Goal: Contribute content: Add original content to the website for others to see

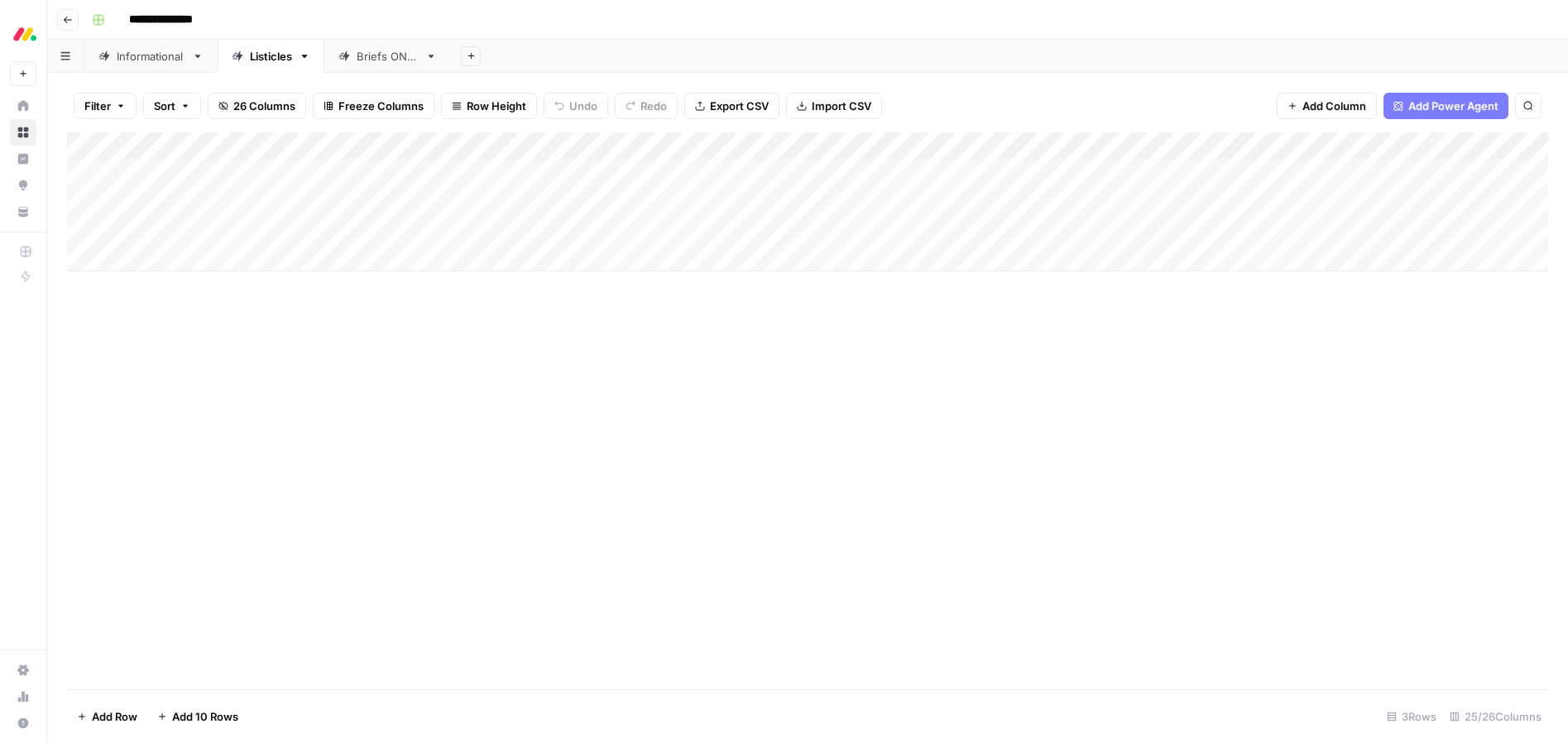
click at [145, 59] on div "Informational" at bounding box center [150, 56] width 69 height 17
click at [259, 53] on div "Listicles" at bounding box center [270, 56] width 42 height 17
click at [375, 234] on div "Add Column" at bounding box center [807, 202] width 1482 height 139
click at [360, 231] on div "Add Column" at bounding box center [807, 202] width 1482 height 139
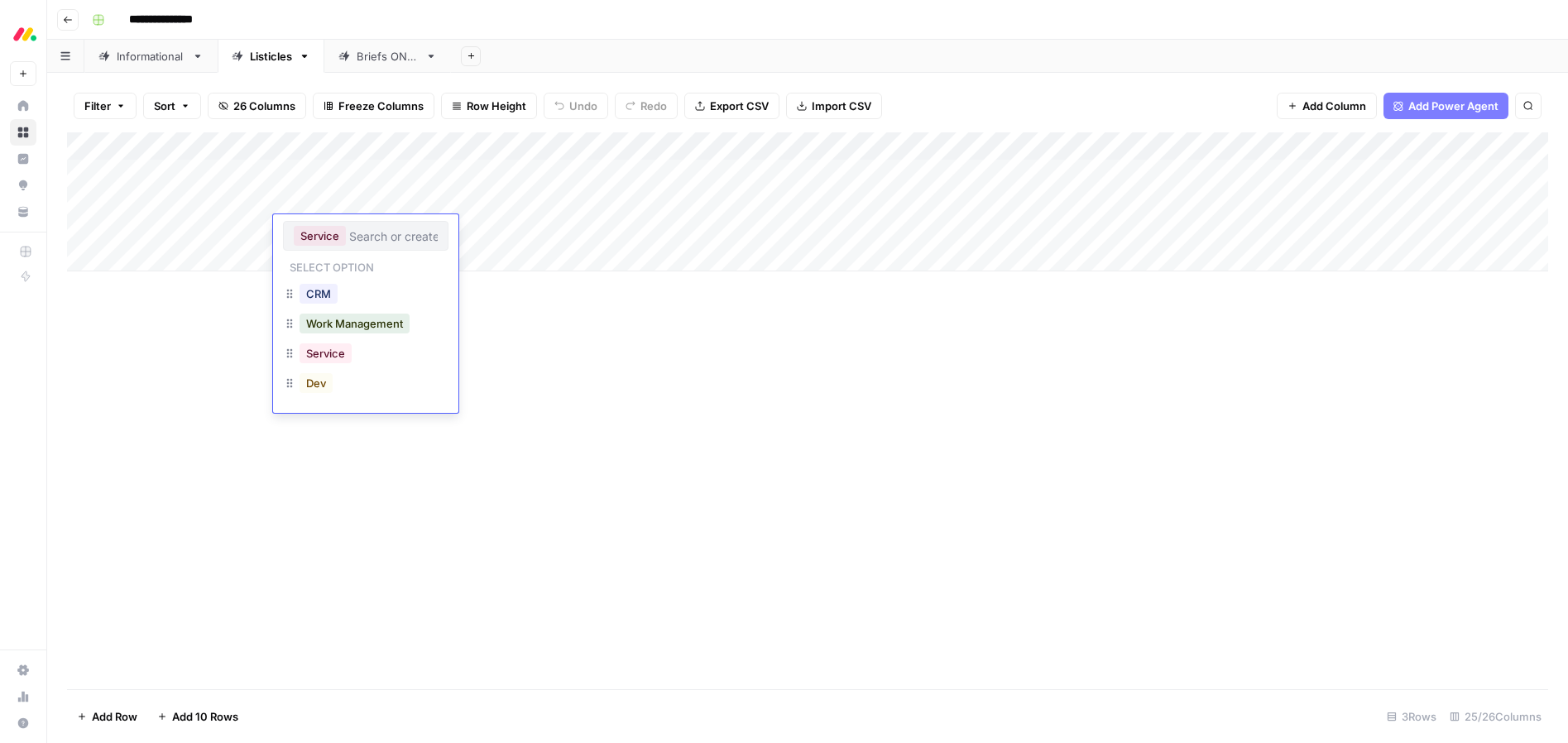
click at [608, 382] on div "Add Column" at bounding box center [807, 410] width 1482 height 557
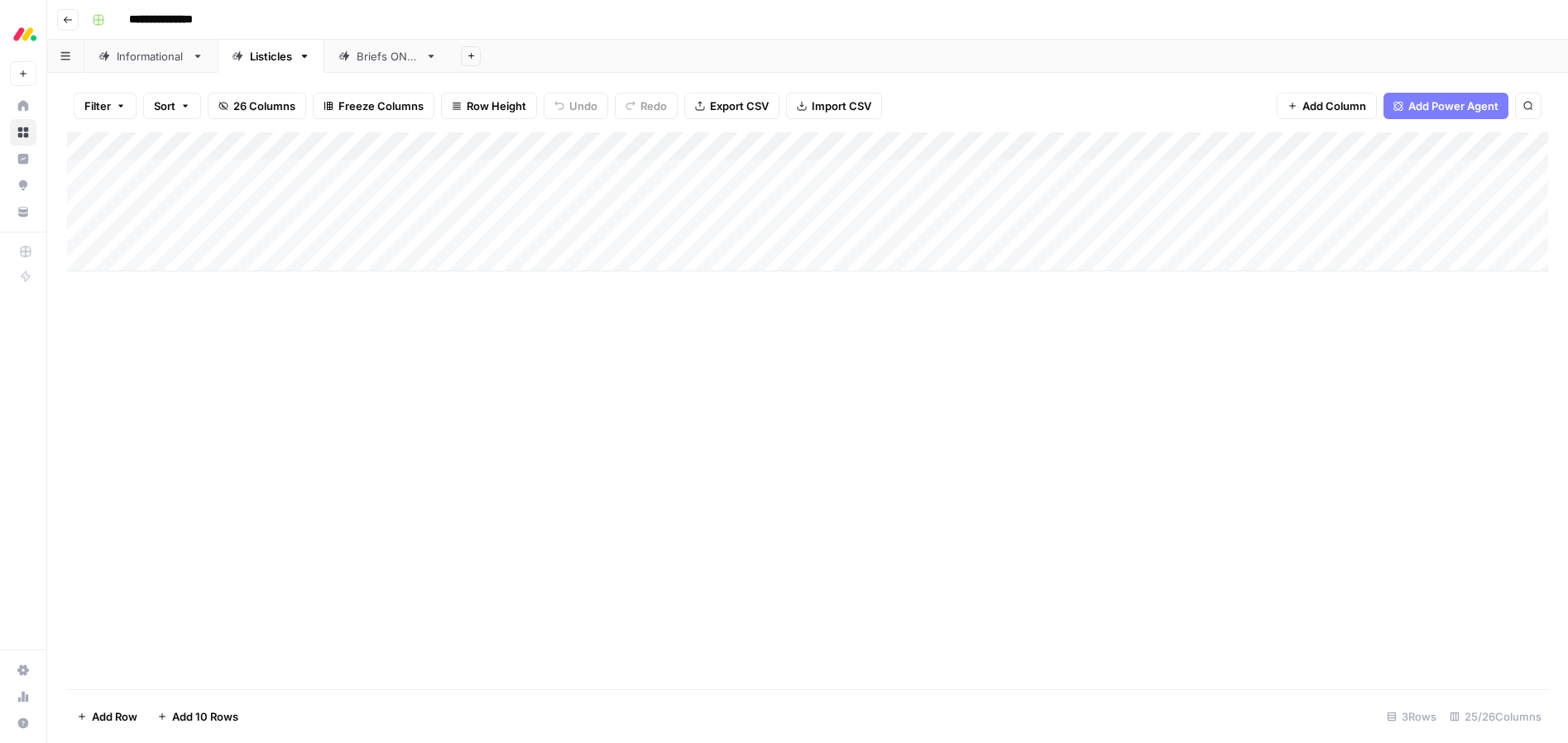
click at [525, 227] on div "Add Column" at bounding box center [807, 202] width 1482 height 139
click at [517, 227] on div "Add Column" at bounding box center [807, 202] width 1482 height 139
click at [760, 330] on div "Add Column" at bounding box center [807, 410] width 1482 height 557
click at [1099, 200] on div "Add Column" at bounding box center [807, 202] width 1482 height 139
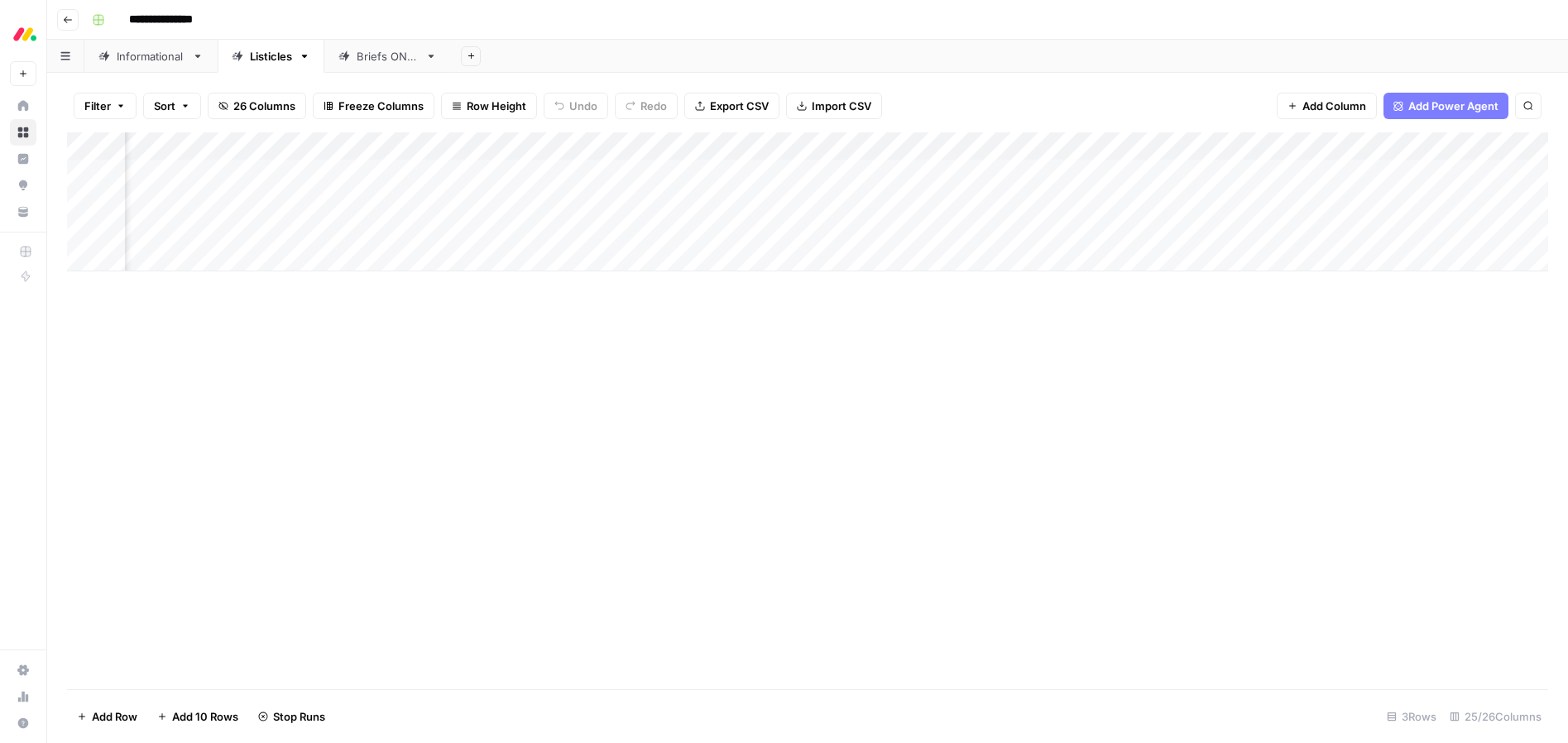
scroll to position [0, 0]
click at [179, 253] on div "Add Column" at bounding box center [807, 202] width 1482 height 139
click at [169, 255] on div "Add Column" at bounding box center [807, 216] width 1482 height 167
type textarea "**********"
drag, startPoint x: 293, startPoint y: 384, endPoint x: 266, endPoint y: 376, distance: 28.2
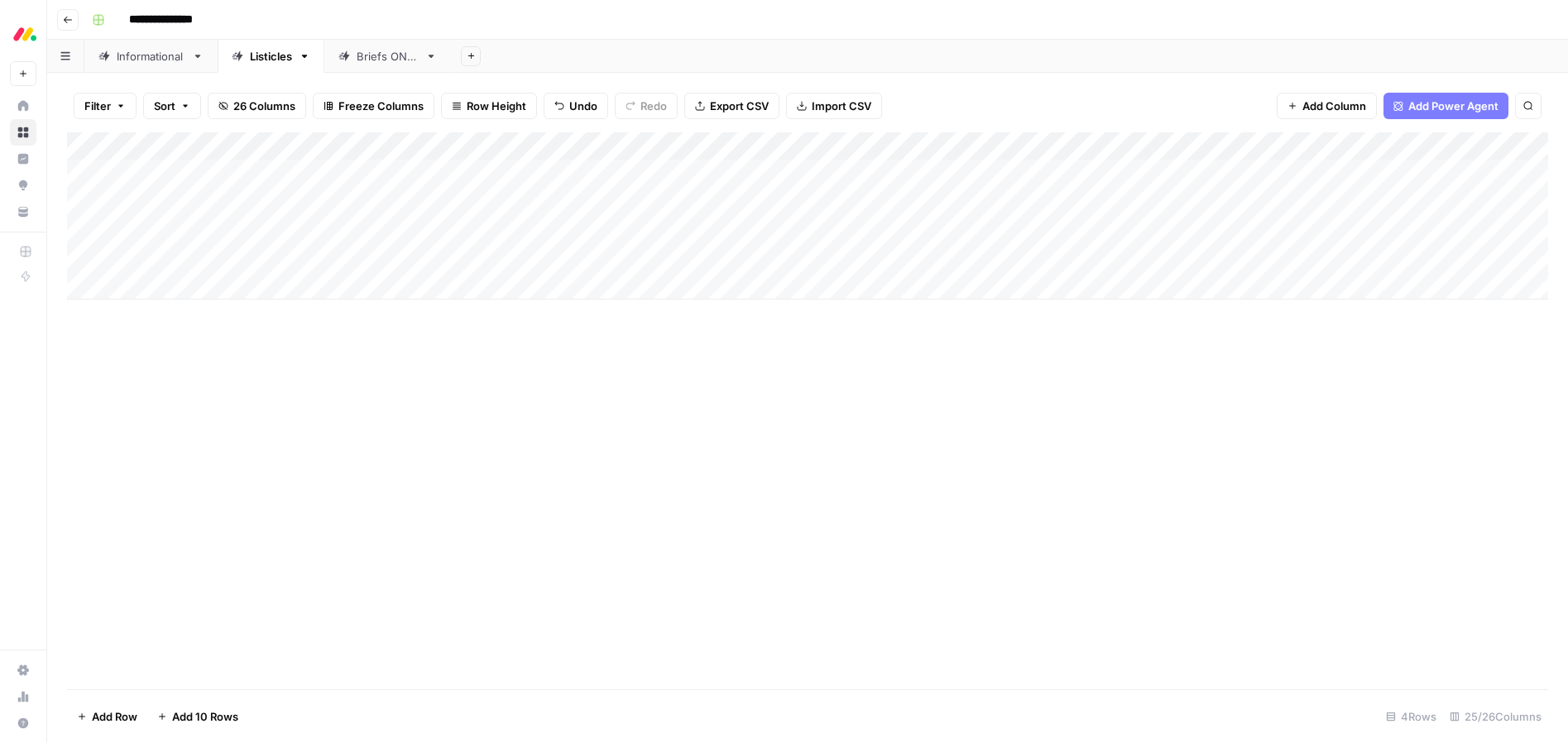
click at [293, 384] on div "Add Column" at bounding box center [807, 410] width 1482 height 557
click at [177, 289] on div "Add Column" at bounding box center [807, 216] width 1482 height 167
click at [177, 288] on body "**********" at bounding box center [784, 371] width 1568 height 743
click at [177, 288] on textarea at bounding box center [256, 287] width 265 height 23
type textarea "**********"
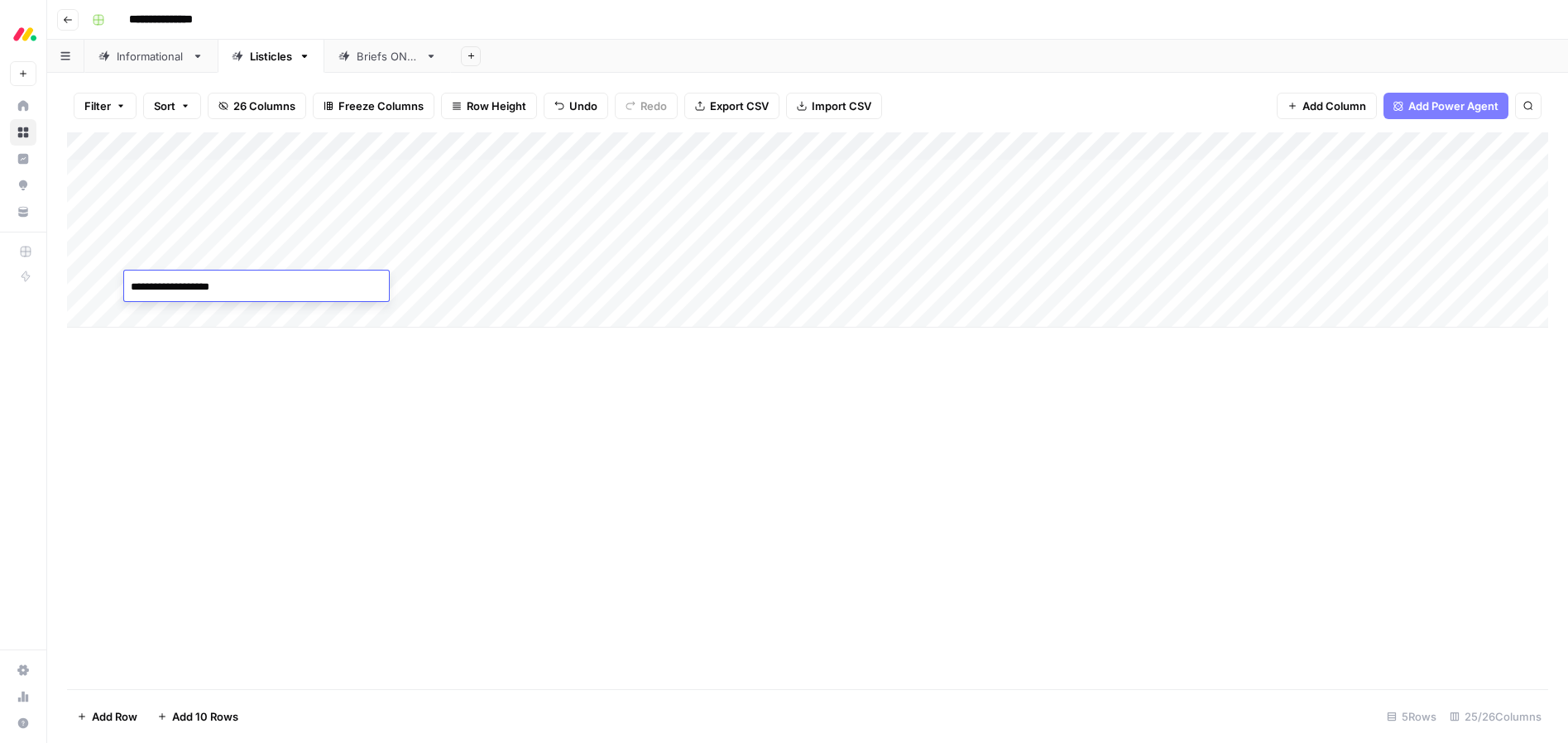
click at [263, 416] on div "Add Column" at bounding box center [807, 410] width 1482 height 557
click at [172, 311] on div "Add Column" at bounding box center [807, 230] width 1482 height 195
click at [172, 311] on body "**********" at bounding box center [784, 371] width 1568 height 743
click at [172, 311] on textarea at bounding box center [256, 315] width 265 height 23
type textarea "**********"
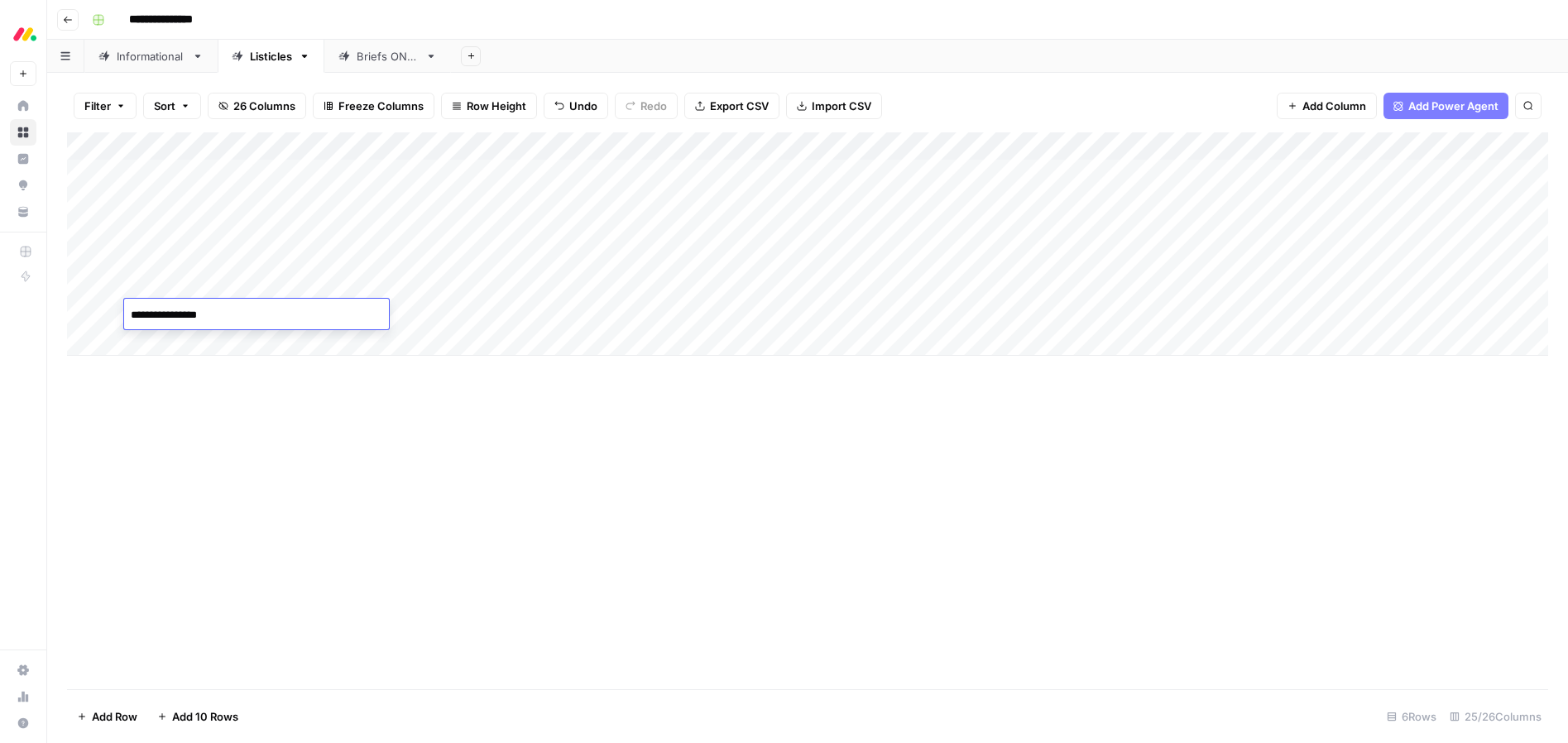
drag, startPoint x: 208, startPoint y: 464, endPoint x: 12, endPoint y: 450, distance: 196.5
click at [208, 464] on div "Add Column" at bounding box center [807, 410] width 1482 height 557
click at [184, 344] on div "Add Column" at bounding box center [807, 244] width 1482 height 224
type textarea "**********"
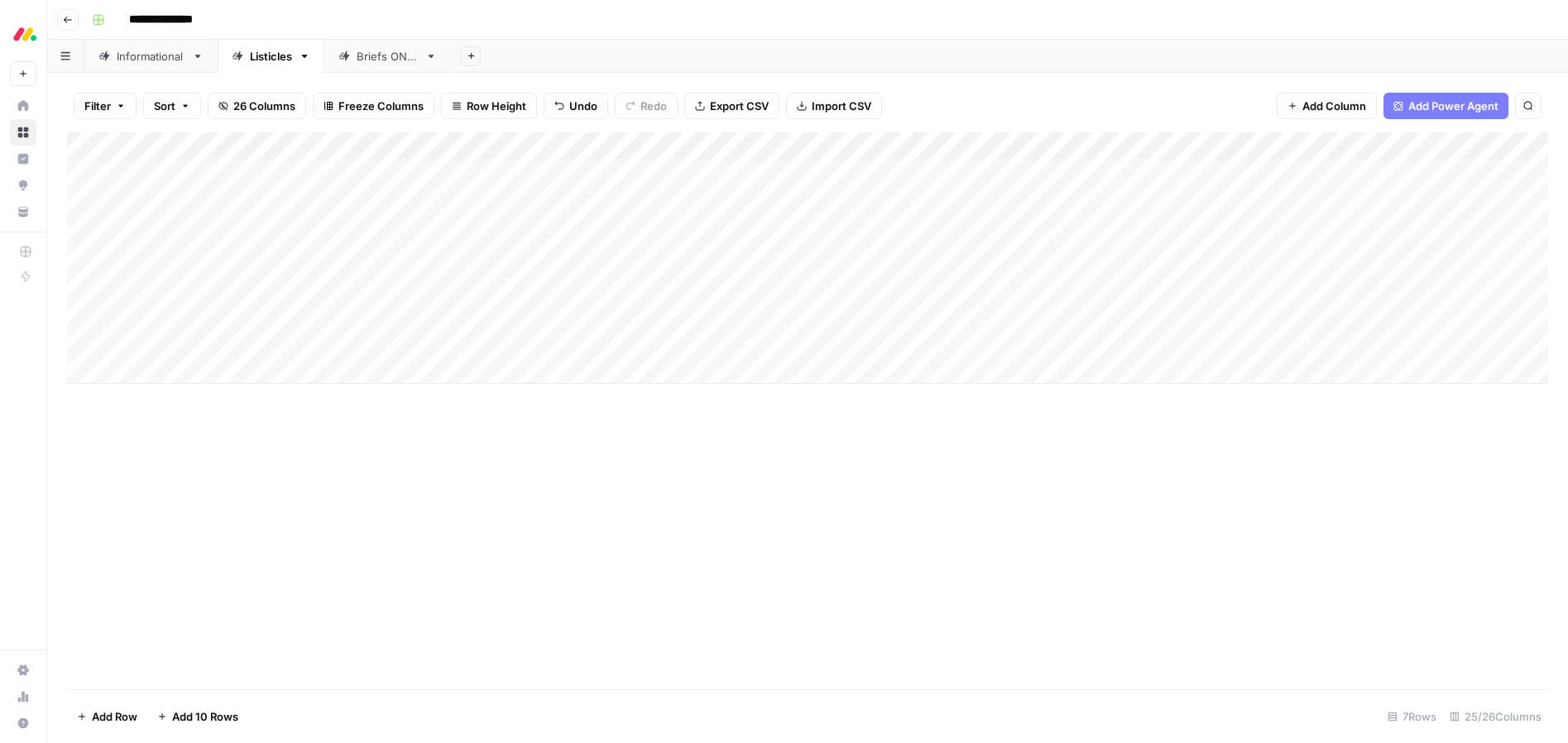
drag, startPoint x: 278, startPoint y: 475, endPoint x: 80, endPoint y: 472, distance: 198.0
click at [278, 475] on div "Add Column" at bounding box center [807, 410] width 1482 height 557
click at [191, 362] on div "Add Column" at bounding box center [807, 258] width 1482 height 252
click at [167, 367] on div "Add Column" at bounding box center [807, 272] width 1482 height 280
click at [167, 367] on body "**********" at bounding box center [784, 371] width 1568 height 743
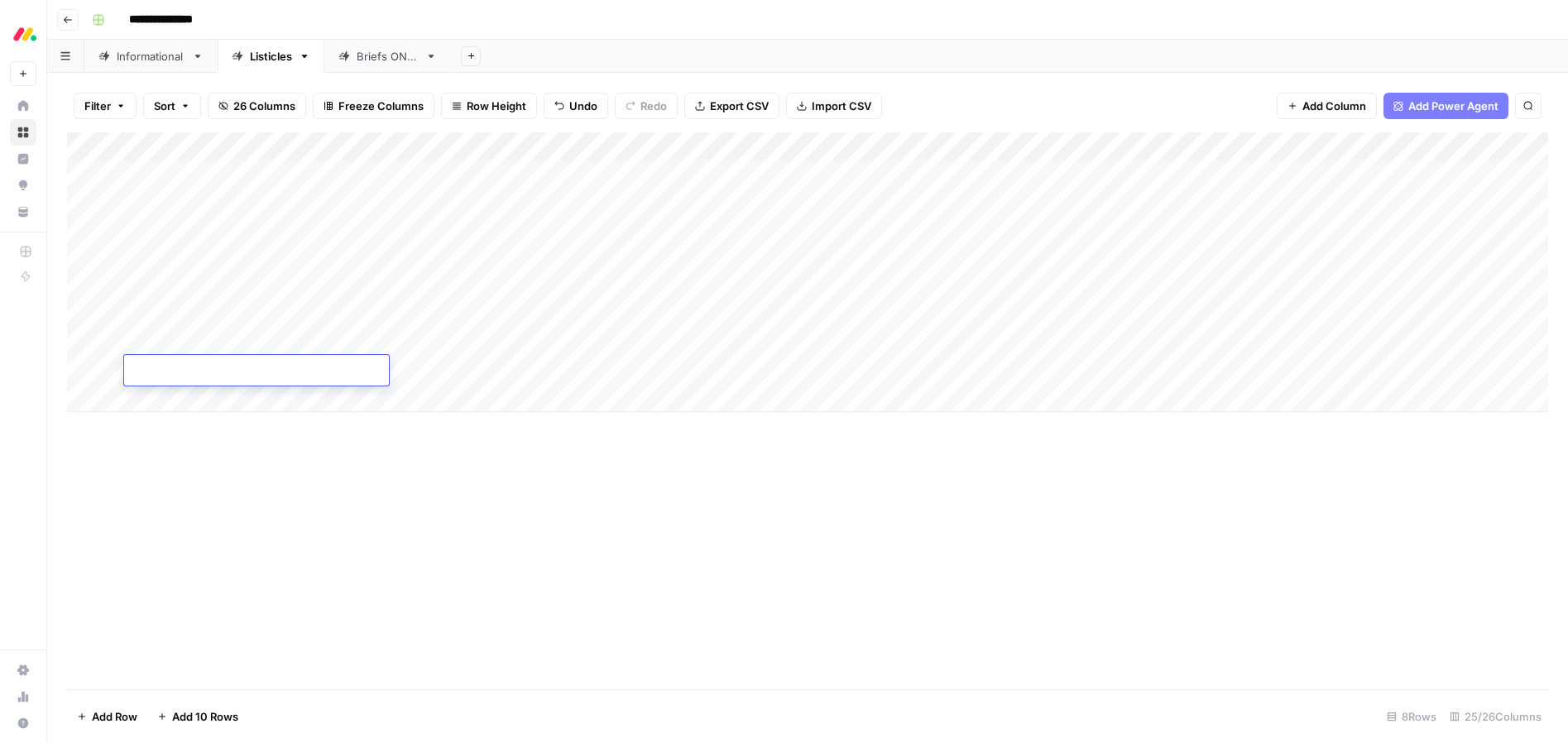
type textarea "**********"
click at [284, 512] on div "Add Column" at bounding box center [807, 410] width 1482 height 557
click at [184, 398] on div "Add Column" at bounding box center [807, 272] width 1482 height 280
click at [184, 398] on body "**********" at bounding box center [784, 371] width 1568 height 743
type textarea "**********"
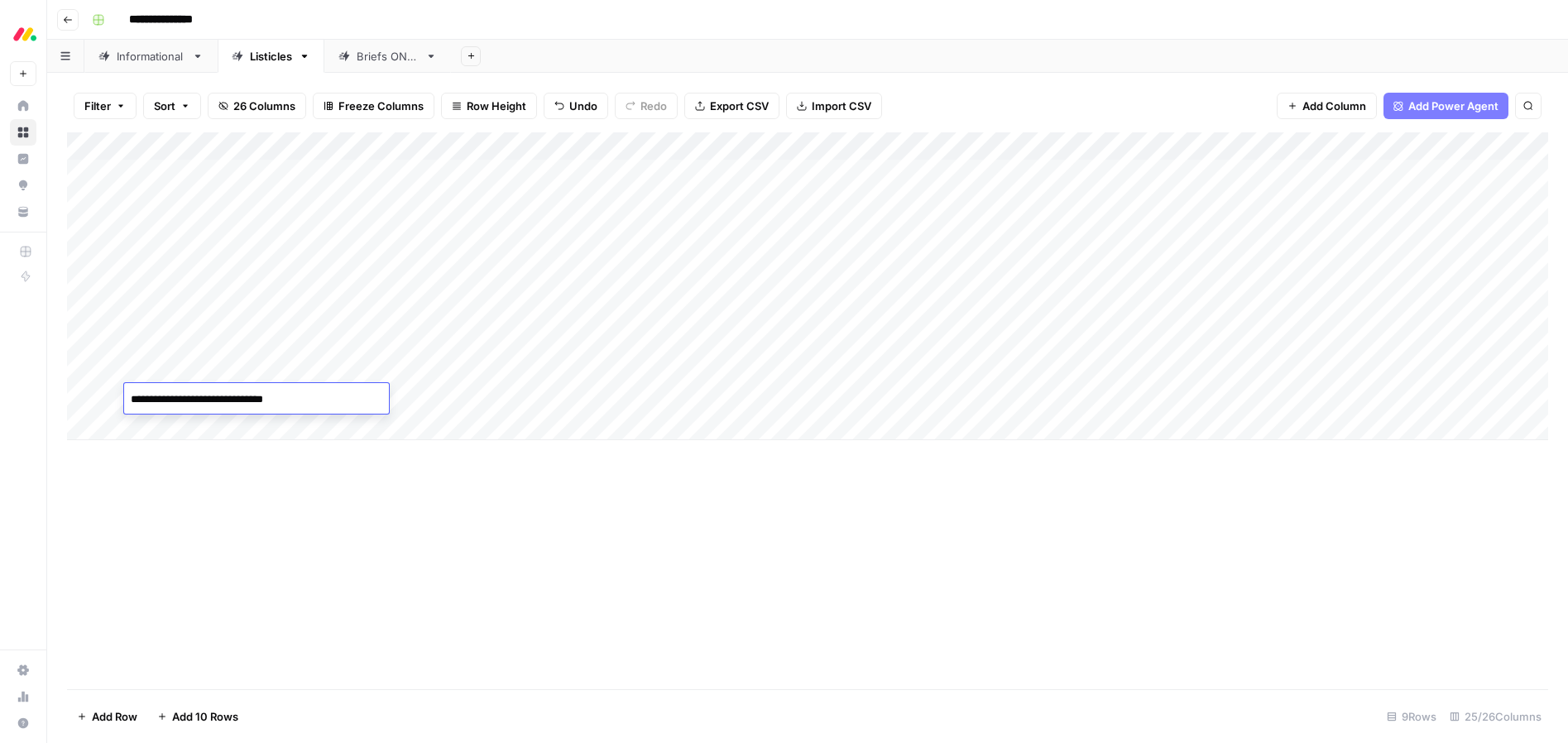
drag, startPoint x: 283, startPoint y: 558, endPoint x: 20, endPoint y: 530, distance: 264.5
click at [283, 557] on div "Add Column" at bounding box center [807, 410] width 1482 height 557
click at [177, 429] on div "Add Column" at bounding box center [807, 286] width 1482 height 308
click at [177, 429] on div "Add Column" at bounding box center [807, 301] width 1482 height 336
click at [177, 429] on body "**********" at bounding box center [784, 371] width 1568 height 743
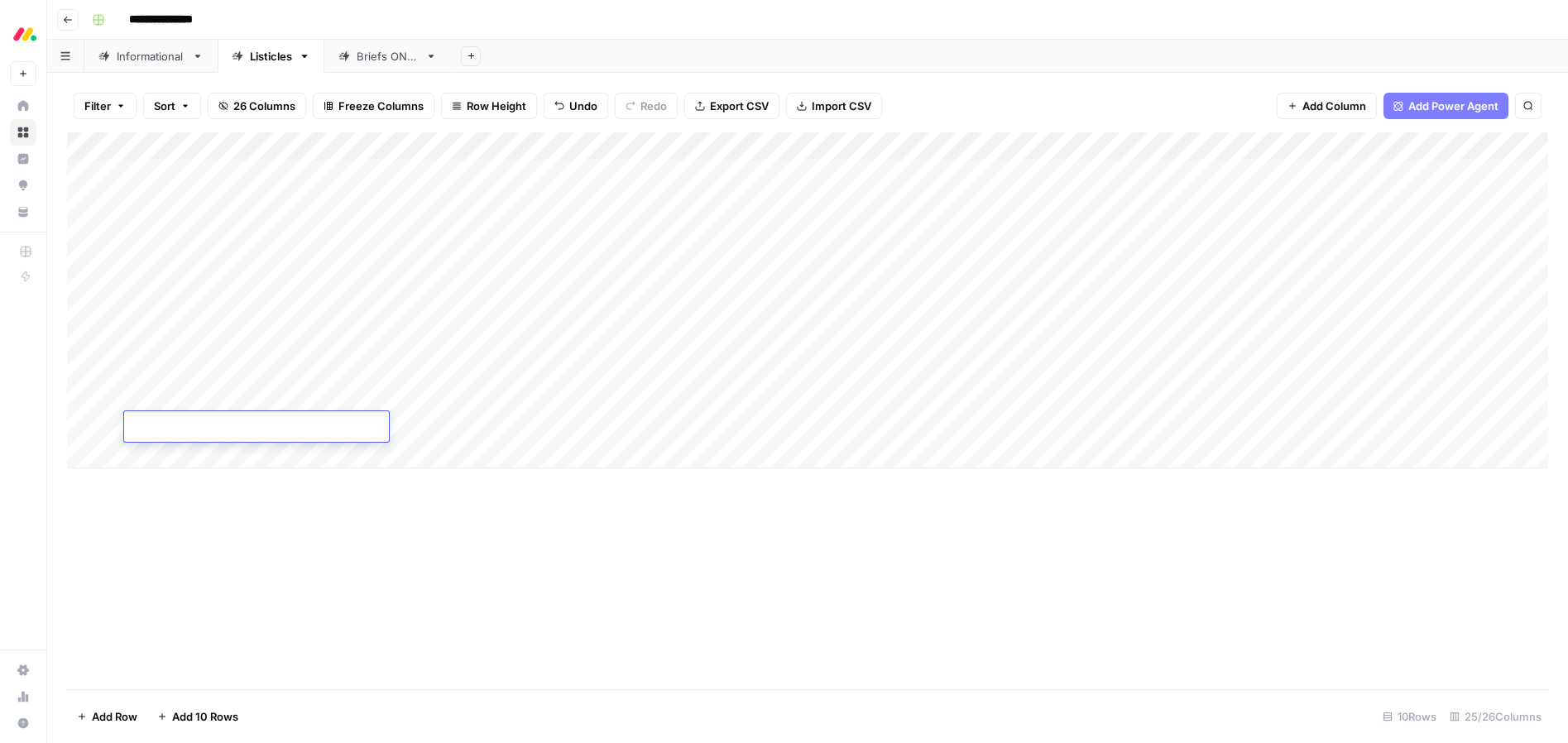
type textarea "**********"
drag, startPoint x: 276, startPoint y: 560, endPoint x: 262, endPoint y: 562, distance: 14.1
click at [276, 560] on div "Add Column" at bounding box center [807, 410] width 1482 height 557
click at [167, 451] on div "Add Column" at bounding box center [807, 301] width 1482 height 336
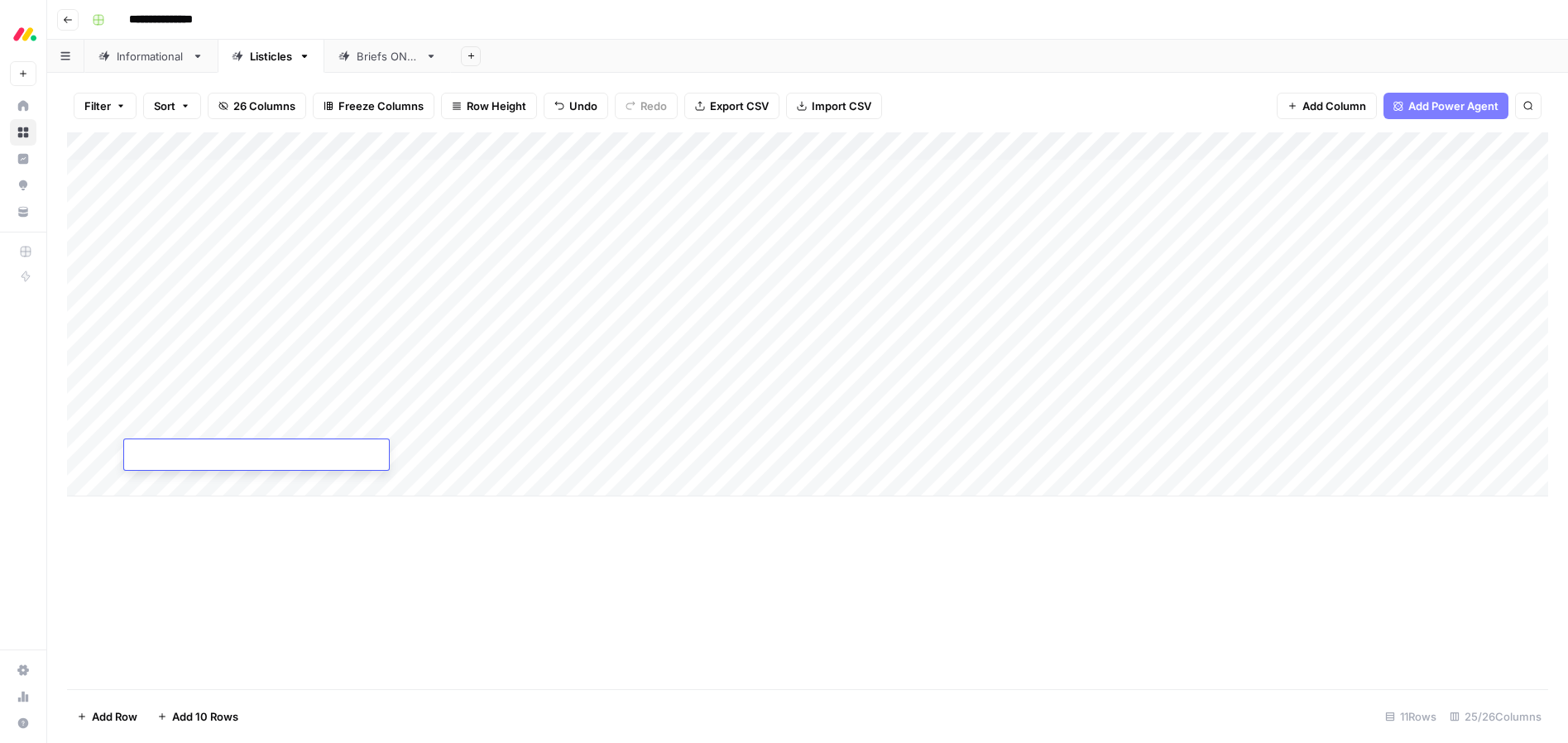
type textarea "**********"
click at [300, 570] on div "Add Column" at bounding box center [807, 410] width 1482 height 557
click at [184, 480] on div "Add Column" at bounding box center [807, 315] width 1482 height 364
type textarea "**********"
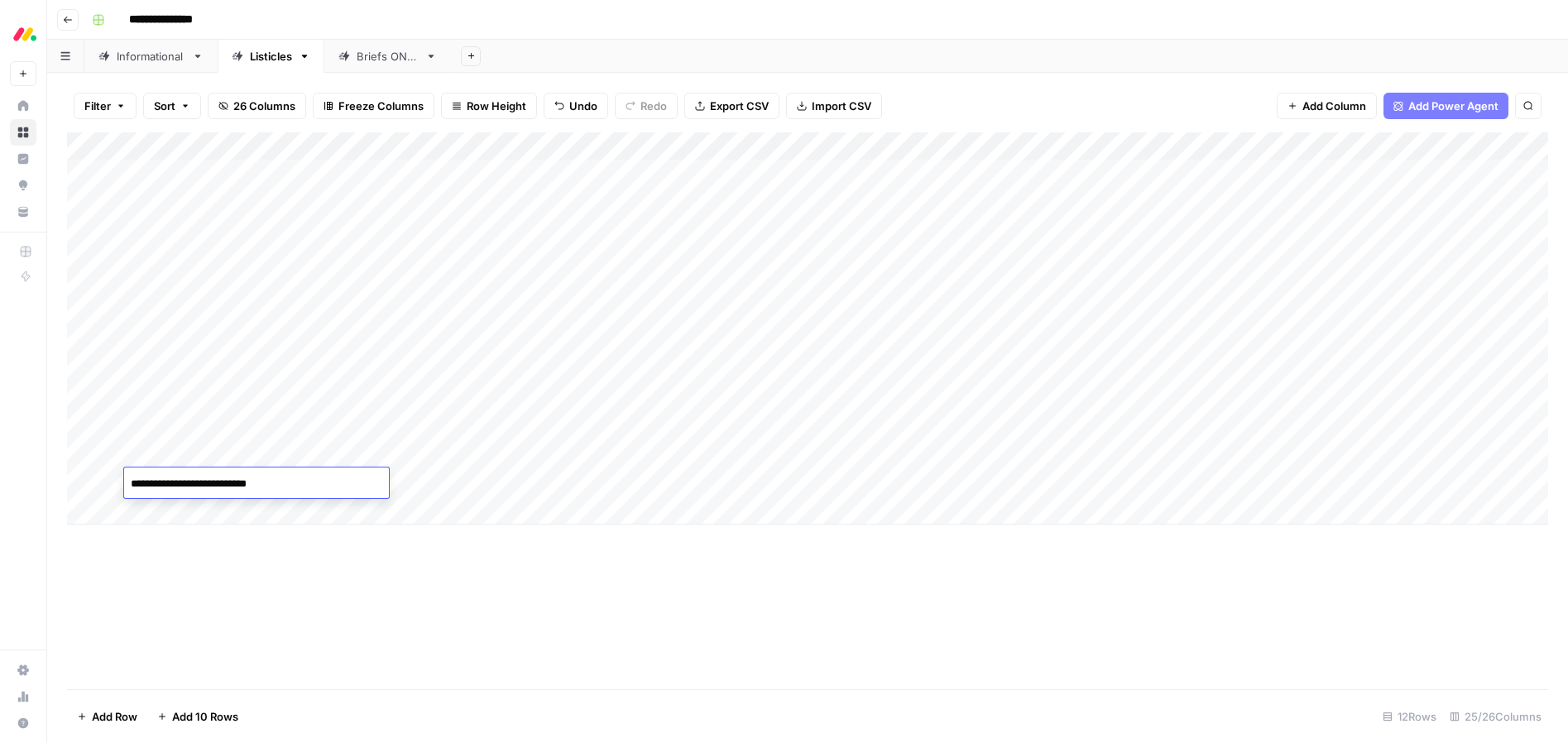
drag, startPoint x: 315, startPoint y: 626, endPoint x: 269, endPoint y: 617, distance: 46.9
click at [311, 625] on div "Add Column" at bounding box center [807, 410] width 1482 height 557
click at [181, 513] on div "Add Column" at bounding box center [807, 329] width 1482 height 393
type textarea "**********"
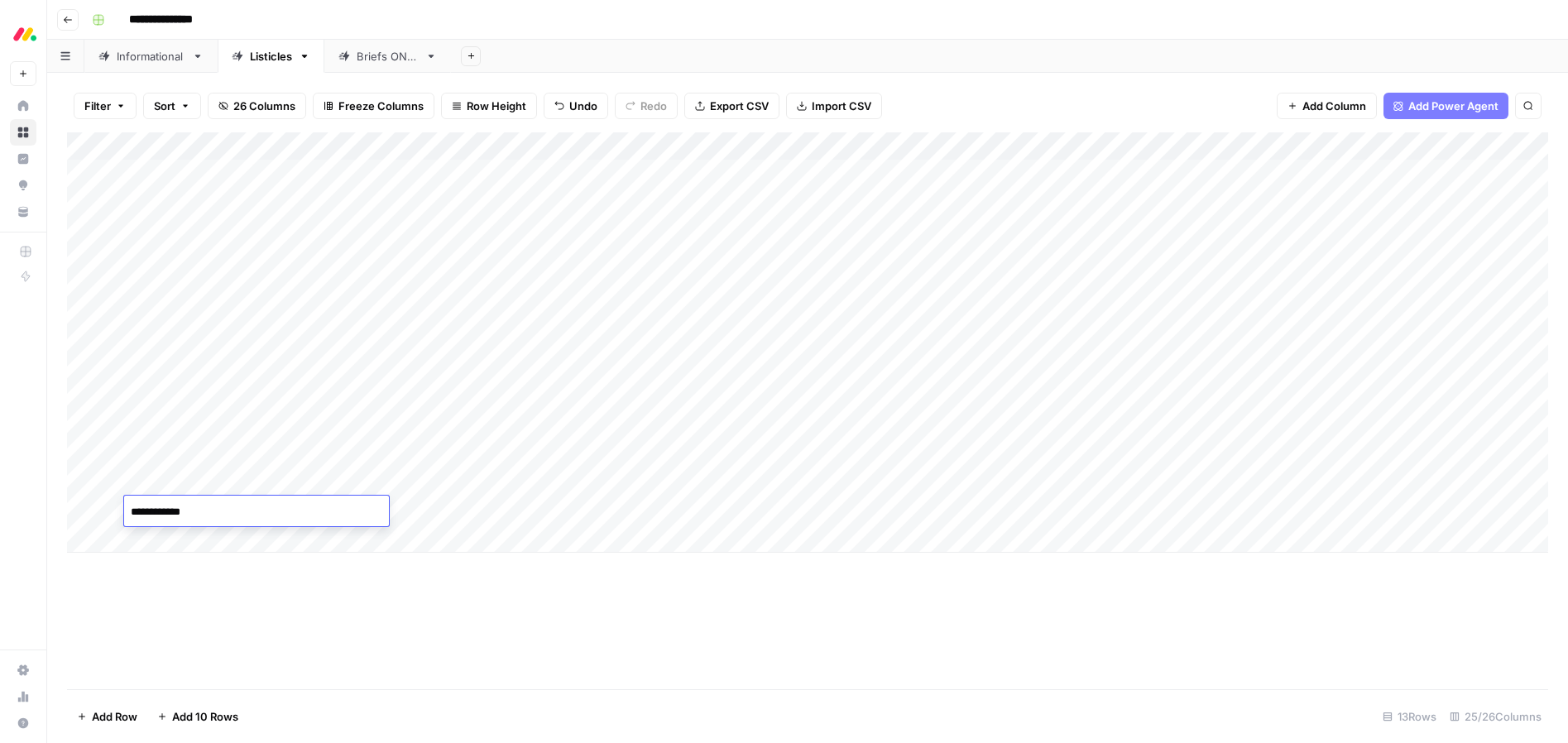
drag, startPoint x: 284, startPoint y: 594, endPoint x: 204, endPoint y: 583, distance: 80.8
click at [283, 594] on div "Add Column" at bounding box center [807, 410] width 1482 height 557
click at [201, 506] on div "Add Column" at bounding box center [807, 343] width 1482 height 421
click at [201, 506] on textarea "**********" at bounding box center [256, 512] width 265 height 23
click at [218, 511] on textarea "**********" at bounding box center [256, 512] width 265 height 23
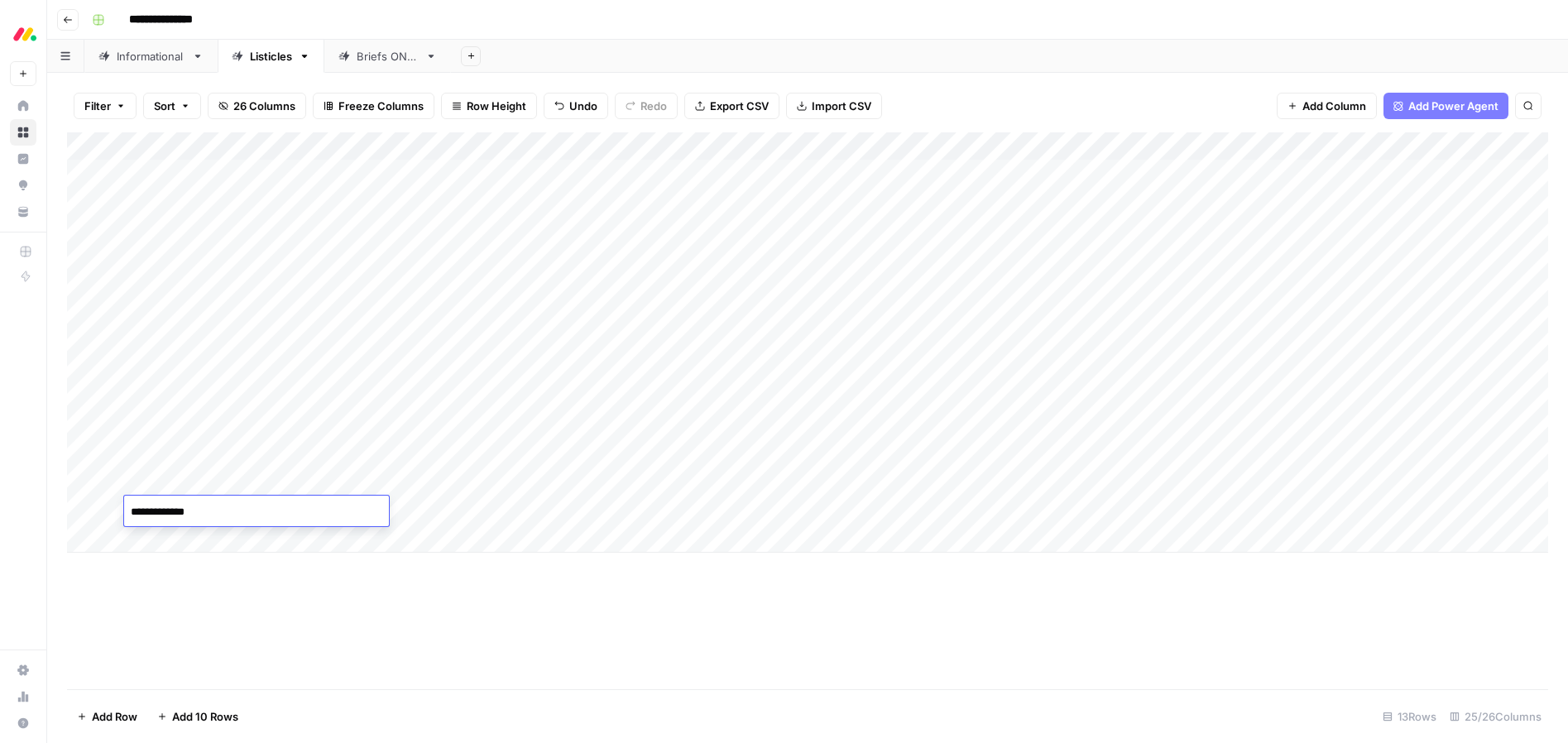
type textarea "**********"
click at [265, 609] on div "Add Column" at bounding box center [807, 410] width 1482 height 557
click at [168, 536] on div "Add Column" at bounding box center [807, 343] width 1482 height 421
click at [168, 536] on body "**********" at bounding box center [784, 371] width 1568 height 743
type textarea "**********"
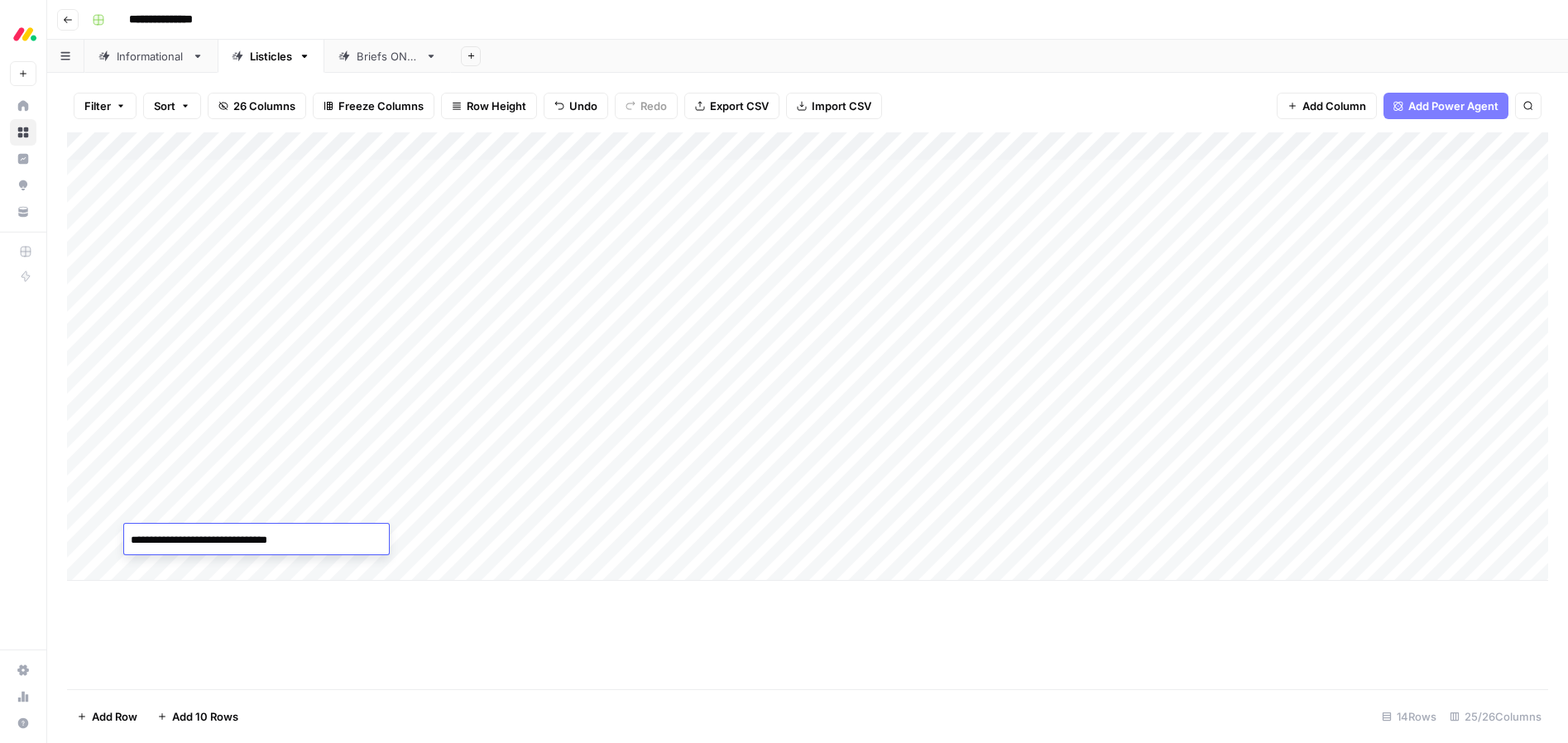
drag, startPoint x: 292, startPoint y: 611, endPoint x: 183, endPoint y: 609, distance: 109.0
click at [292, 611] on div "Add Column" at bounding box center [807, 410] width 1482 height 557
click at [175, 565] on div "Add Column" at bounding box center [807, 357] width 1482 height 449
drag, startPoint x: 177, startPoint y: 565, endPoint x: 186, endPoint y: 569, distance: 9.8
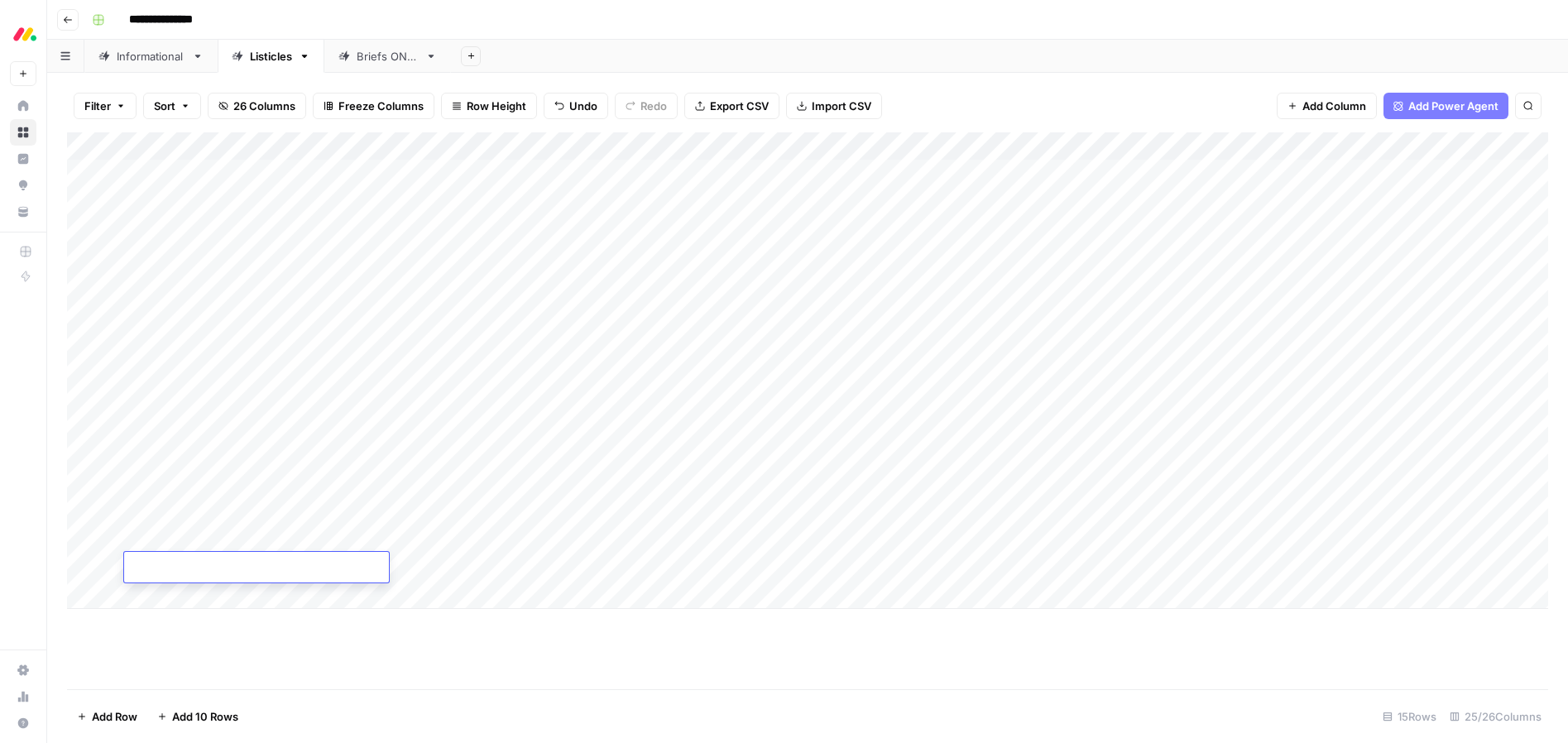
click at [176, 565] on textarea at bounding box center [256, 568] width 265 height 23
type textarea "**********"
click at [288, 631] on div "Add Column" at bounding box center [807, 410] width 1482 height 557
click at [164, 597] on div "Add Column" at bounding box center [807, 371] width 1482 height 477
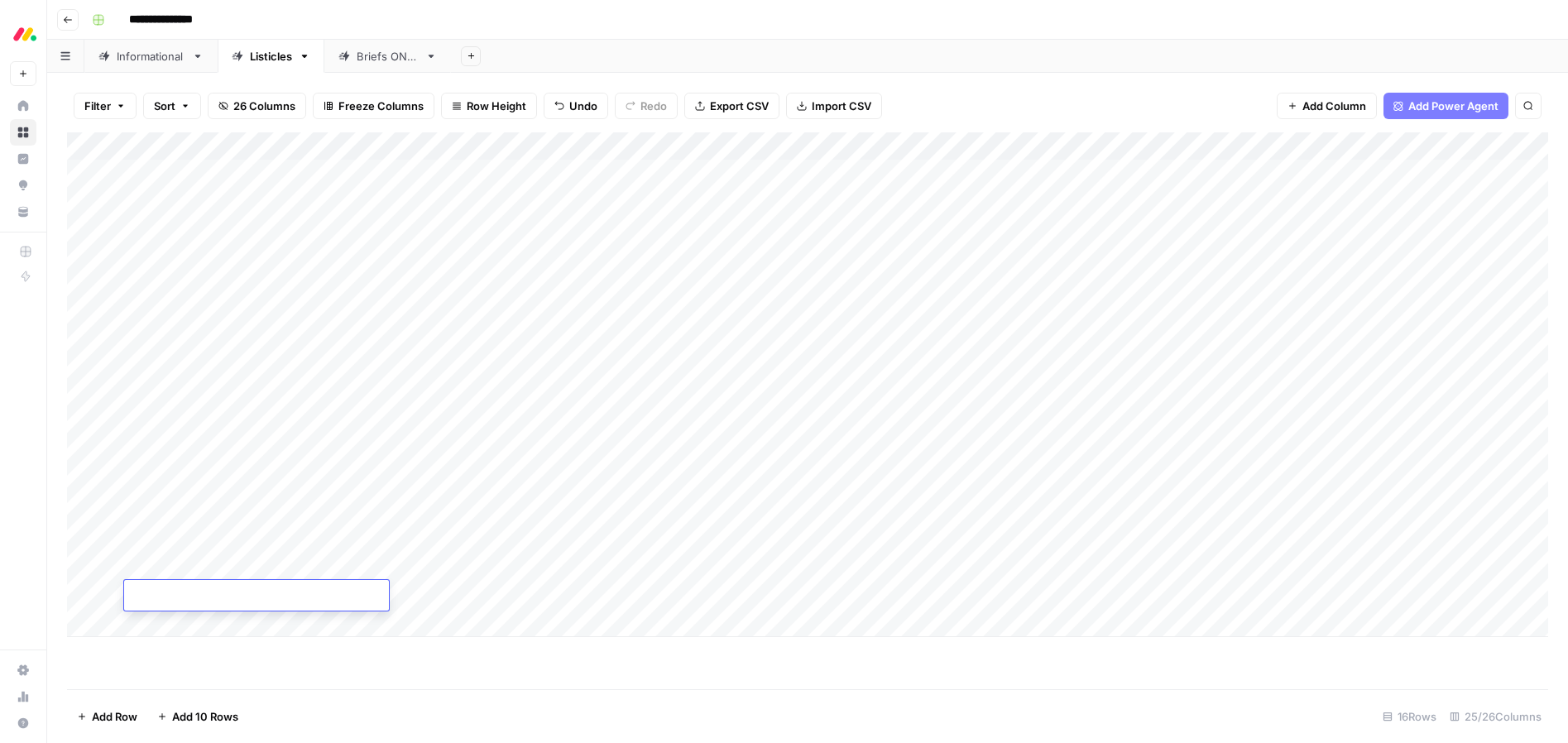
type textarea "**********"
click at [450, 654] on div "Add Column" at bounding box center [807, 410] width 1482 height 557
drag, startPoint x: 383, startPoint y: 230, endPoint x: 417, endPoint y: 233, distance: 34.1
click at [384, 230] on div "Add Column" at bounding box center [807, 385] width 1482 height 505
drag, startPoint x: 422, startPoint y: 241, endPoint x: 401, endPoint y: 590, distance: 349.6
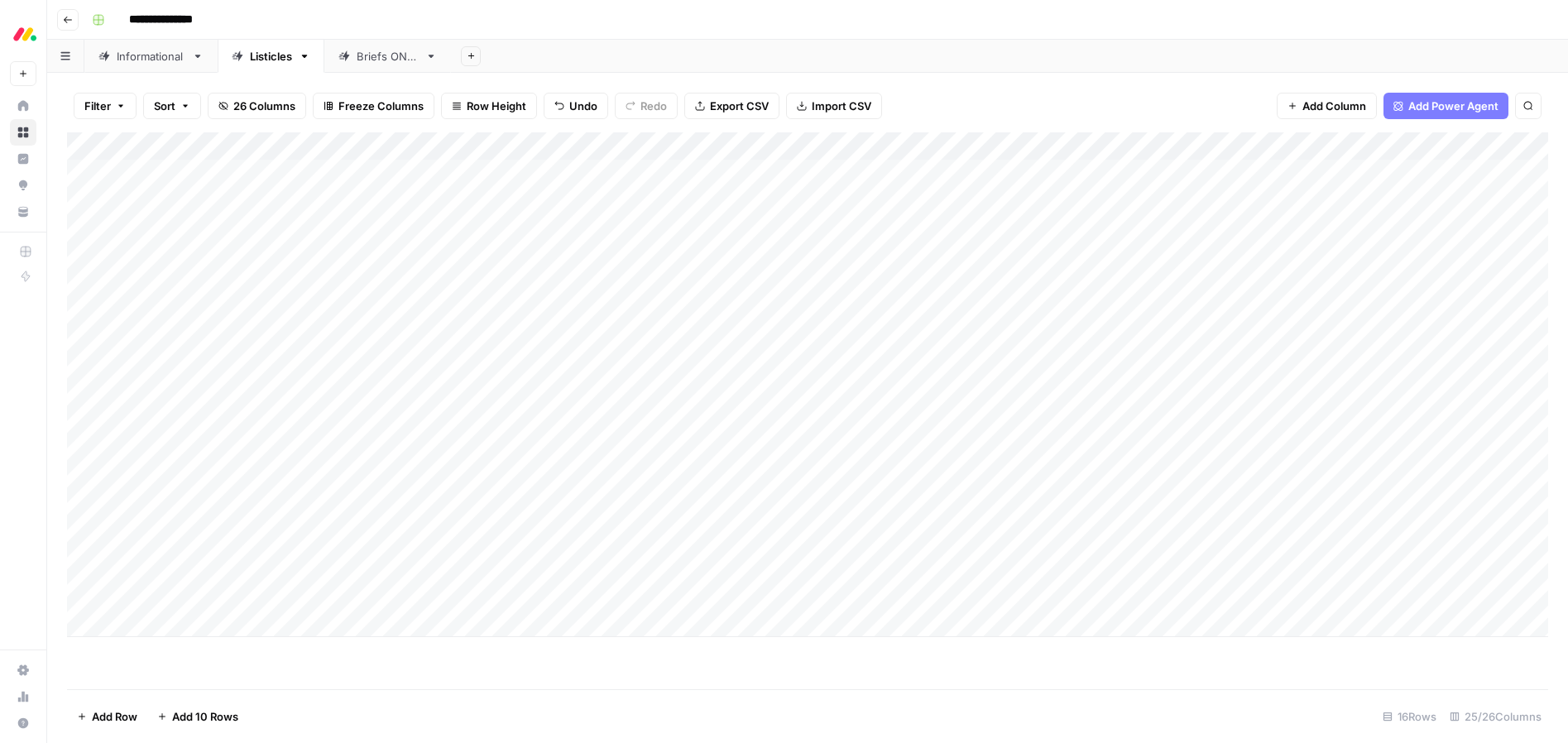
click at [401, 593] on div "Add Column" at bounding box center [807, 385] width 1482 height 505
click at [567, 228] on div "Add Column" at bounding box center [807, 385] width 1482 height 505
drag, startPoint x: 589, startPoint y: 244, endPoint x: 565, endPoint y: 592, distance: 348.8
click at [565, 592] on div "Add Column" at bounding box center [807, 385] width 1482 height 505
click at [806, 259] on div "Add Column" at bounding box center [807, 385] width 1482 height 505
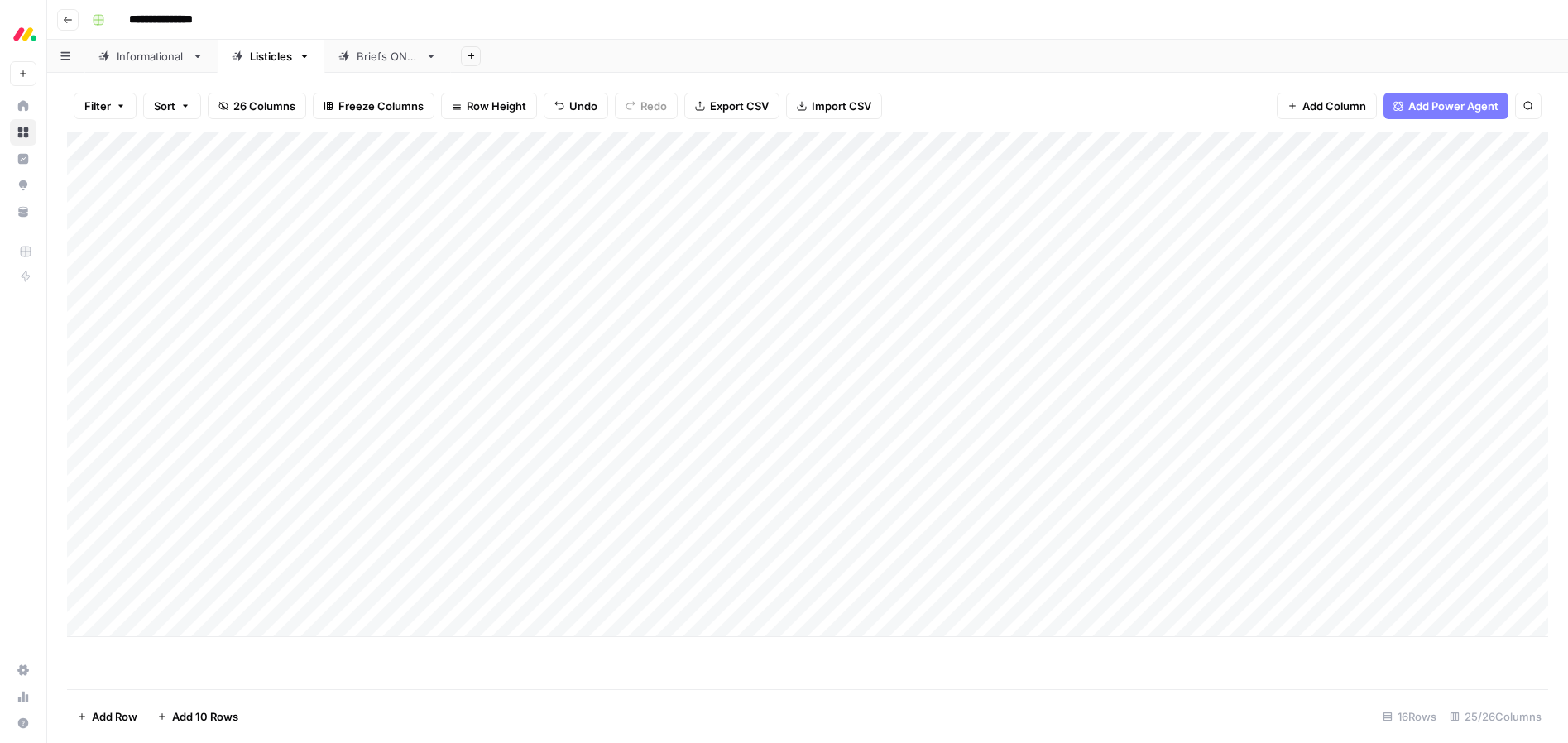
click at [807, 286] on div "Add Column" at bounding box center [807, 385] width 1482 height 505
click at [803, 317] on div "Add Column" at bounding box center [807, 385] width 1482 height 505
click at [806, 345] on div "Add Column" at bounding box center [807, 385] width 1482 height 505
drag, startPoint x: 807, startPoint y: 370, endPoint x: 809, endPoint y: 385, distance: 15.1
click at [807, 370] on div "Add Column" at bounding box center [807, 385] width 1482 height 505
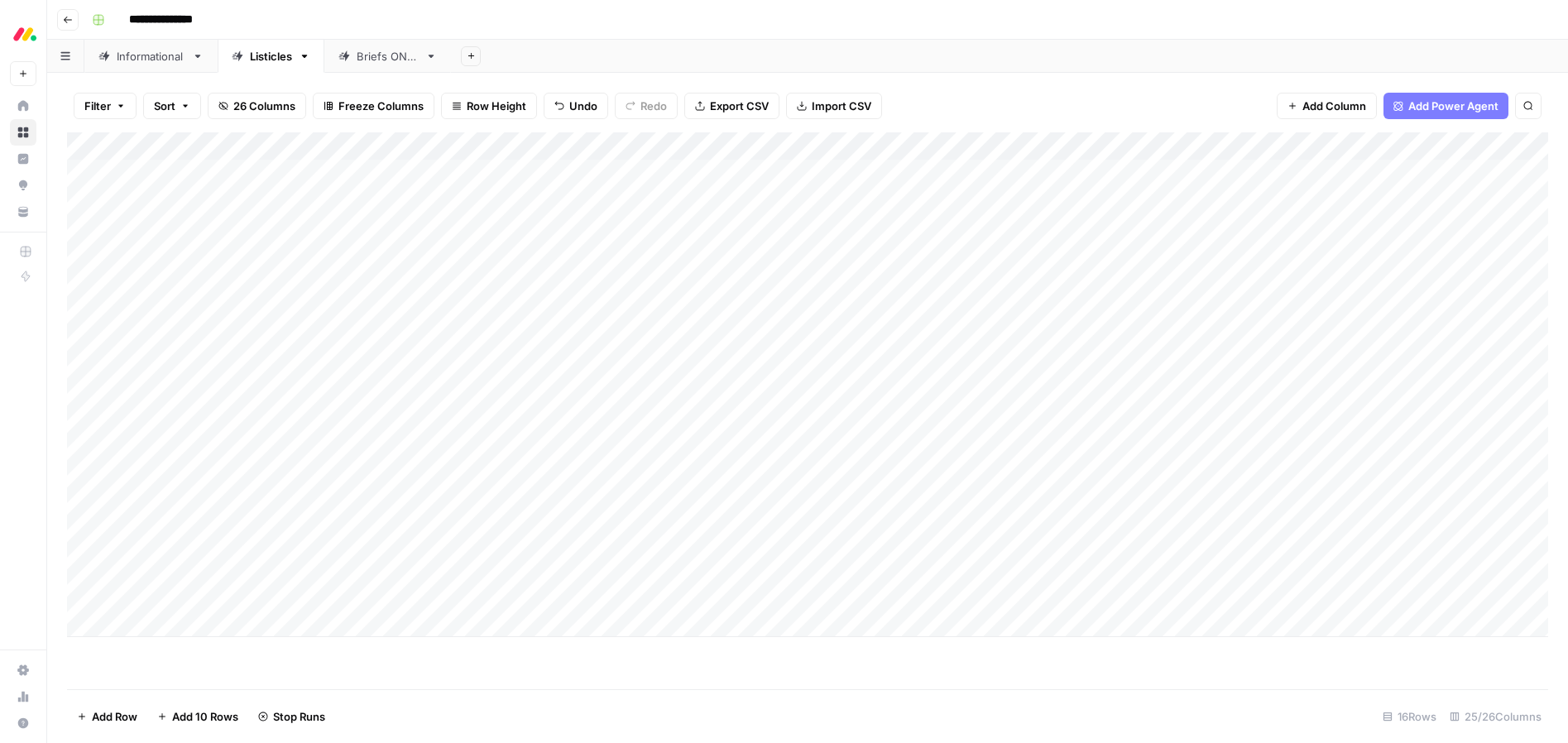
click at [807, 398] on div "Add Column" at bounding box center [807, 385] width 1482 height 505
click at [812, 429] on div "Add Column" at bounding box center [807, 385] width 1482 height 505
click at [799, 457] on div "Add Column" at bounding box center [807, 385] width 1482 height 505
click at [813, 480] on div "Add Column" at bounding box center [807, 385] width 1482 height 505
click at [812, 514] on div "Add Column" at bounding box center [807, 385] width 1482 height 505
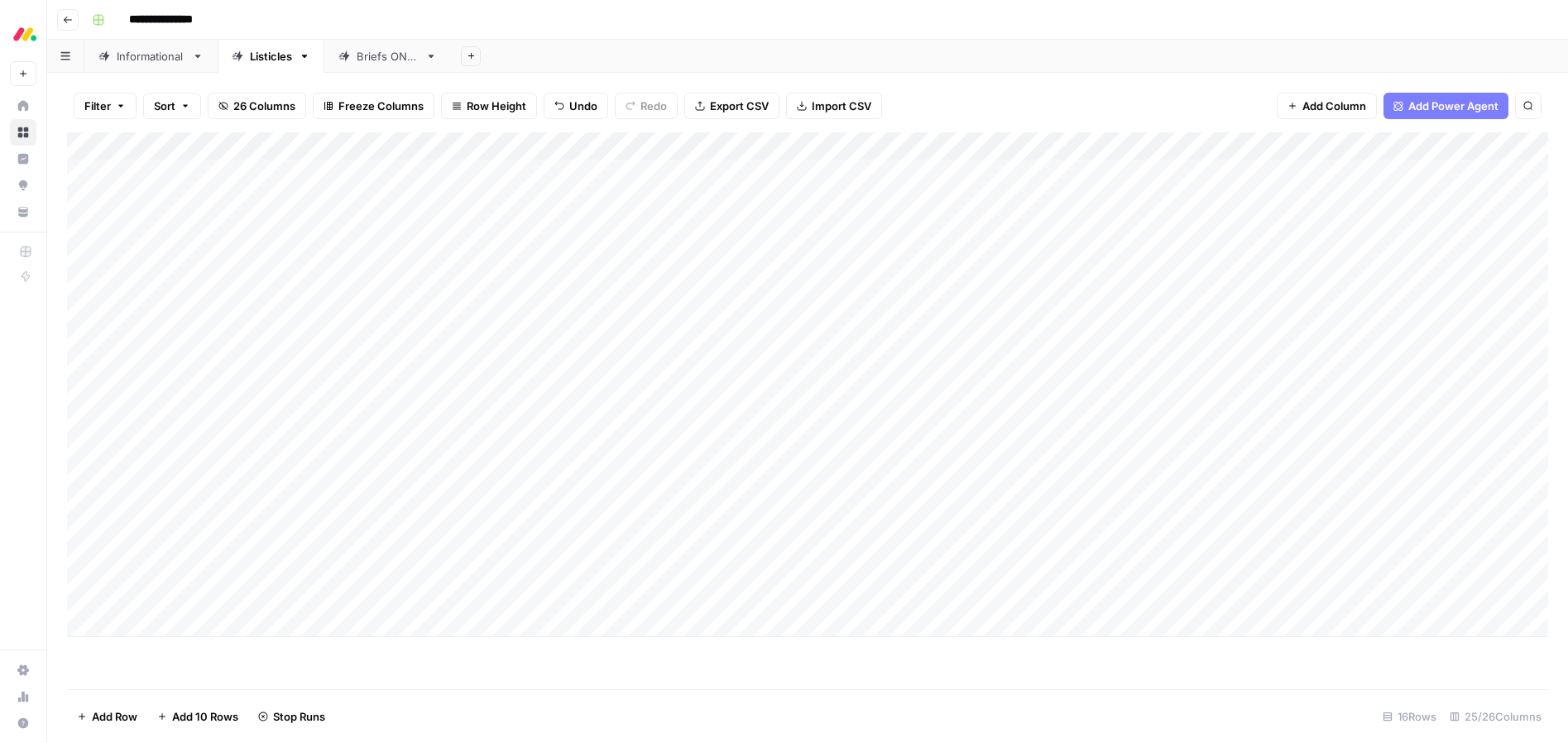
click at [803, 541] on div "Add Column" at bounding box center [807, 385] width 1482 height 505
click at [811, 570] on div "Add Column" at bounding box center [807, 385] width 1482 height 505
click at [799, 599] on div "Add Column" at bounding box center [807, 385] width 1482 height 505
click at [854, 649] on div "Add Column" at bounding box center [807, 410] width 1482 height 557
click at [171, 624] on div "Add Column" at bounding box center [807, 385] width 1482 height 505
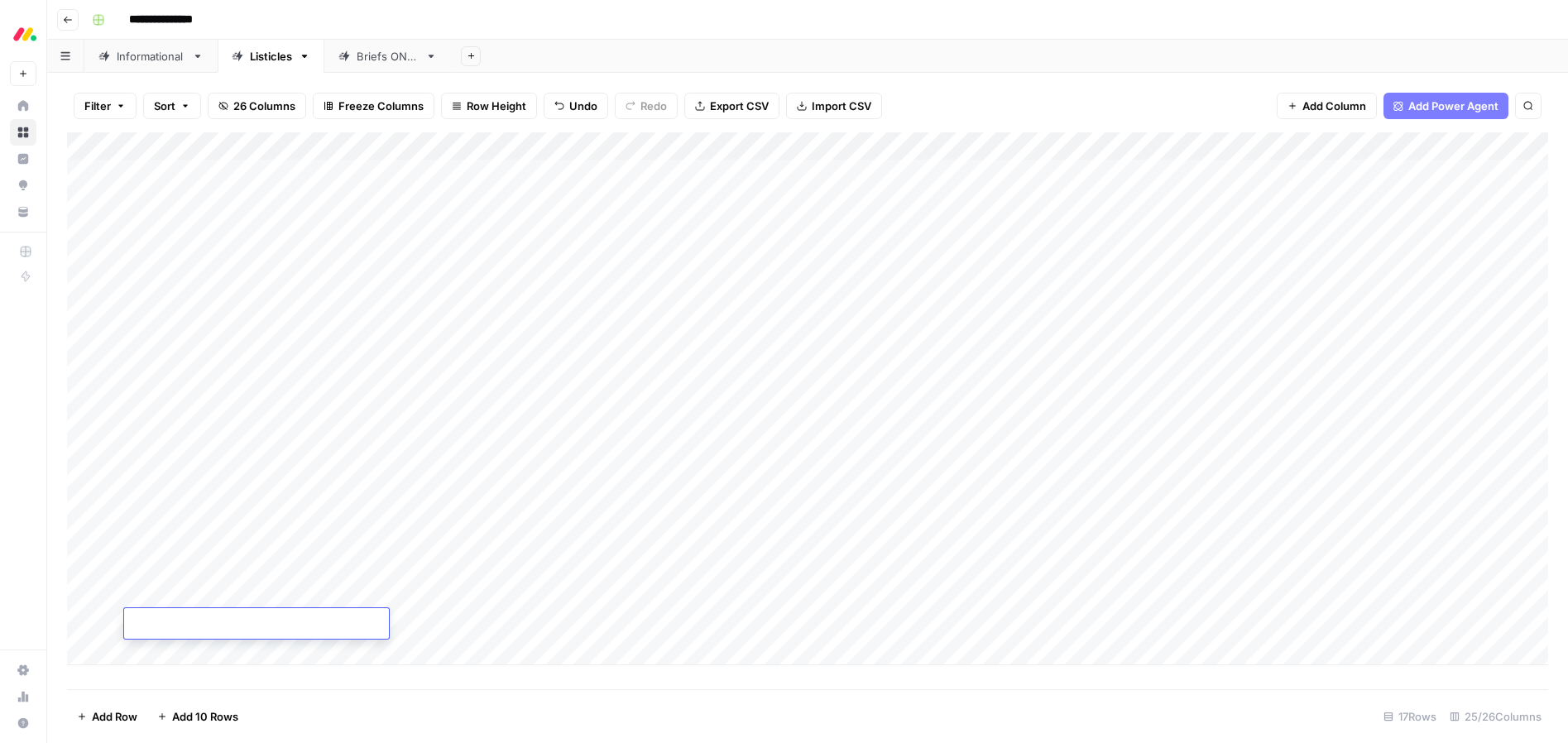
click at [173, 625] on textarea at bounding box center [256, 625] width 265 height 23
type textarea "**********"
click at [318, 680] on div "Add Column" at bounding box center [807, 410] width 1482 height 557
click at [311, 614] on div "Add Column" at bounding box center [807, 399] width 1482 height 534
click at [312, 630] on div "Add Column" at bounding box center [807, 399] width 1482 height 534
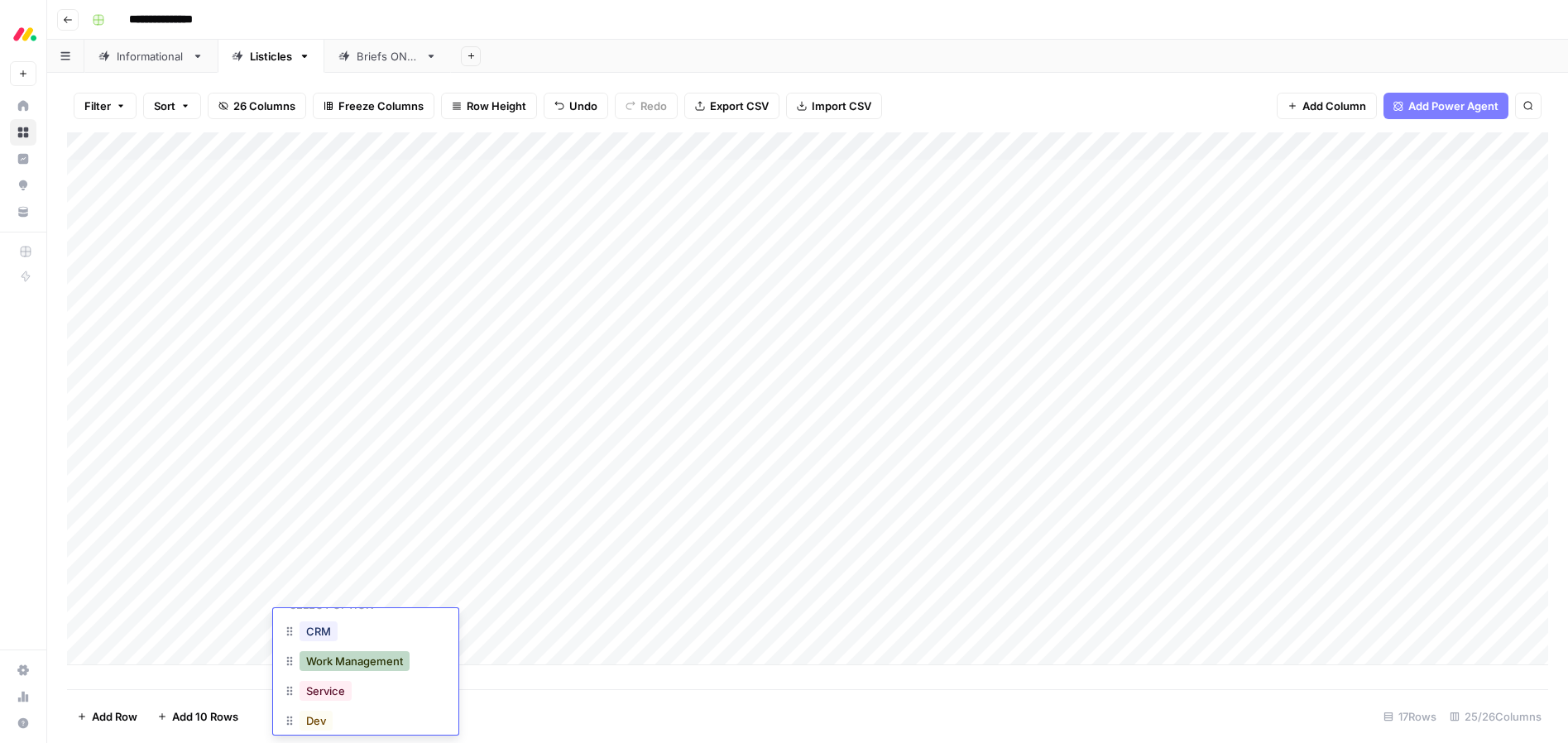
scroll to position [72, 0]
drag, startPoint x: 327, startPoint y: 679, endPoint x: 401, endPoint y: 694, distance: 75.5
click at [327, 679] on button "Service" at bounding box center [326, 675] width 53 height 20
click at [527, 701] on footer "Add Row Add 10 Rows 17 Rows 25/26 Columns" at bounding box center [807, 716] width 1482 height 54
click at [480, 623] on div "Add Column" at bounding box center [807, 399] width 1482 height 534
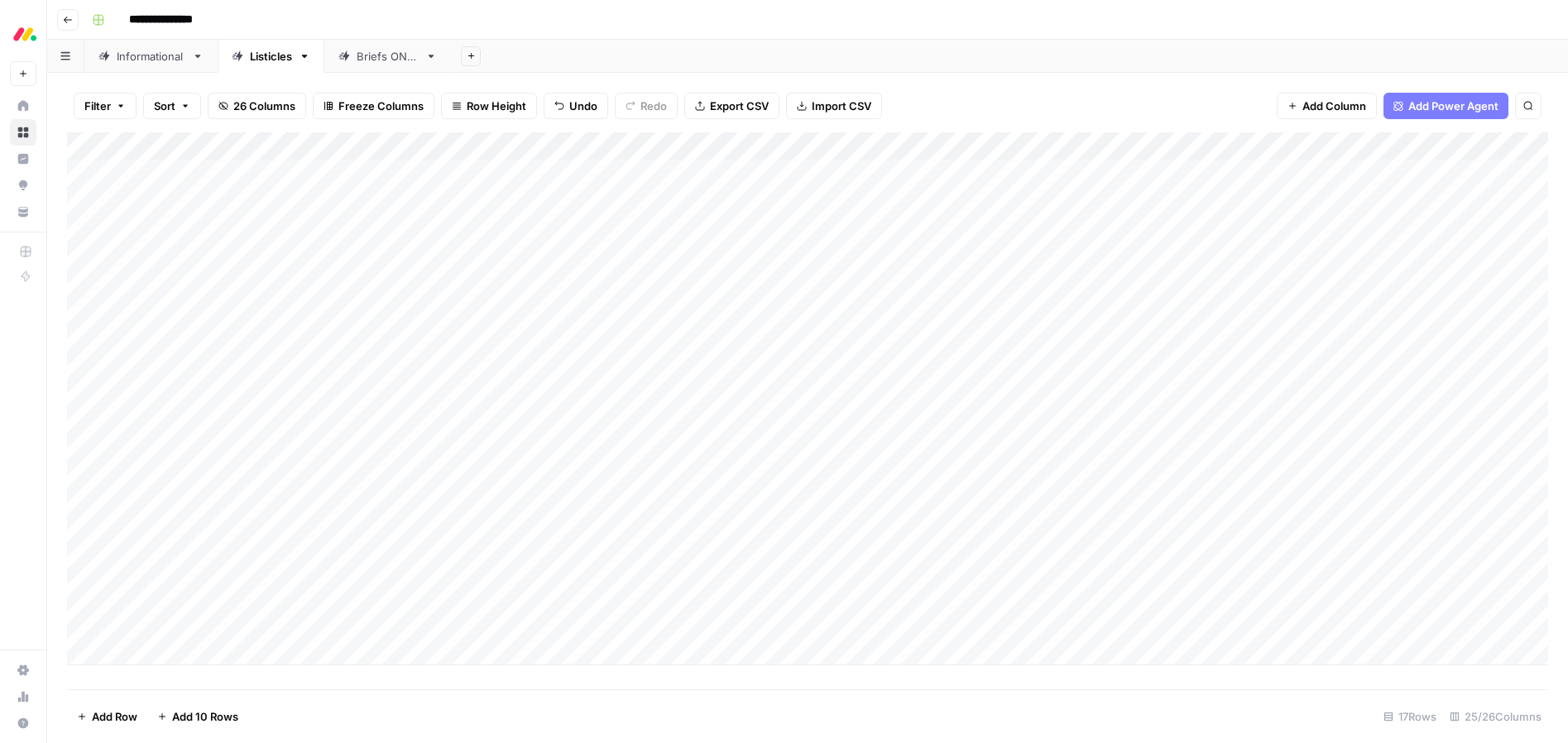
click at [478, 624] on div "Add Column" at bounding box center [807, 399] width 1482 height 534
click at [480, 703] on button "SEO running" at bounding box center [487, 704] width 77 height 20
click at [755, 620] on div "Add Column" at bounding box center [807, 399] width 1482 height 534
click at [515, 668] on div "Add Column" at bounding box center [807, 410] width 1482 height 557
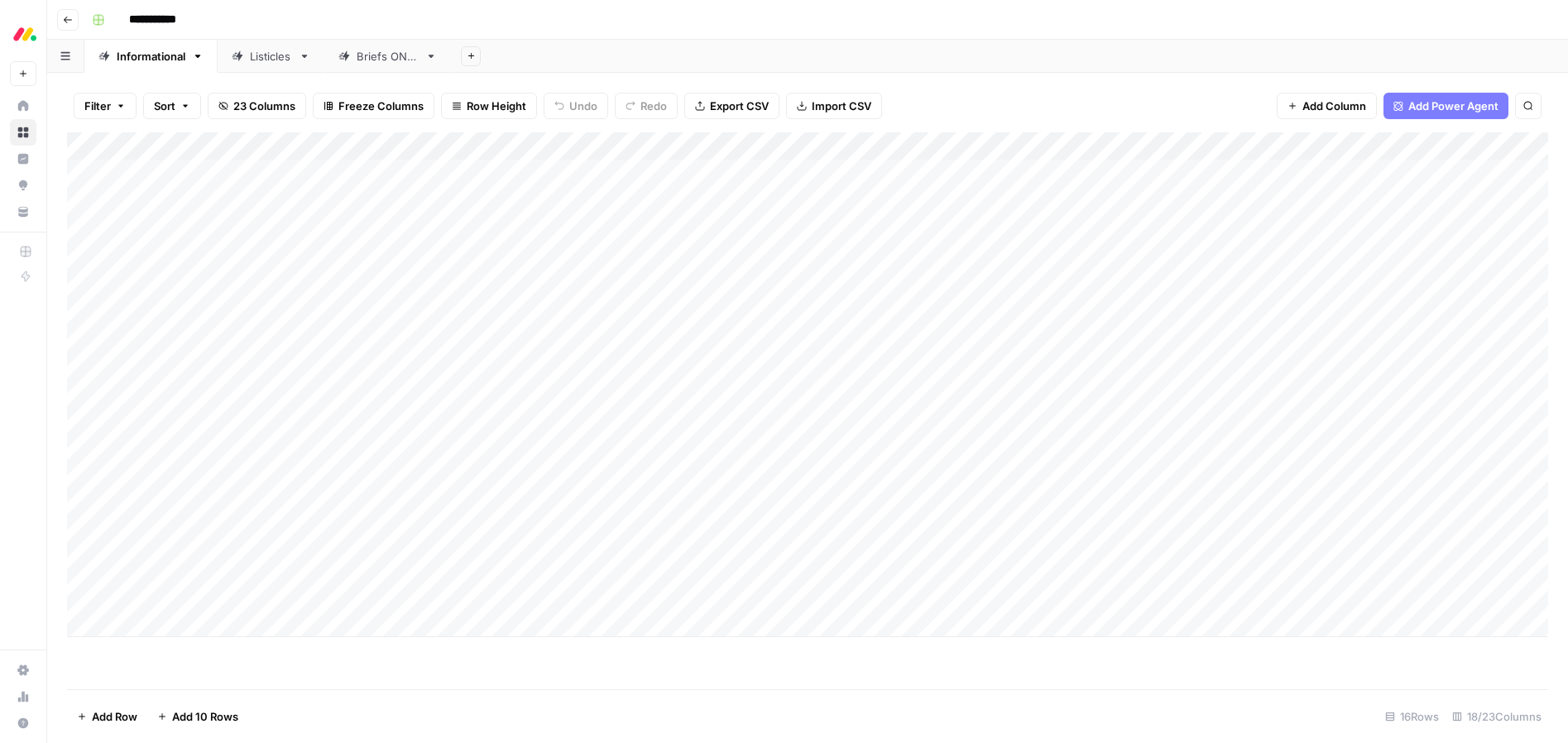
click at [124, 67] on link "Informational" at bounding box center [151, 55] width 133 height 33
click at [263, 68] on link "Listicles" at bounding box center [271, 55] width 107 height 33
click at [1378, 315] on div "Add Column" at bounding box center [807, 244] width 1482 height 224
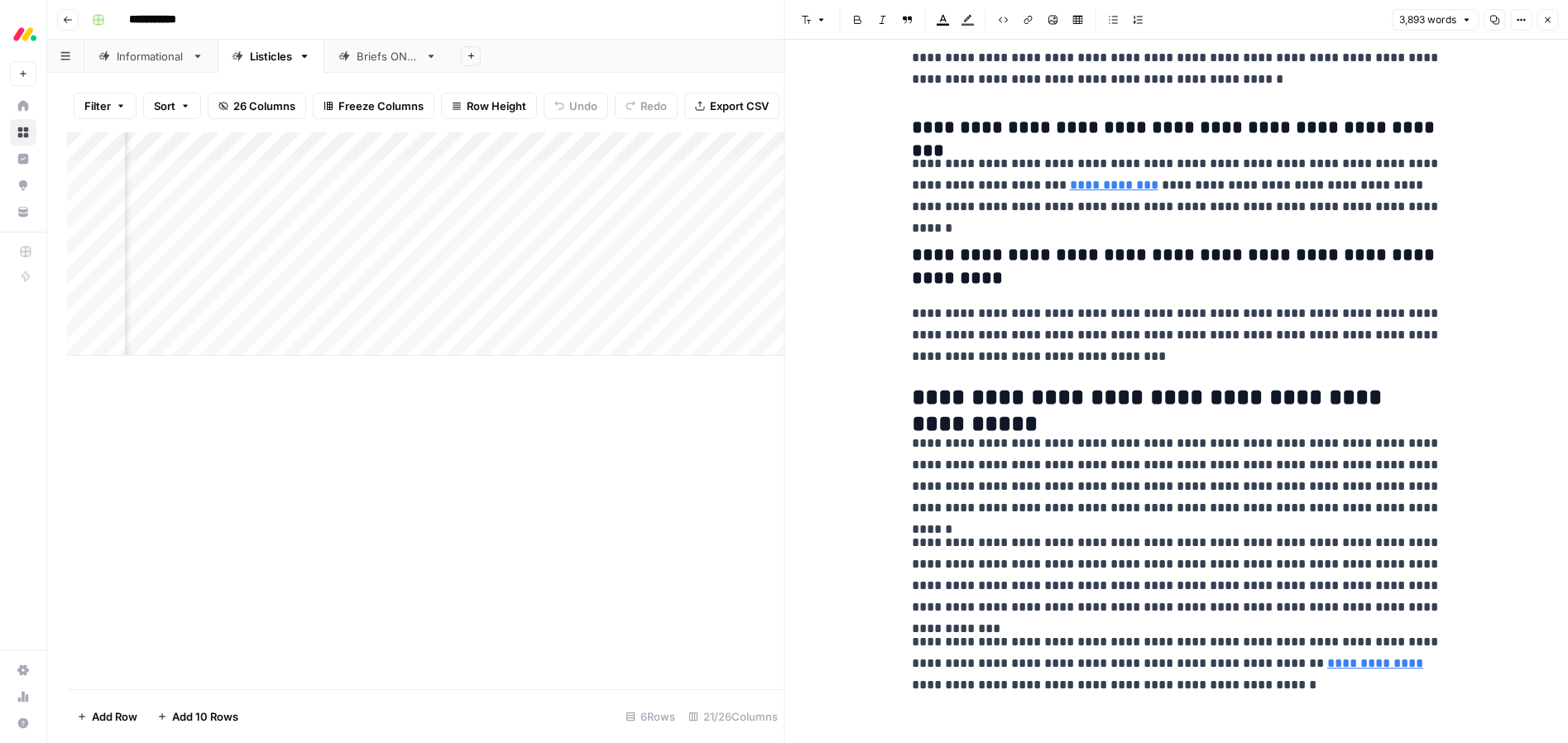
scroll to position [15061, 0]
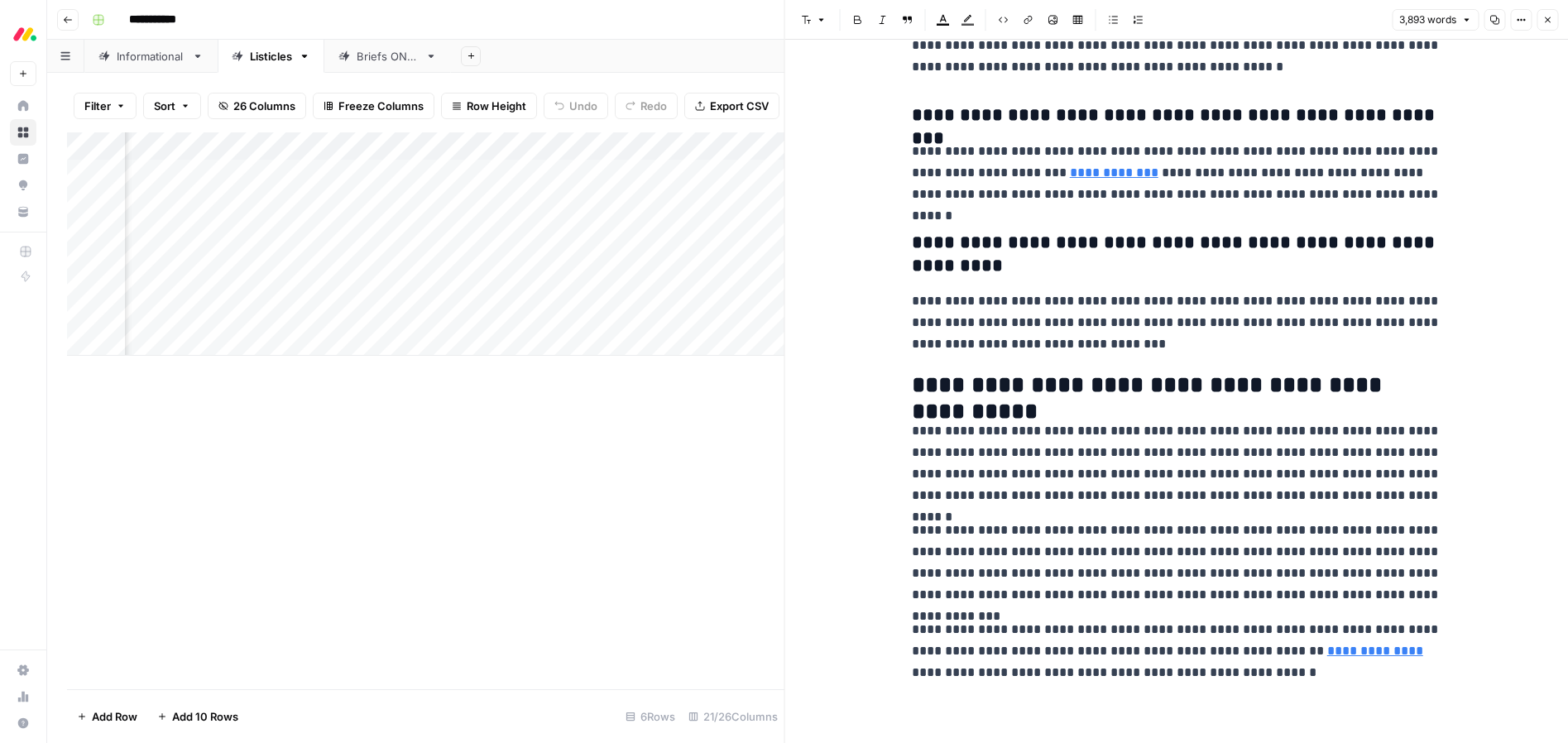
click at [1055, 351] on p "**********" at bounding box center [1176, 322] width 530 height 65
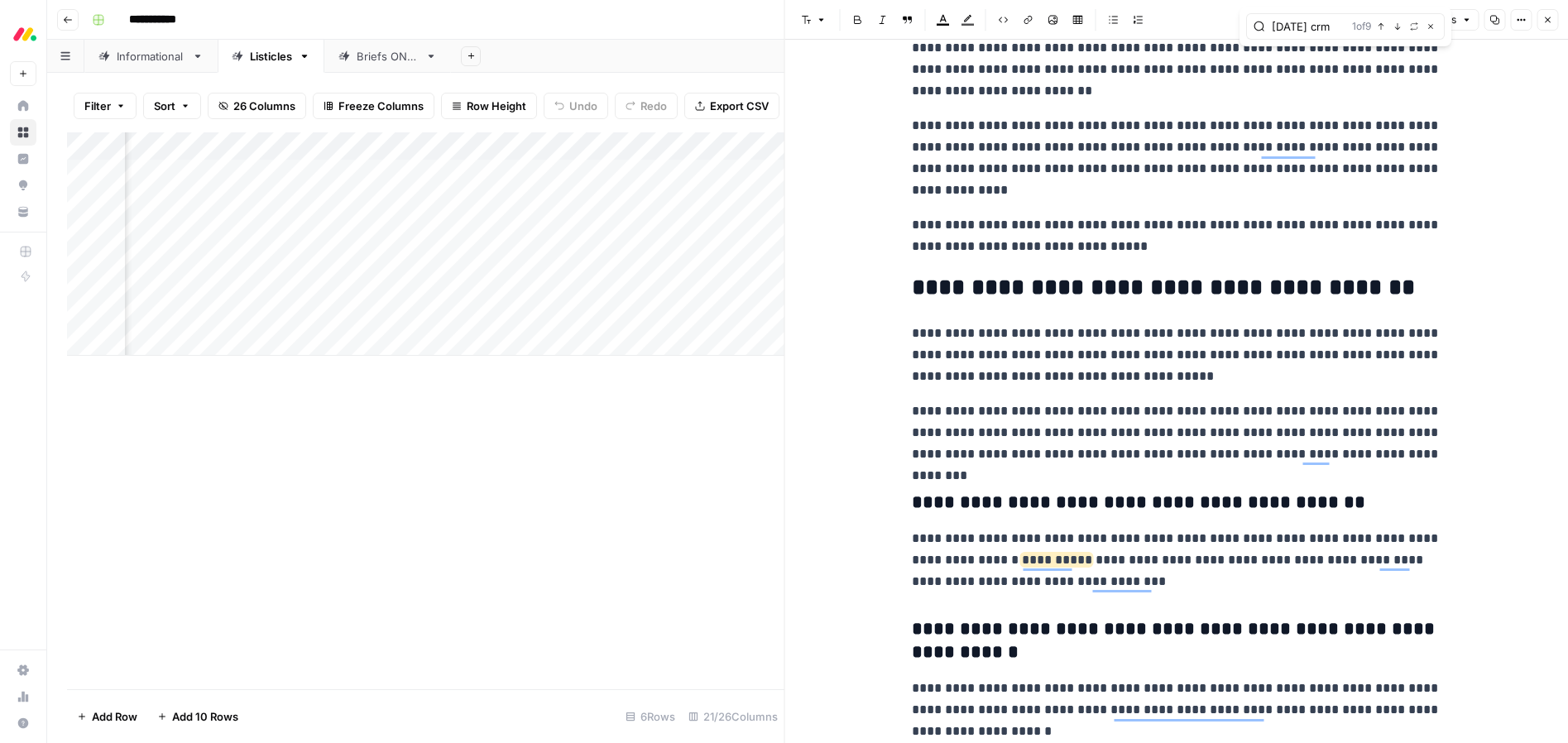
scroll to position [13939, 0]
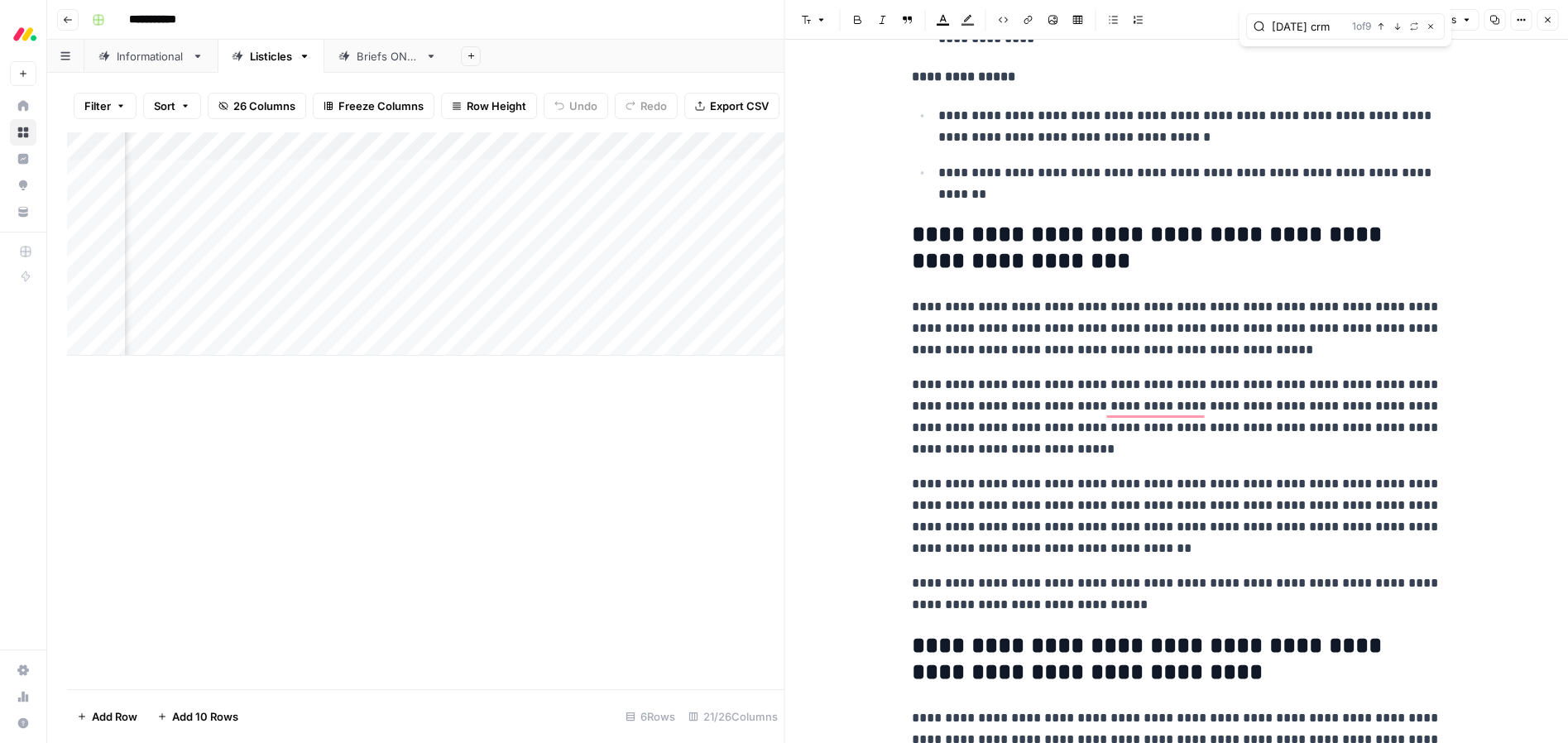
type input "[DATE] crm"
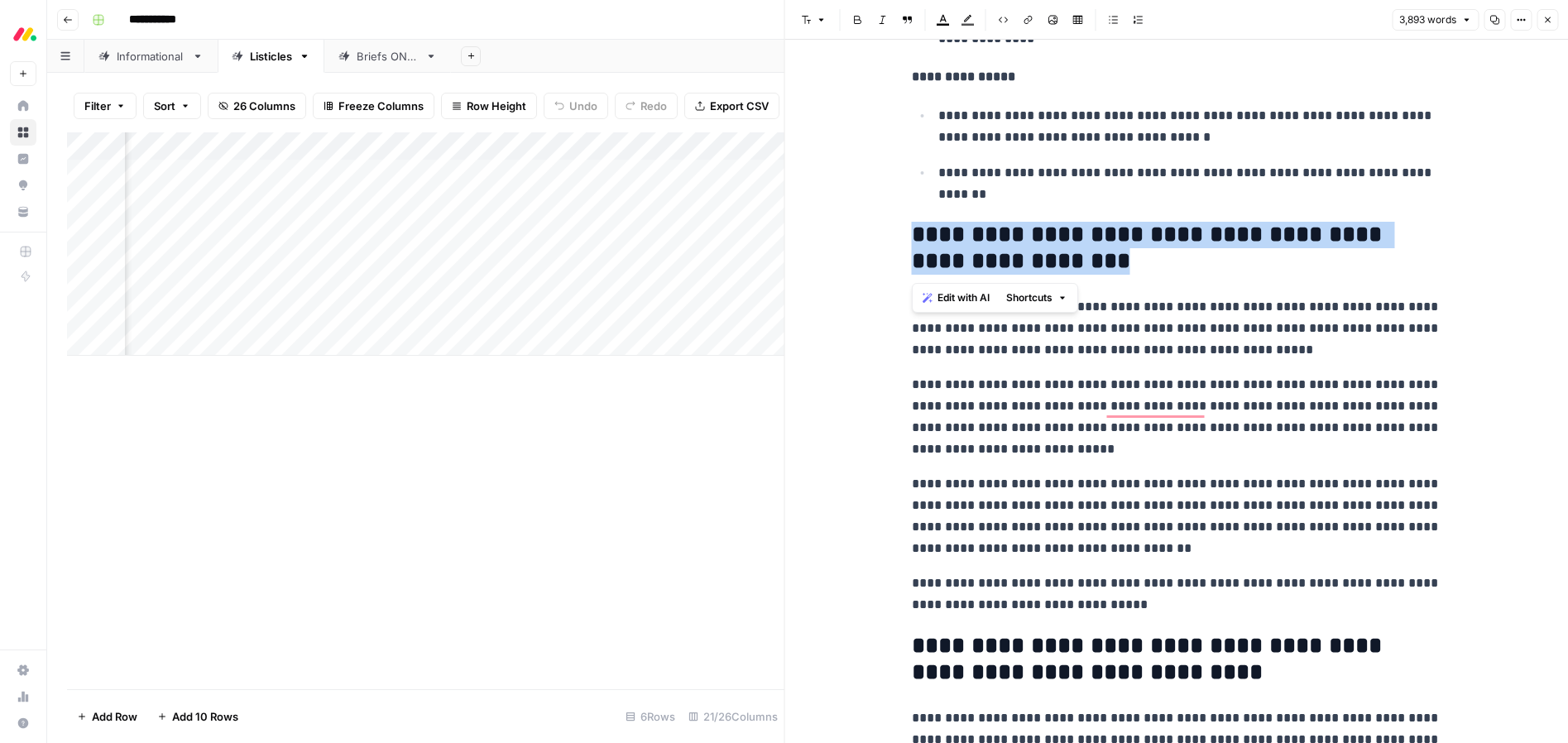
drag, startPoint x: 1000, startPoint y: 261, endPoint x: 904, endPoint y: 245, distance: 97.3
click at [903, 244] on div "**********" at bounding box center [1176, 391] width 784 height 704
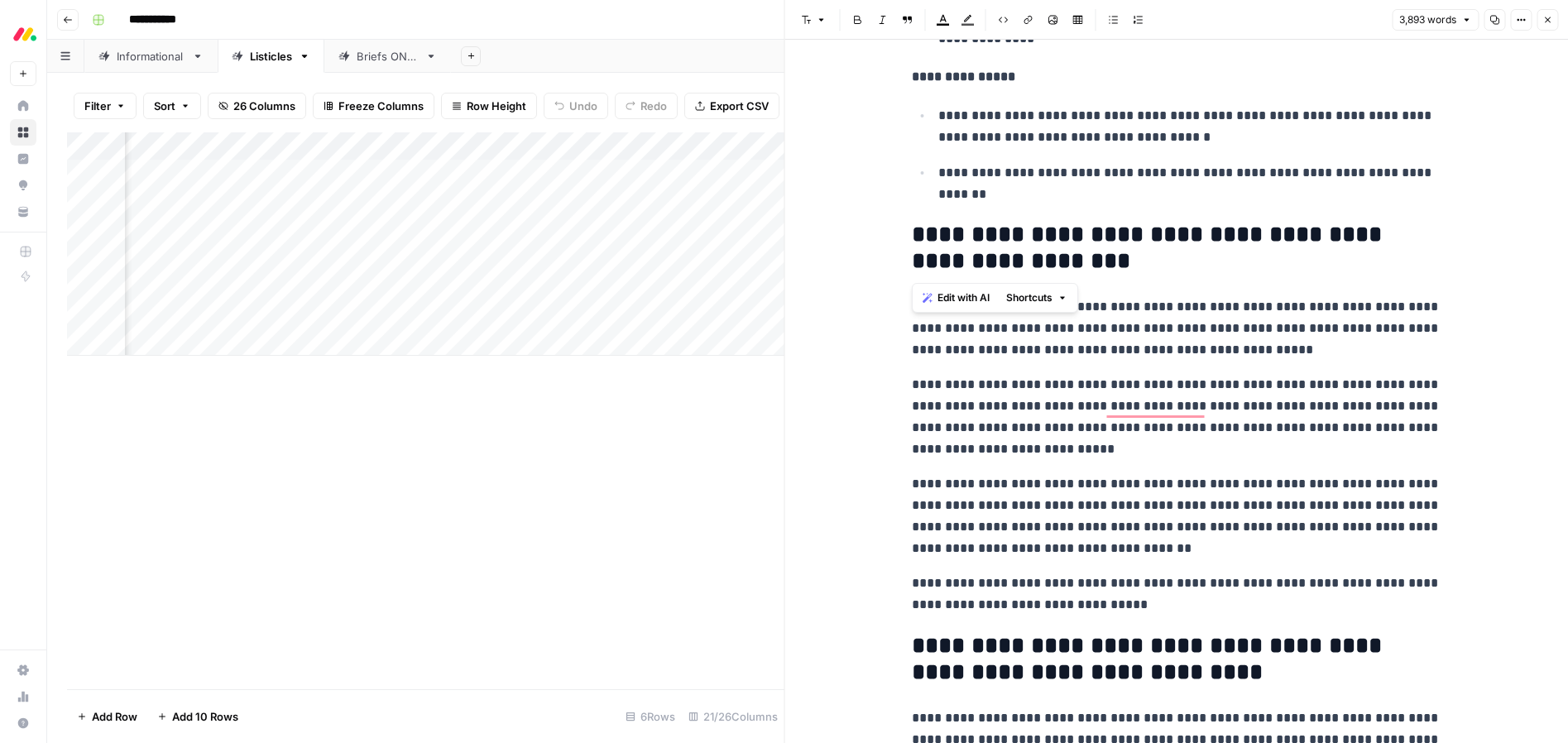
click at [961, 527] on p "**********" at bounding box center [1176, 517] width 530 height 86
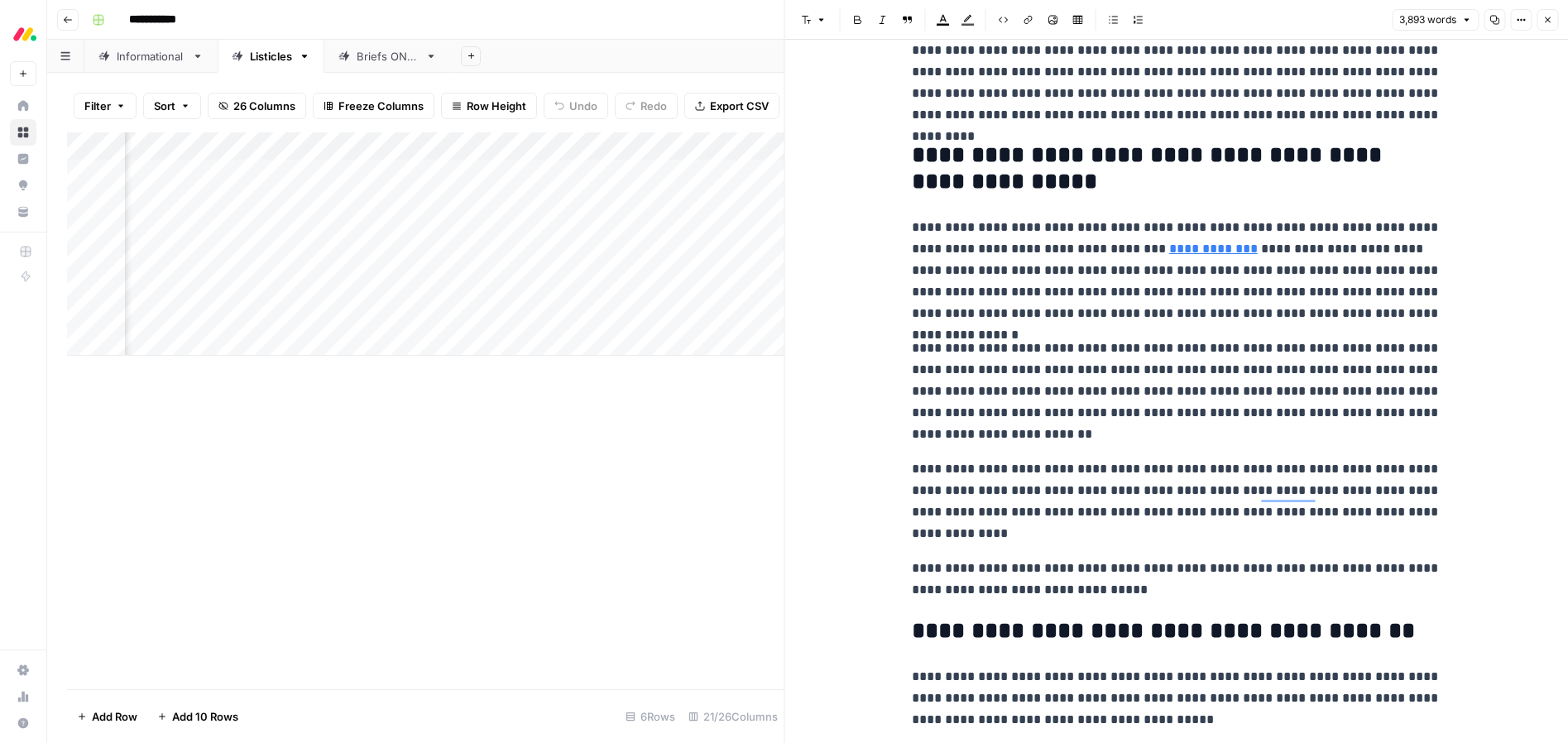
click at [1130, 632] on h2 "**********" at bounding box center [1176, 631] width 530 height 26
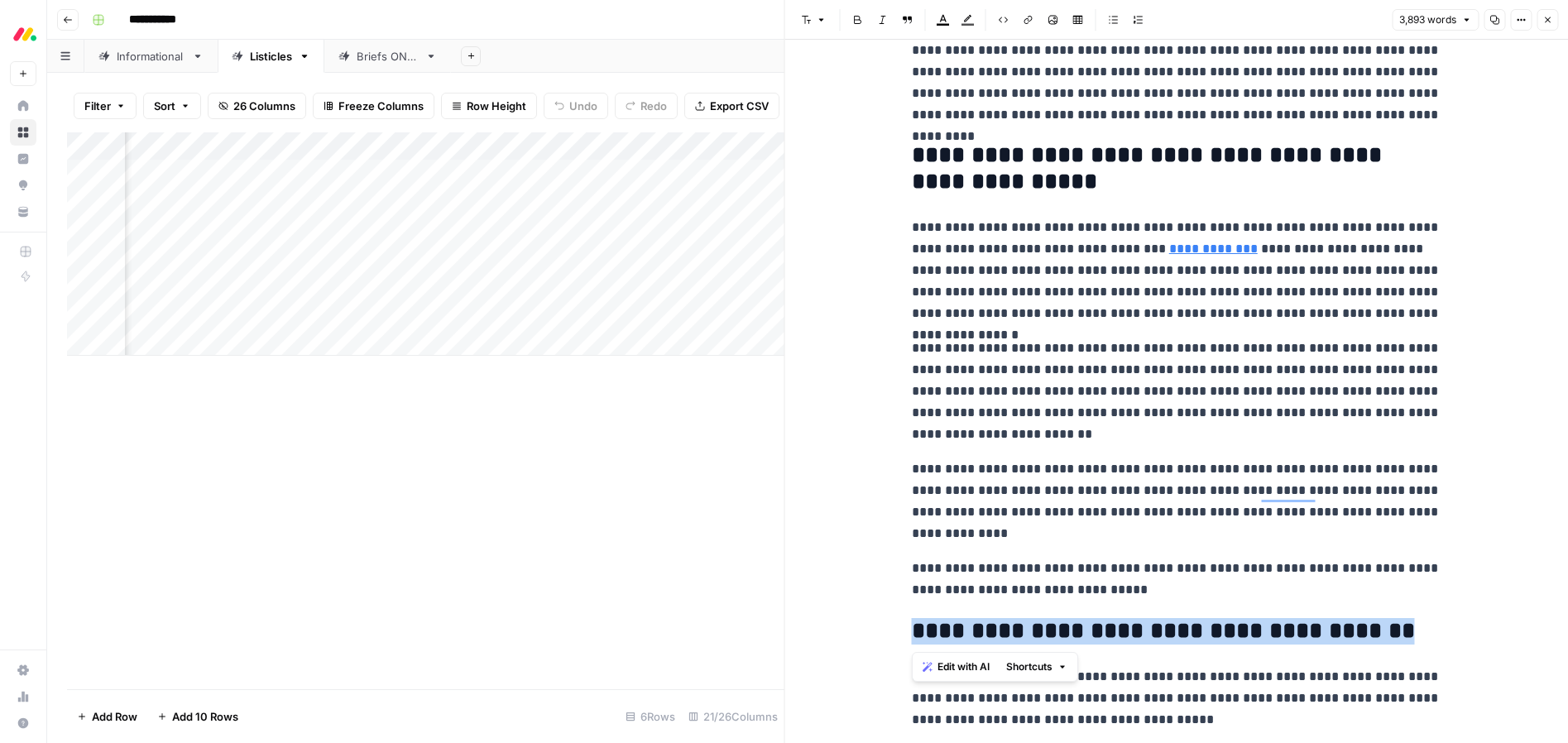
click at [1130, 632] on h2 "**********" at bounding box center [1176, 631] width 530 height 26
click at [960, 672] on span "Edit with AI" at bounding box center [964, 667] width 53 height 15
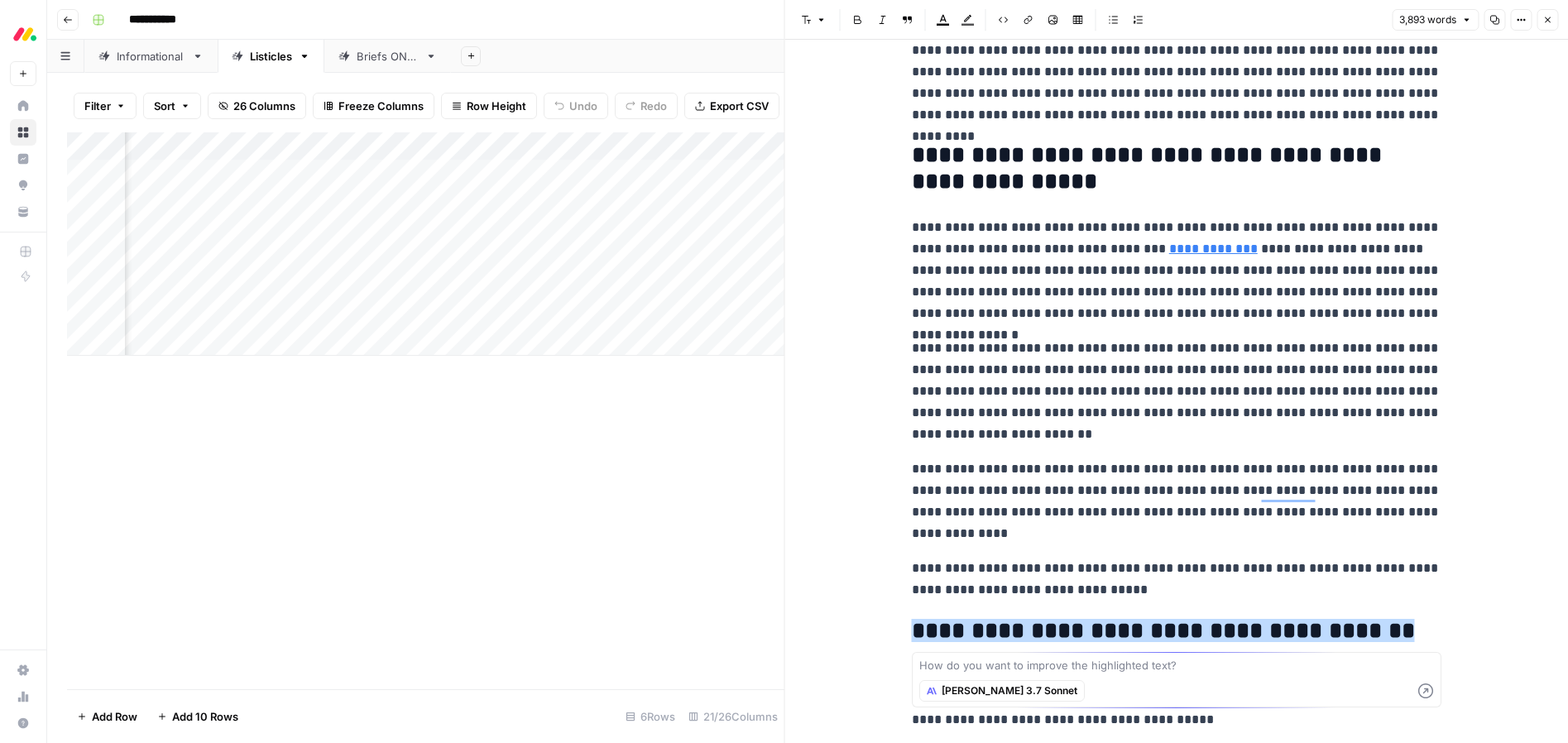
type textarea "a"
click at [1060, 662] on textarea "Add a conclusion paragraph refer to [DATE] crm" at bounding box center [1176, 666] width 515 height 17
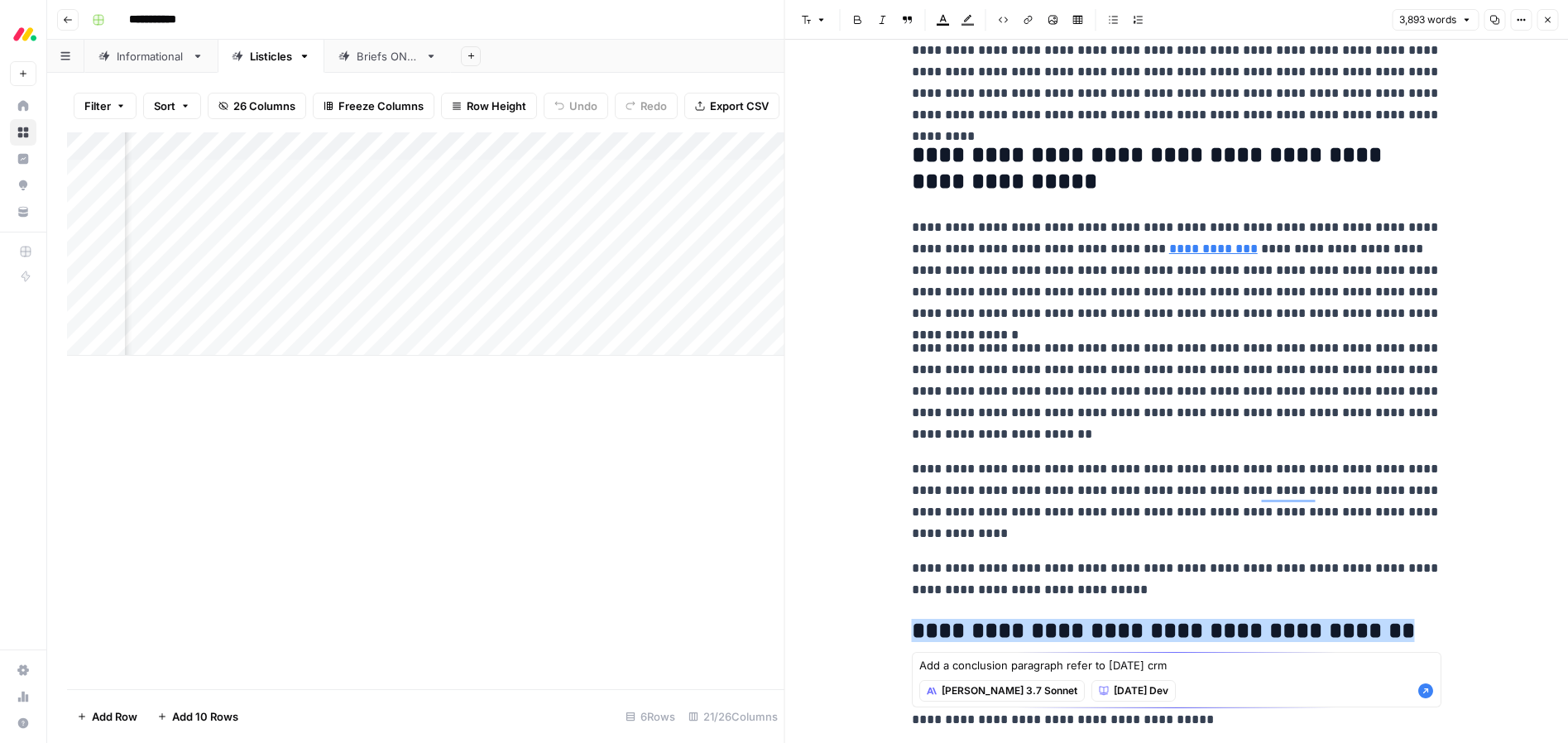
click at [1178, 663] on textarea "Add a conclusion paragraph refer to [DATE] crm" at bounding box center [1176, 666] width 515 height 17
click at [1175, 665] on textarea "Add a conclusion paragraph refer to [DATE] crm. Use bullet points and h3s" at bounding box center [1176, 666] width 515 height 17
type textarea "Add a conclusion paragraph refer to [DATE] crm. Use bullet points and h3s"
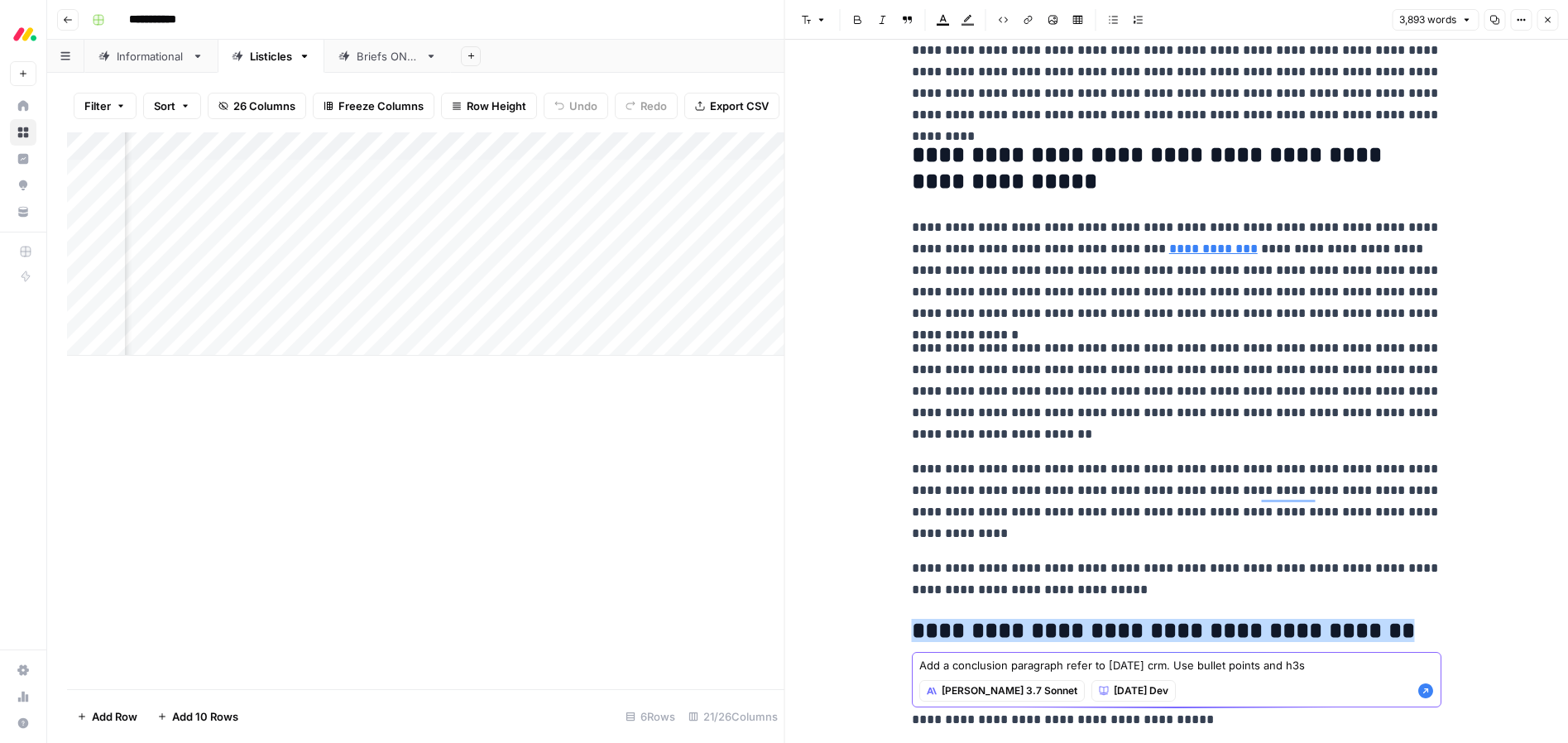
click at [1424, 687] on icon "button" at bounding box center [1426, 691] width 15 height 15
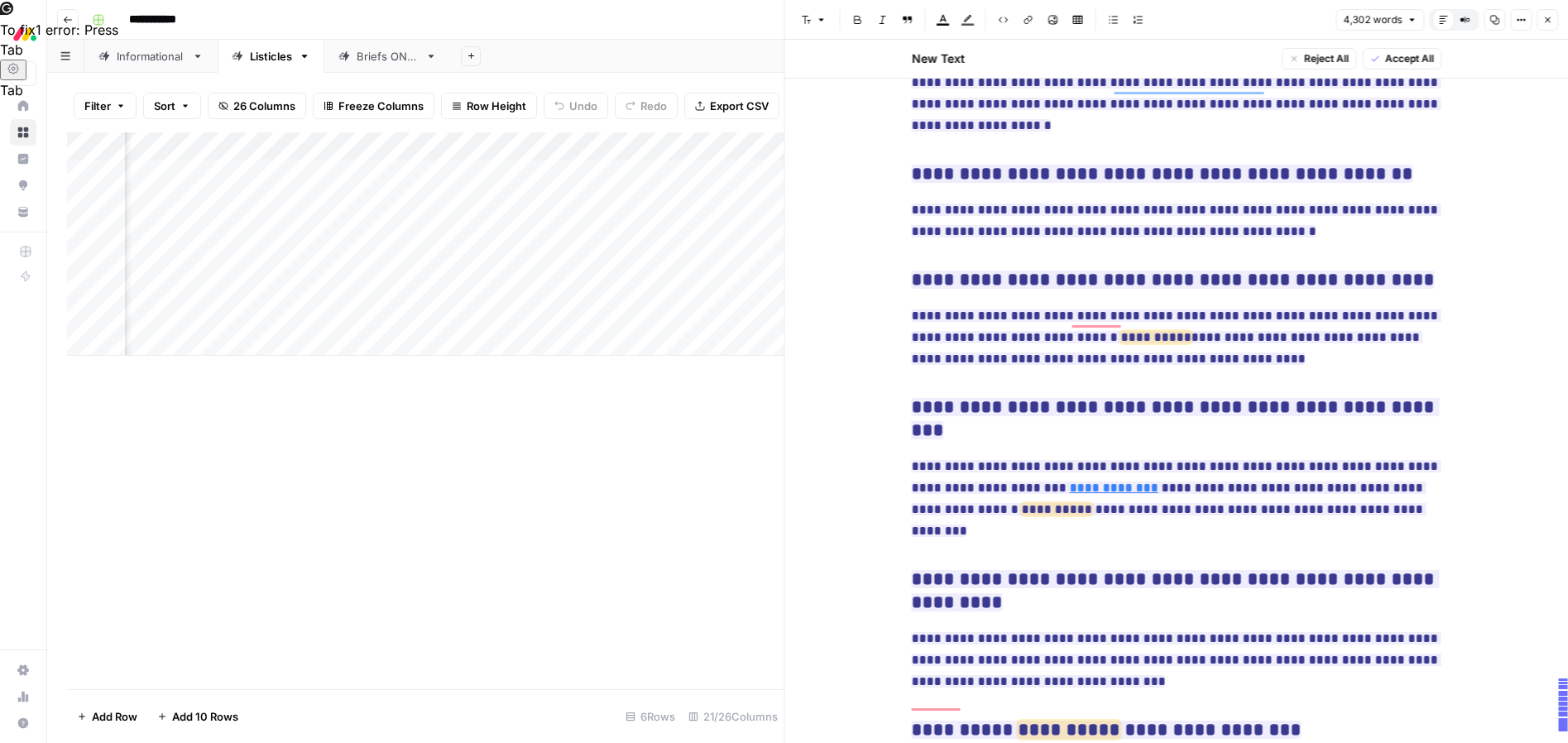
scroll to position [14753, 0]
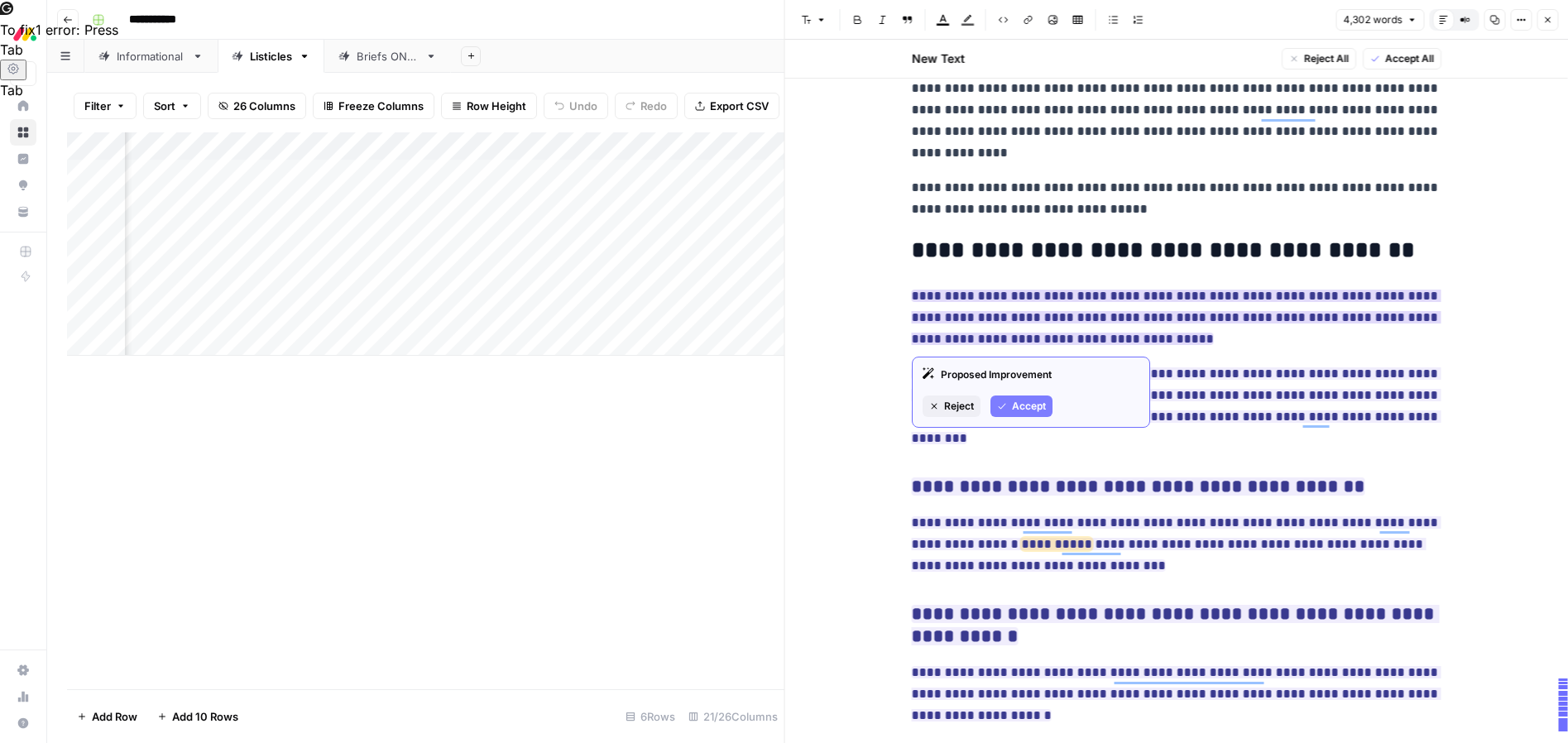
click at [1025, 408] on span "Accept" at bounding box center [1029, 407] width 34 height 15
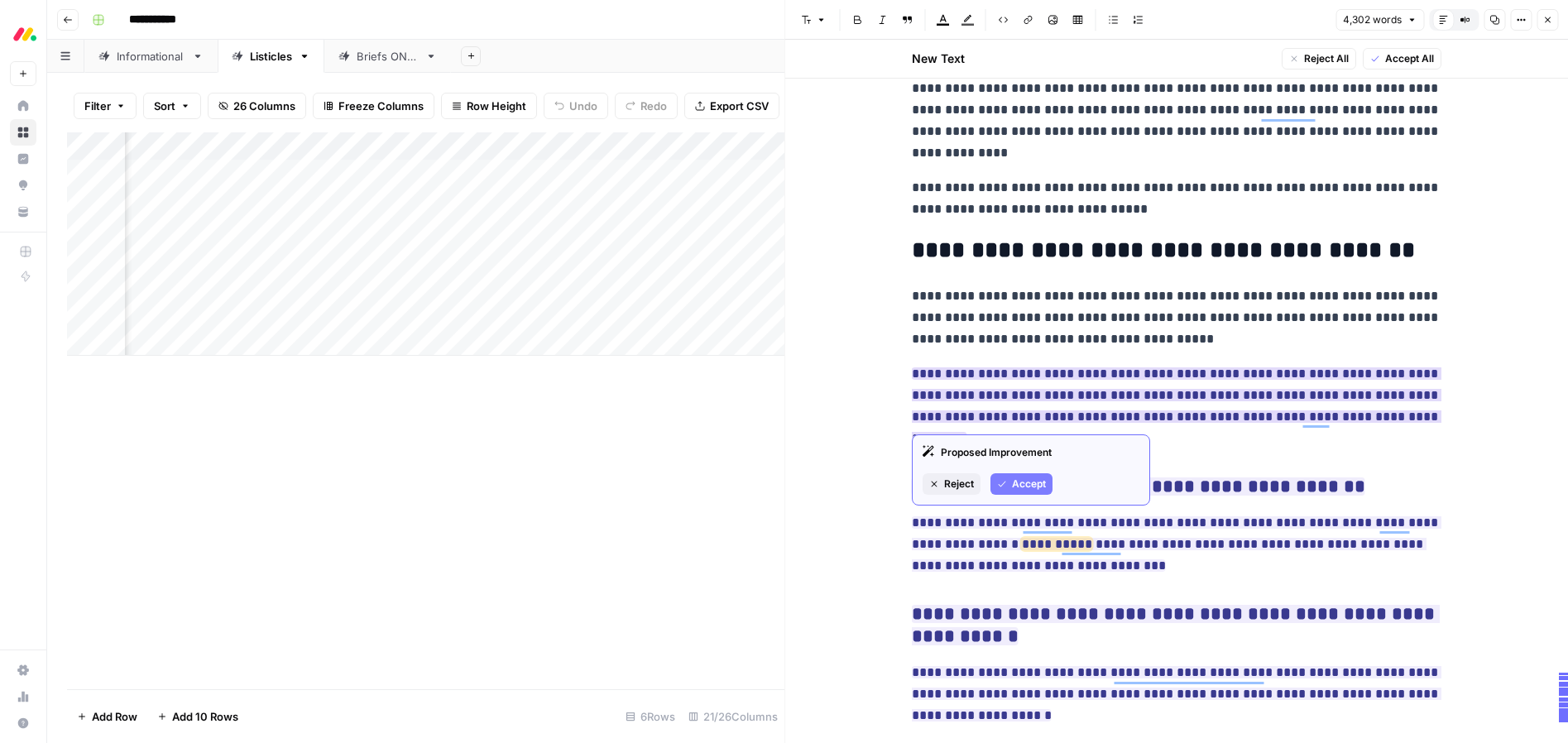
click at [1037, 483] on span "Accept" at bounding box center [1029, 485] width 34 height 15
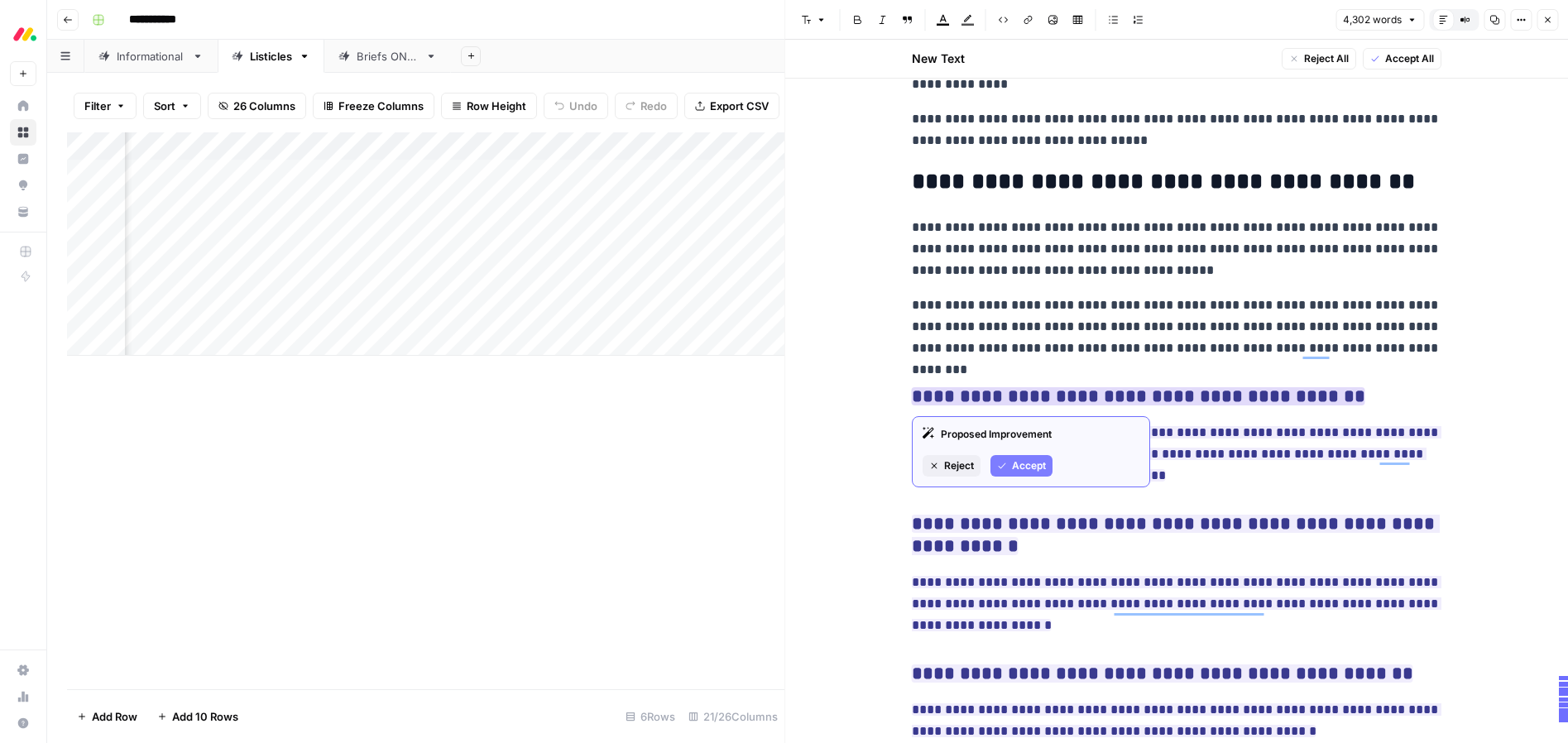
click at [1033, 469] on span "Accept" at bounding box center [1029, 466] width 34 height 15
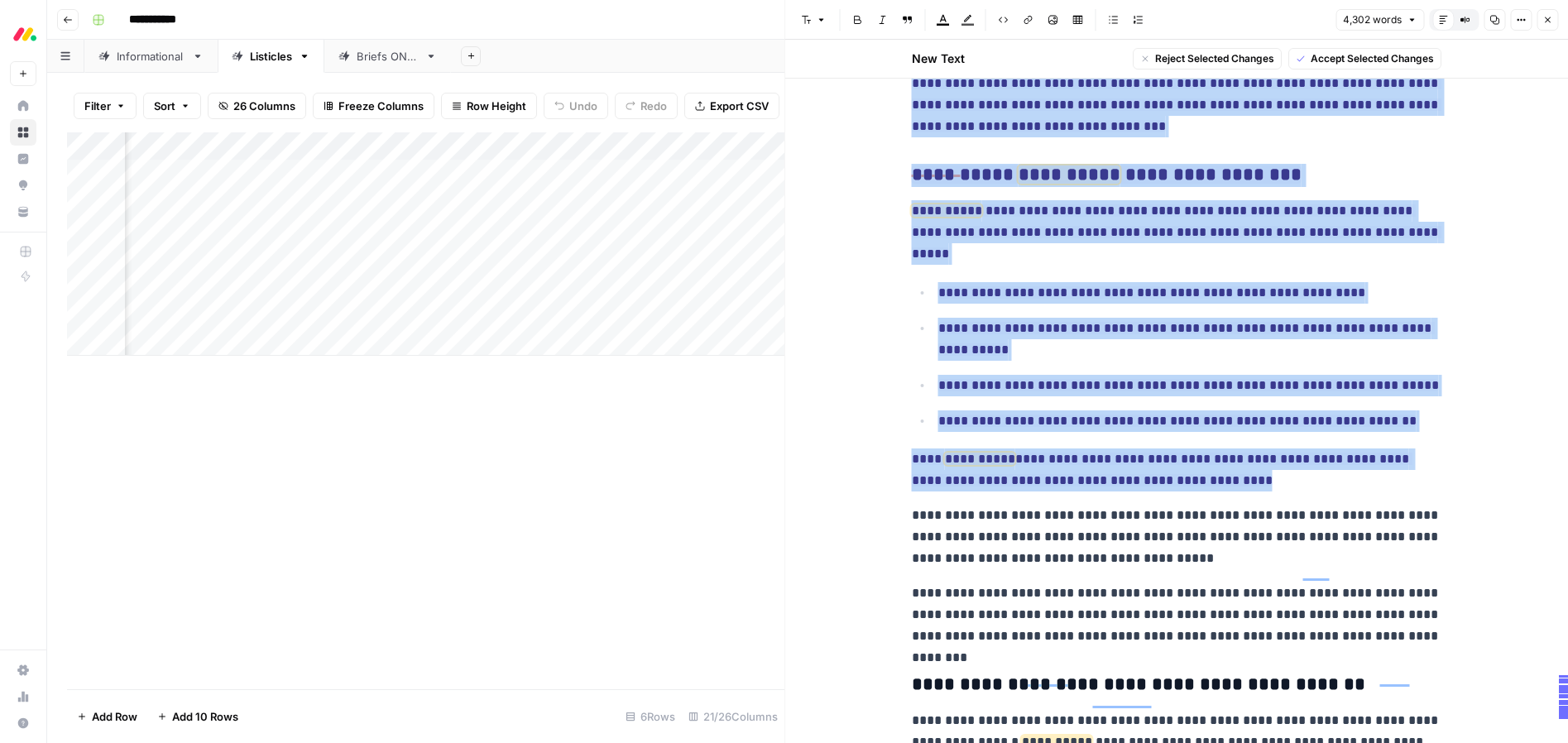
drag, startPoint x: 914, startPoint y: 436, endPoint x: 1183, endPoint y: 426, distance: 269.2
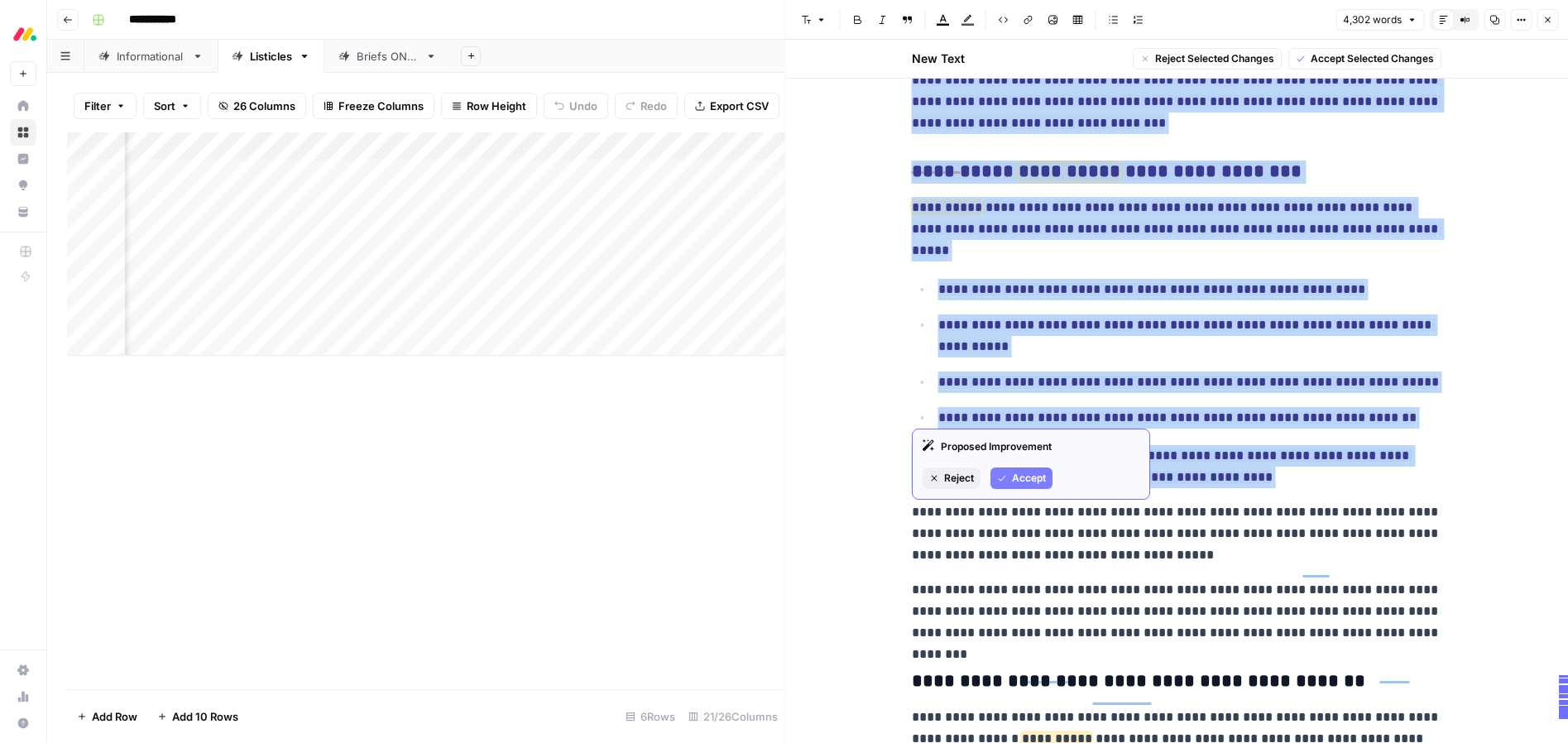
click at [1024, 479] on span "Accept" at bounding box center [1029, 479] width 34 height 15
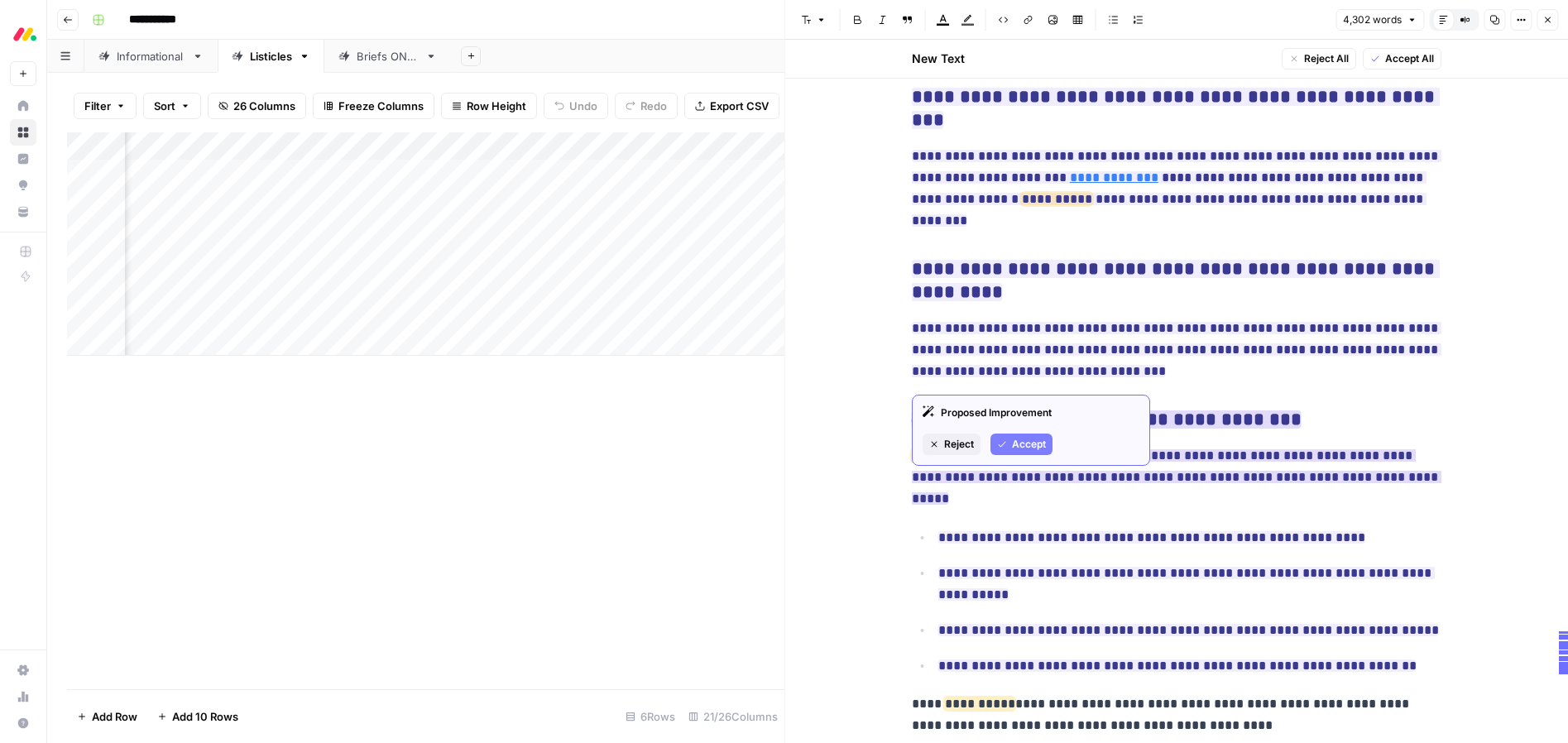
click at [1021, 437] on span "Accept" at bounding box center [1029, 444] width 34 height 15
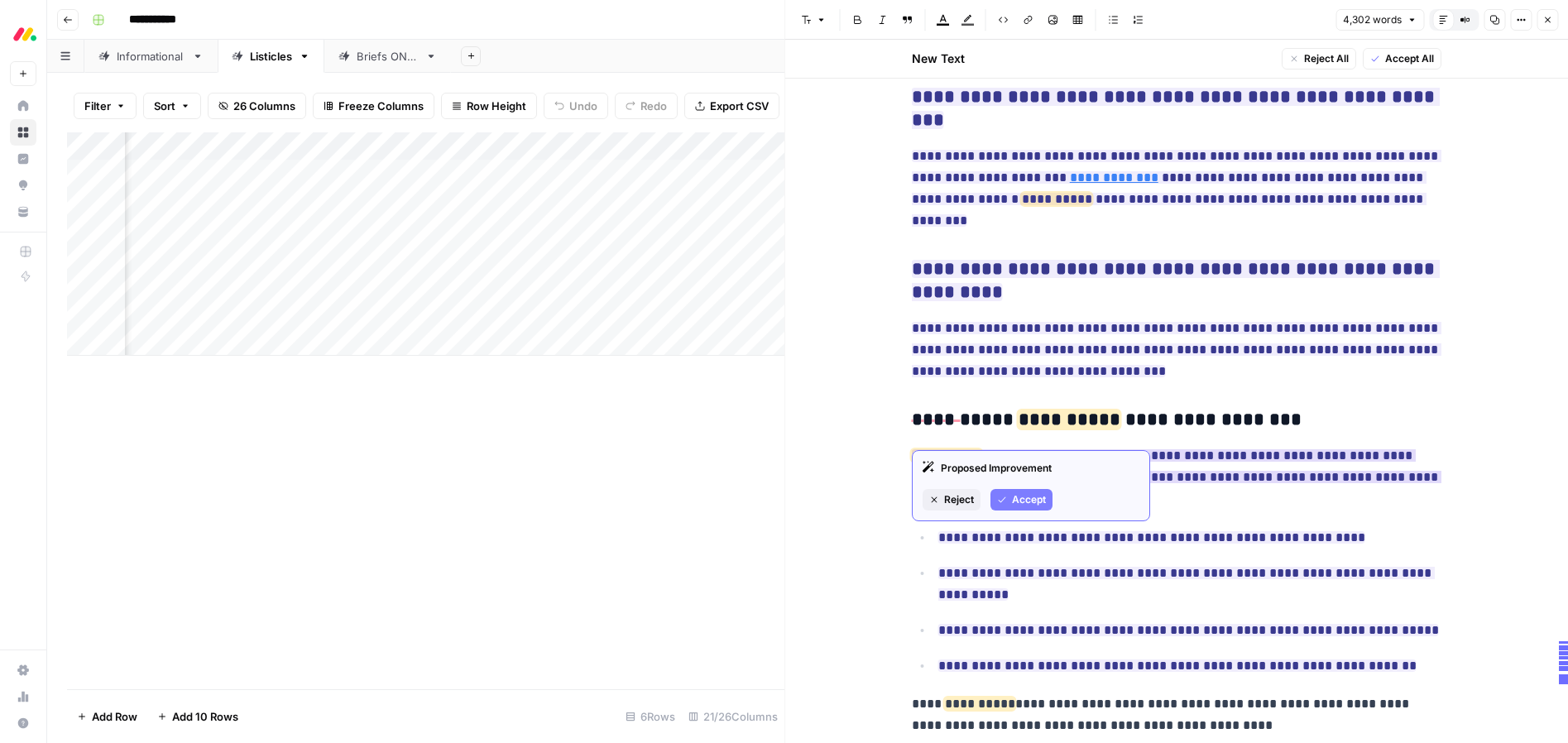
click at [1038, 495] on span "Accept" at bounding box center [1029, 500] width 34 height 15
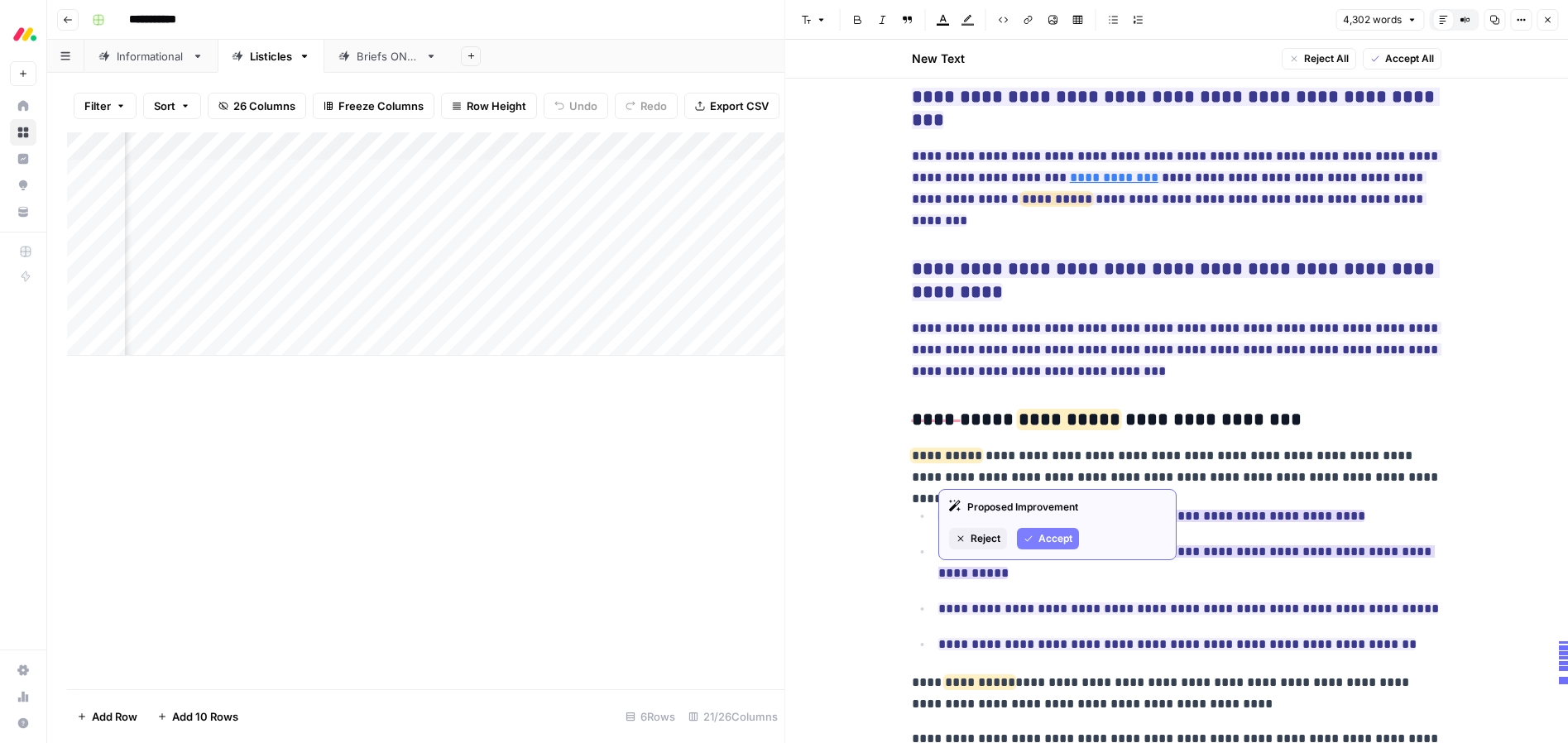
drag, startPoint x: 1050, startPoint y: 539, endPoint x: 1046, endPoint y: 501, distance: 38.2
click at [1049, 534] on span "Accept" at bounding box center [1055, 539] width 34 height 15
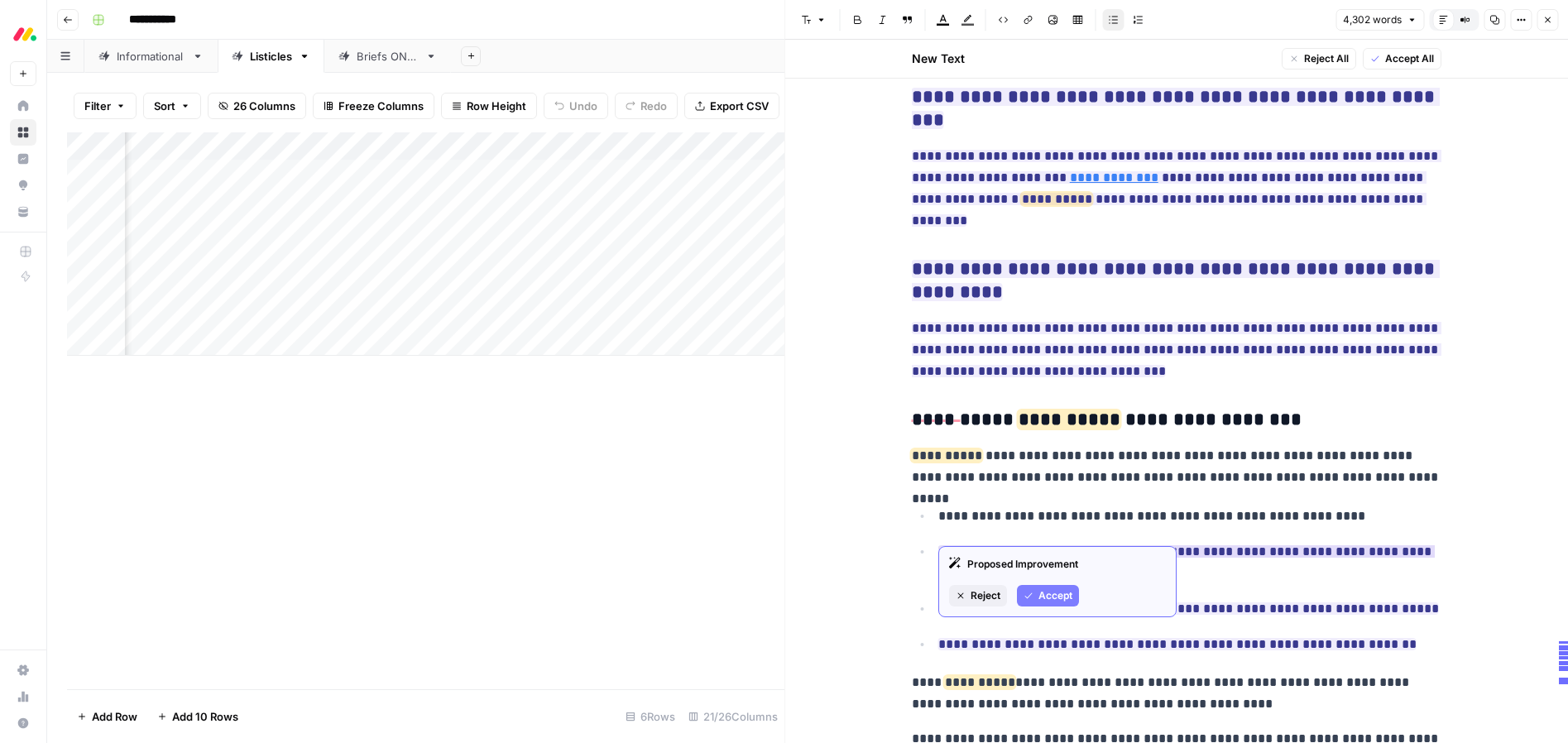
click at [1056, 596] on span "Accept" at bounding box center [1055, 596] width 34 height 15
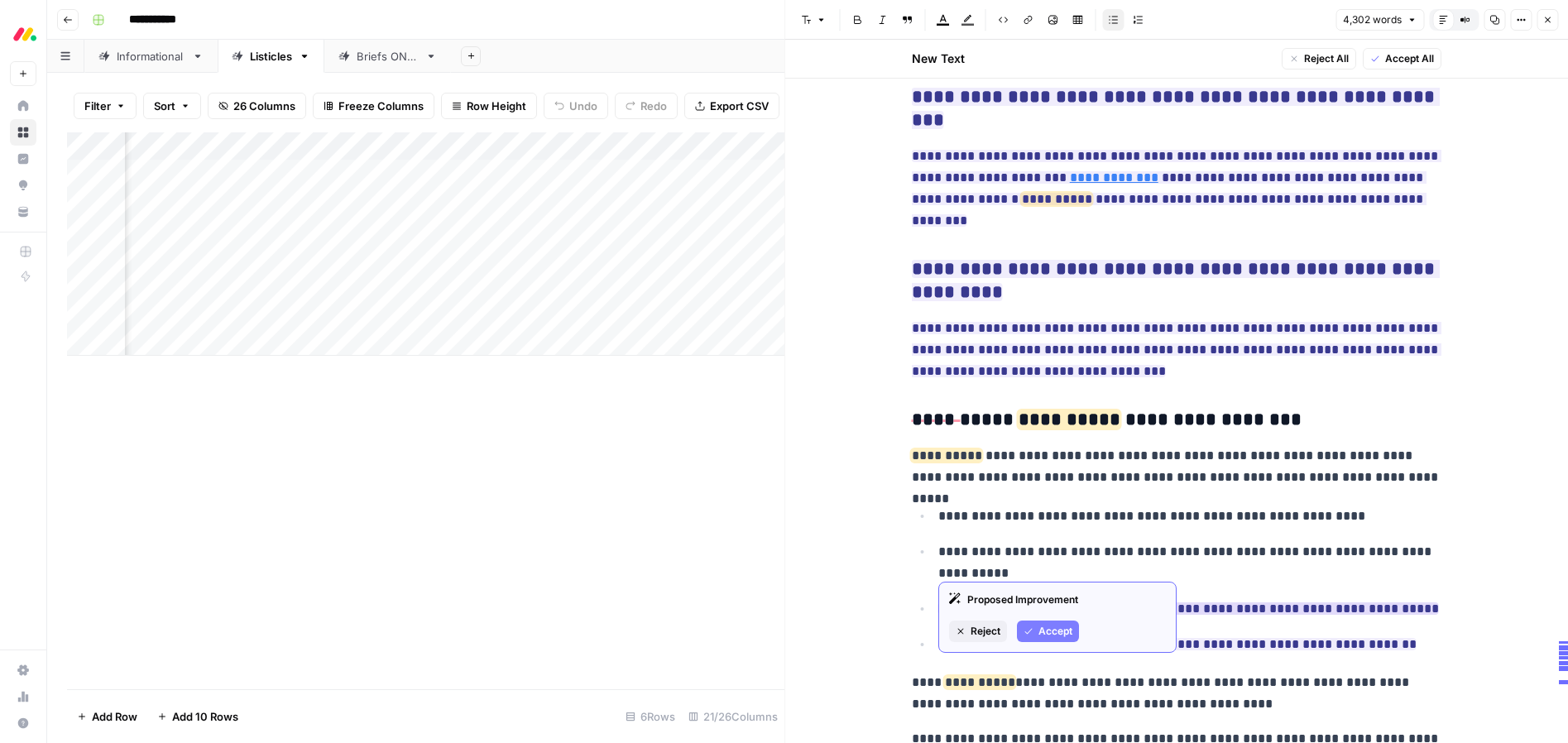
click at [1054, 627] on span "Accept" at bounding box center [1055, 632] width 34 height 15
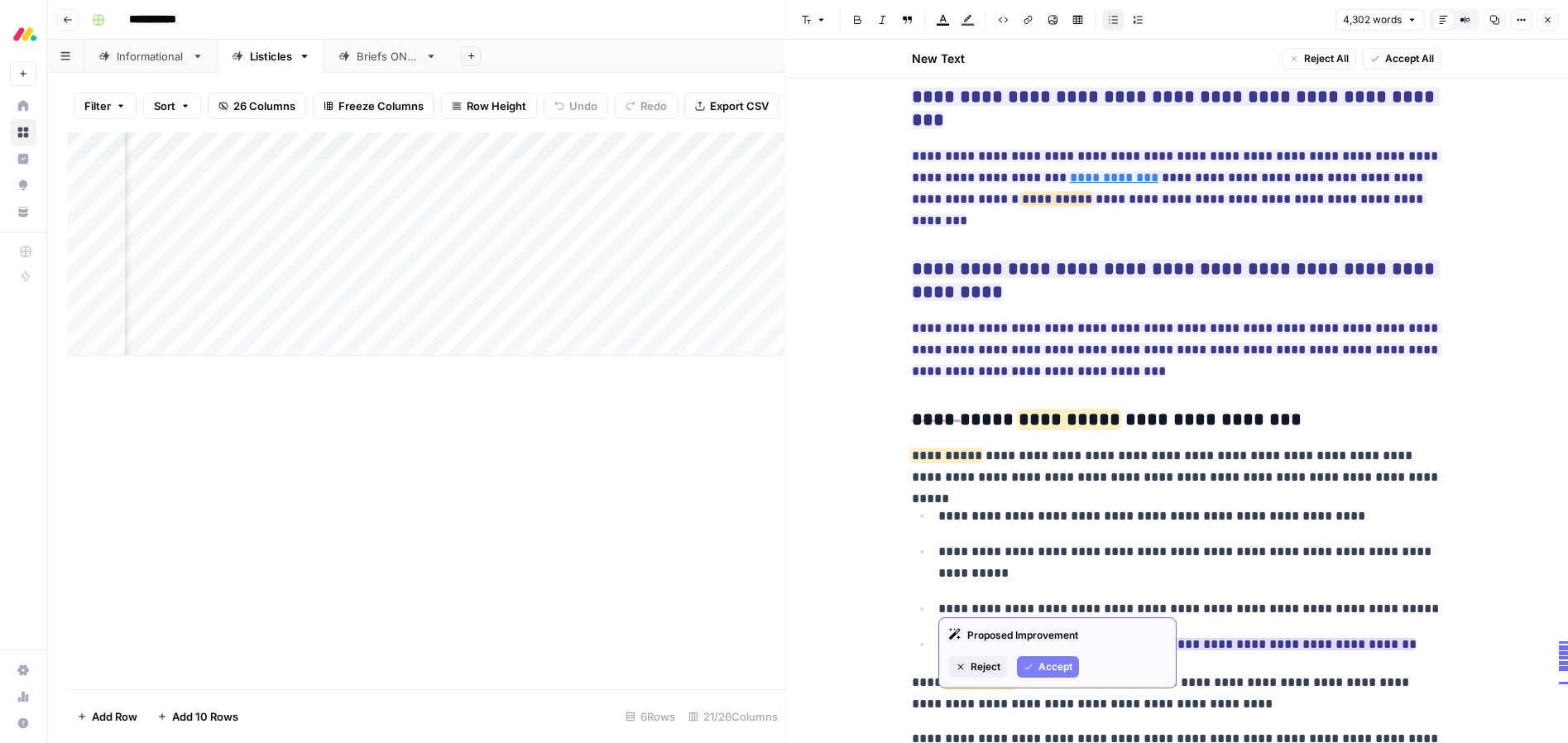
drag, startPoint x: 1053, startPoint y: 661, endPoint x: 1044, endPoint y: 647, distance: 16.6
click at [1053, 660] on span "Accept" at bounding box center [1055, 667] width 34 height 15
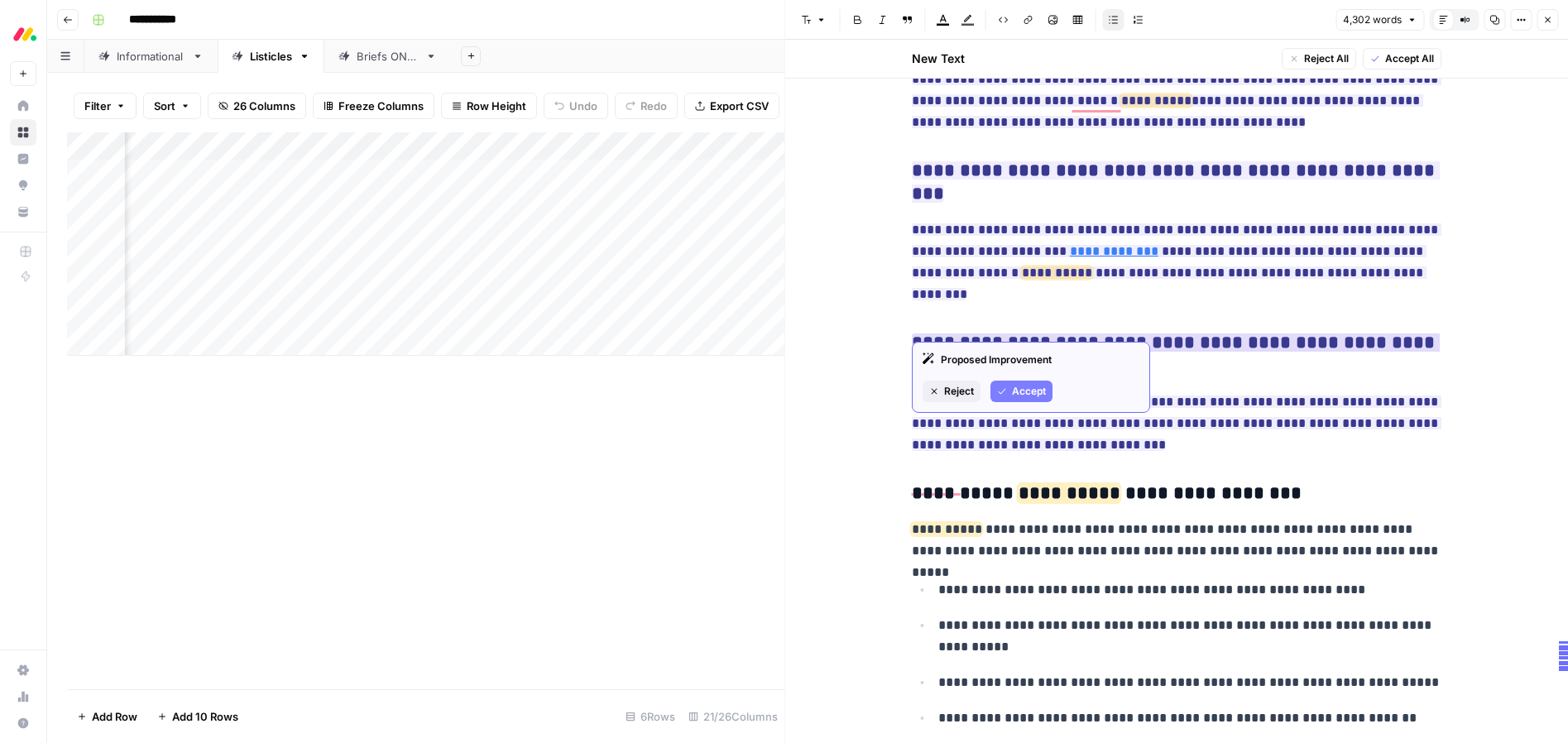
click at [1037, 385] on span "Accept" at bounding box center [1029, 392] width 34 height 15
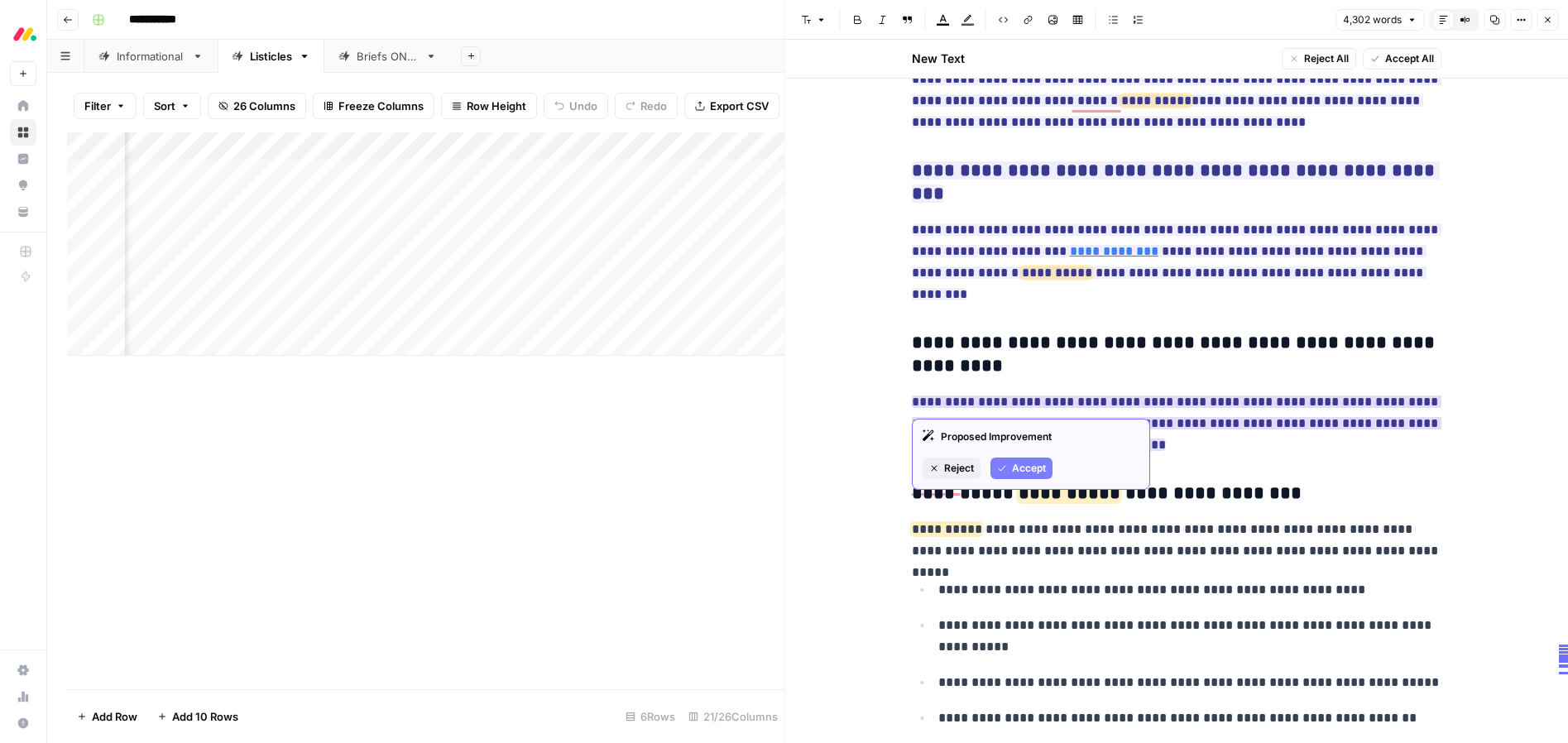
click at [1037, 475] on span "Accept" at bounding box center [1029, 469] width 34 height 15
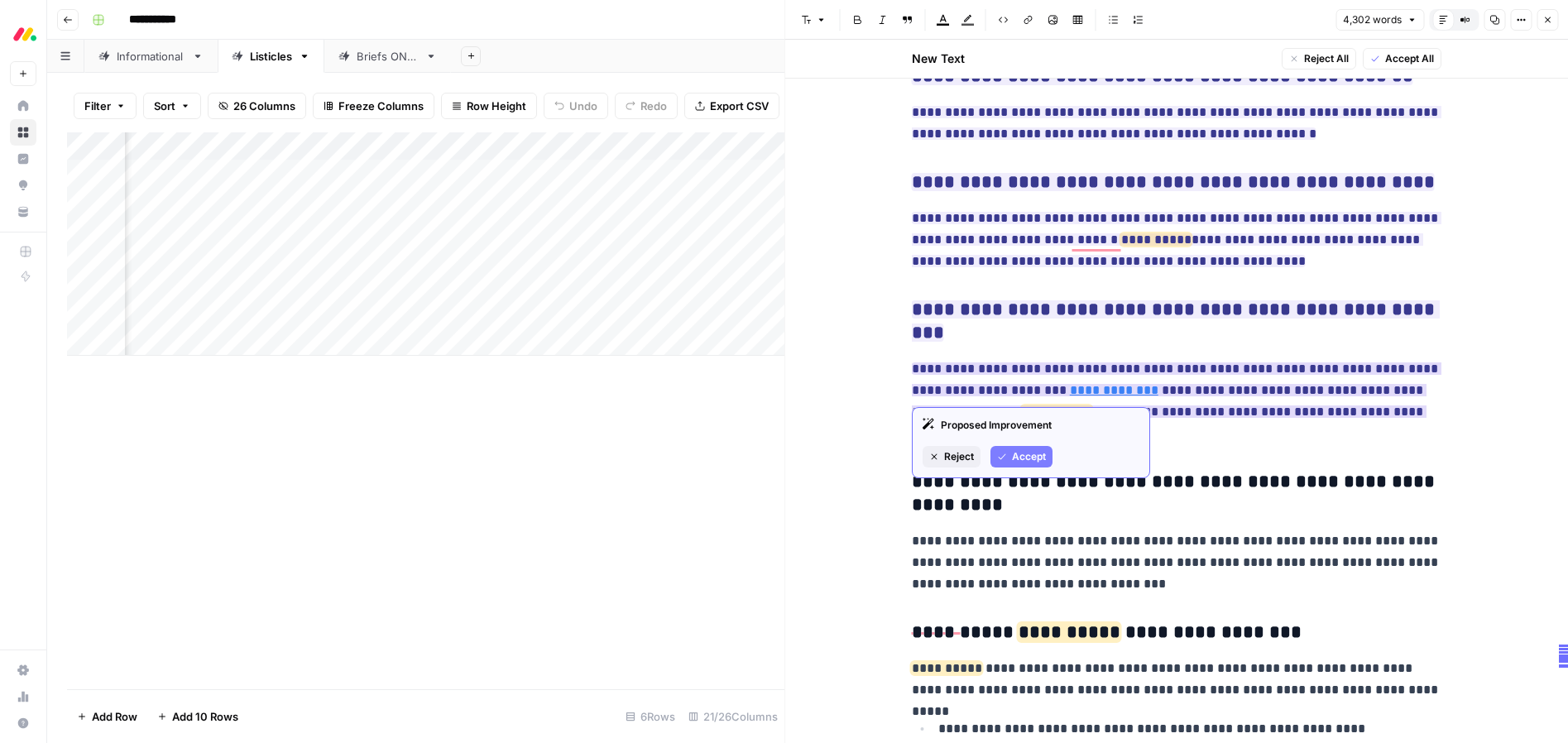
click at [1029, 462] on span "Accept" at bounding box center [1029, 457] width 34 height 15
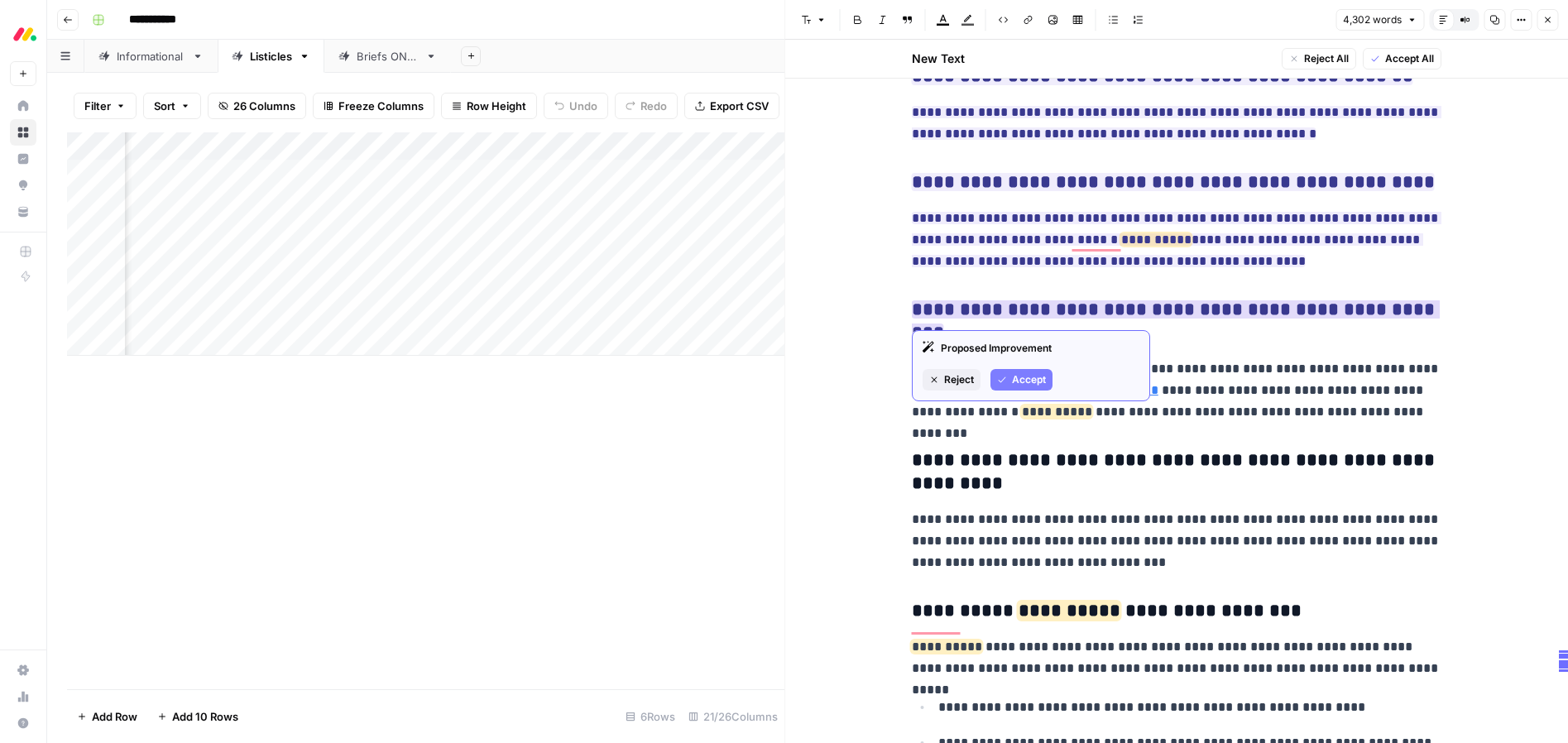
click at [1031, 382] on span "Accept" at bounding box center [1029, 380] width 34 height 15
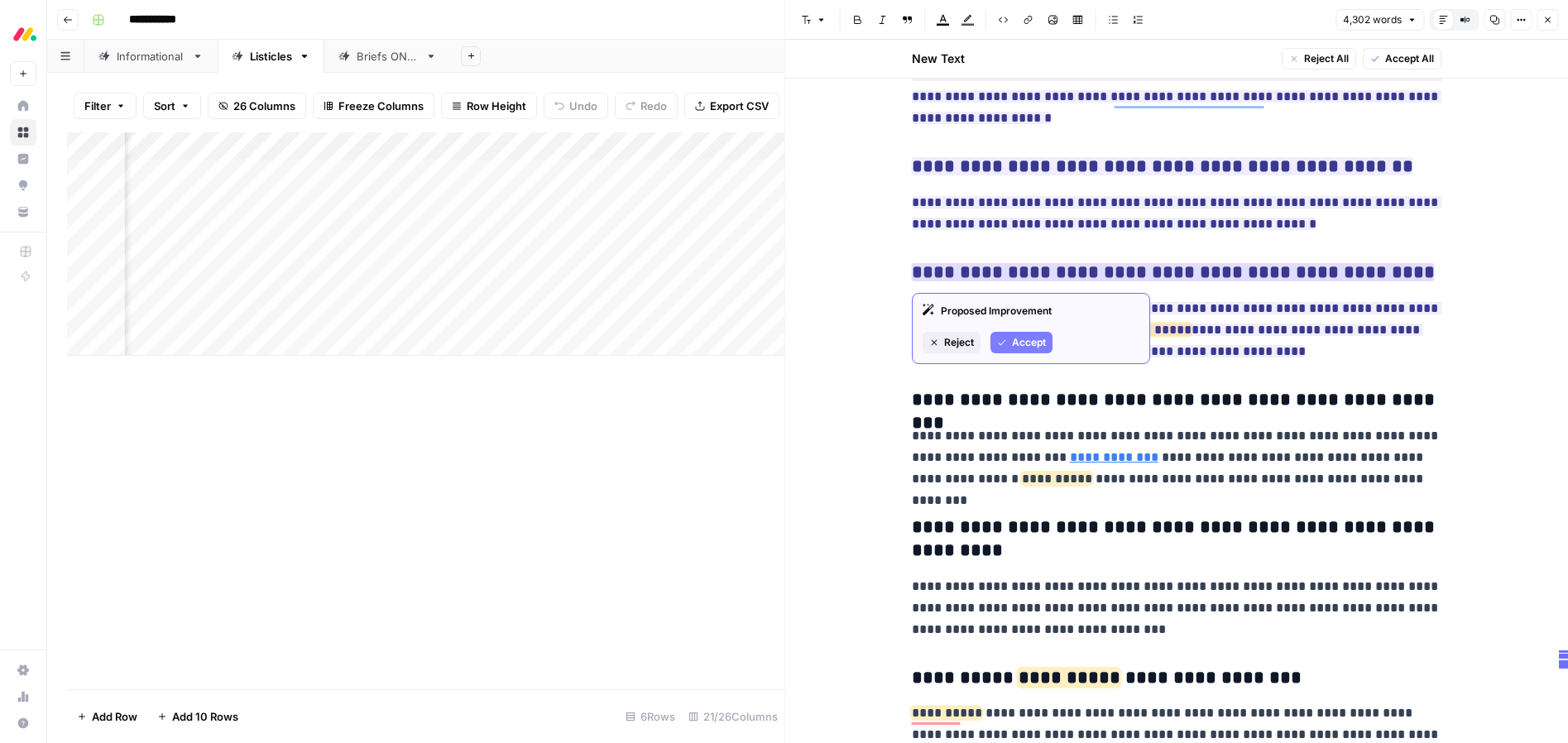
click at [1024, 335] on span "Accept" at bounding box center [1029, 343] width 34 height 15
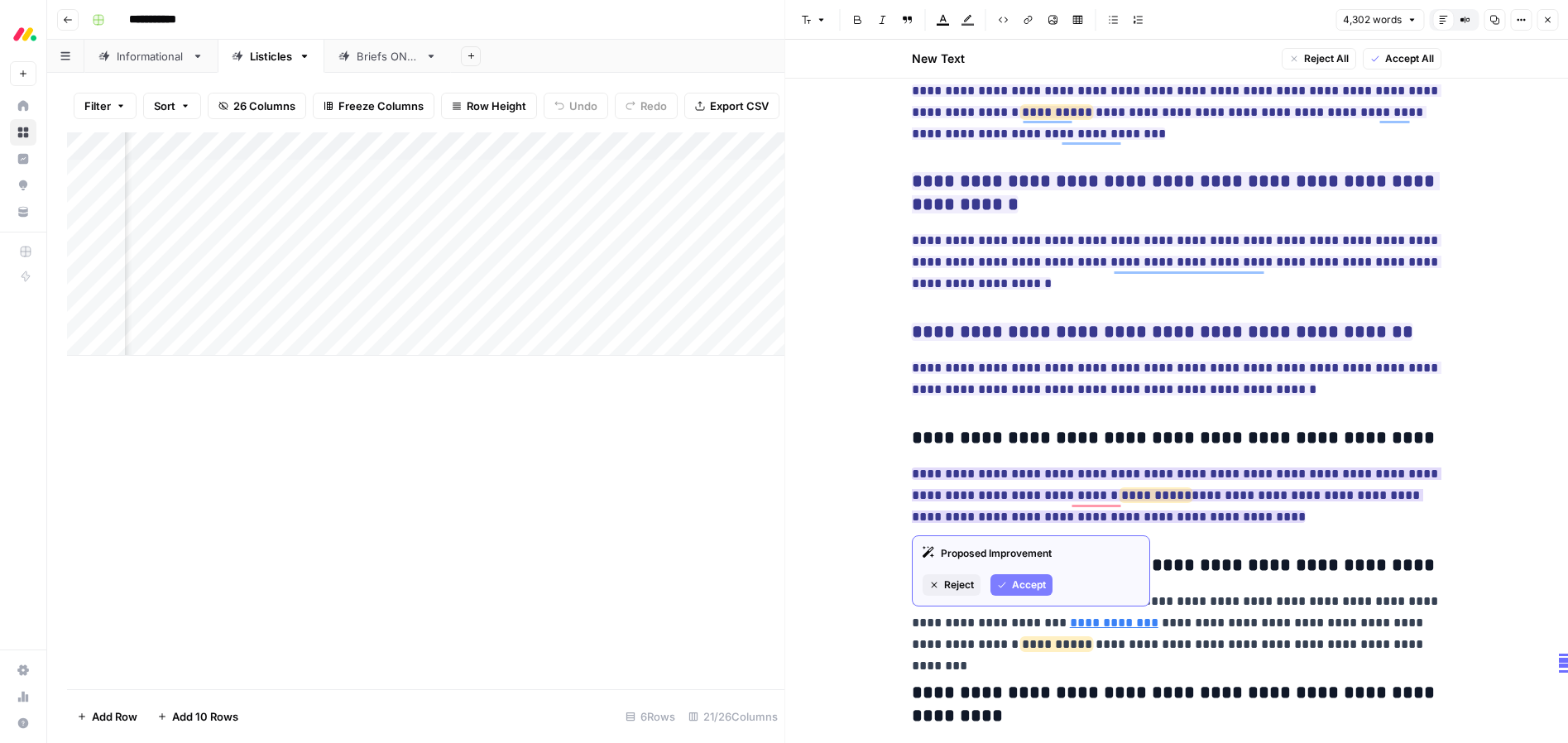
drag, startPoint x: 1029, startPoint y: 590, endPoint x: 1031, endPoint y: 533, distance: 57.0
click at [1029, 590] on span "Accept" at bounding box center [1029, 585] width 34 height 15
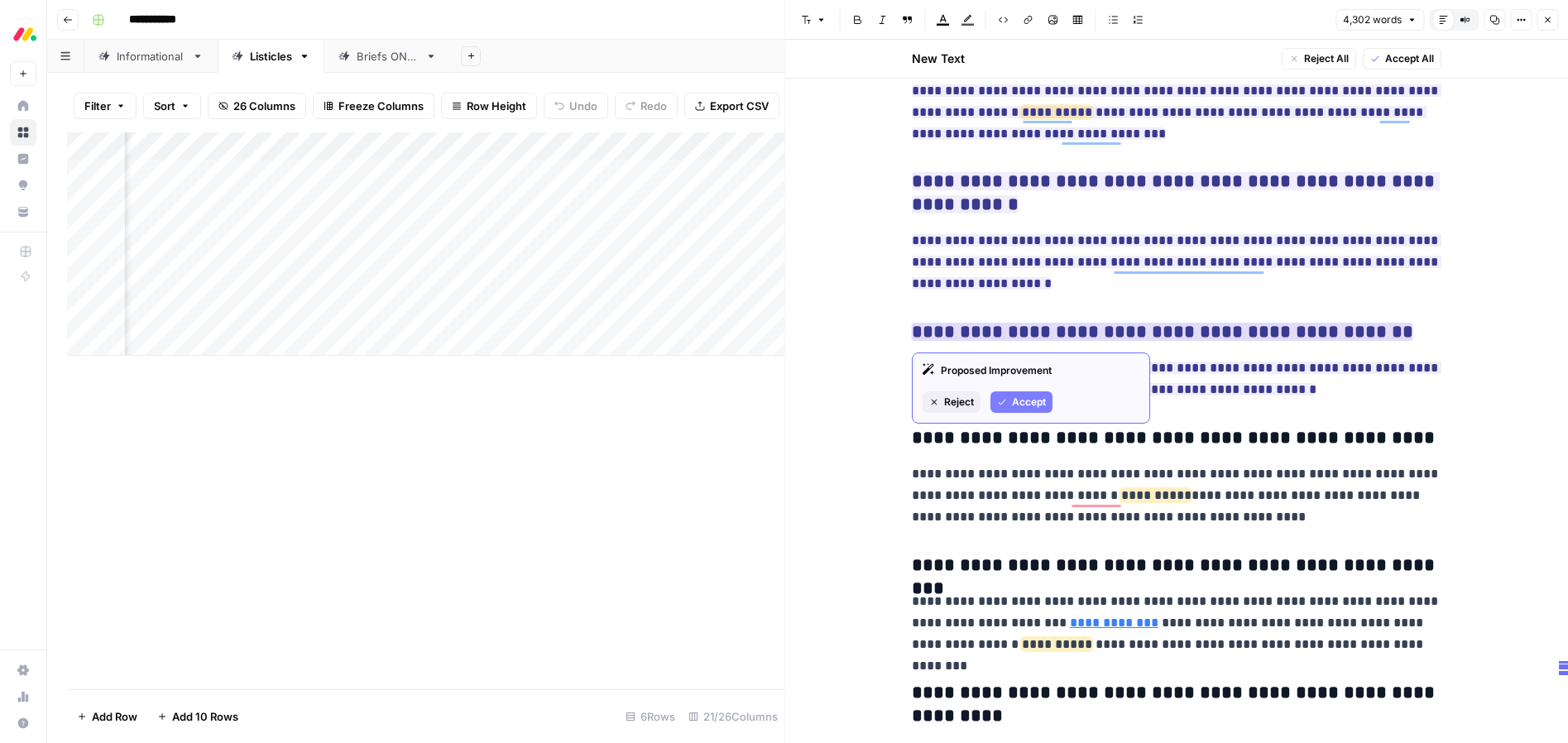
click at [1015, 402] on span "Accept" at bounding box center [1029, 402] width 34 height 15
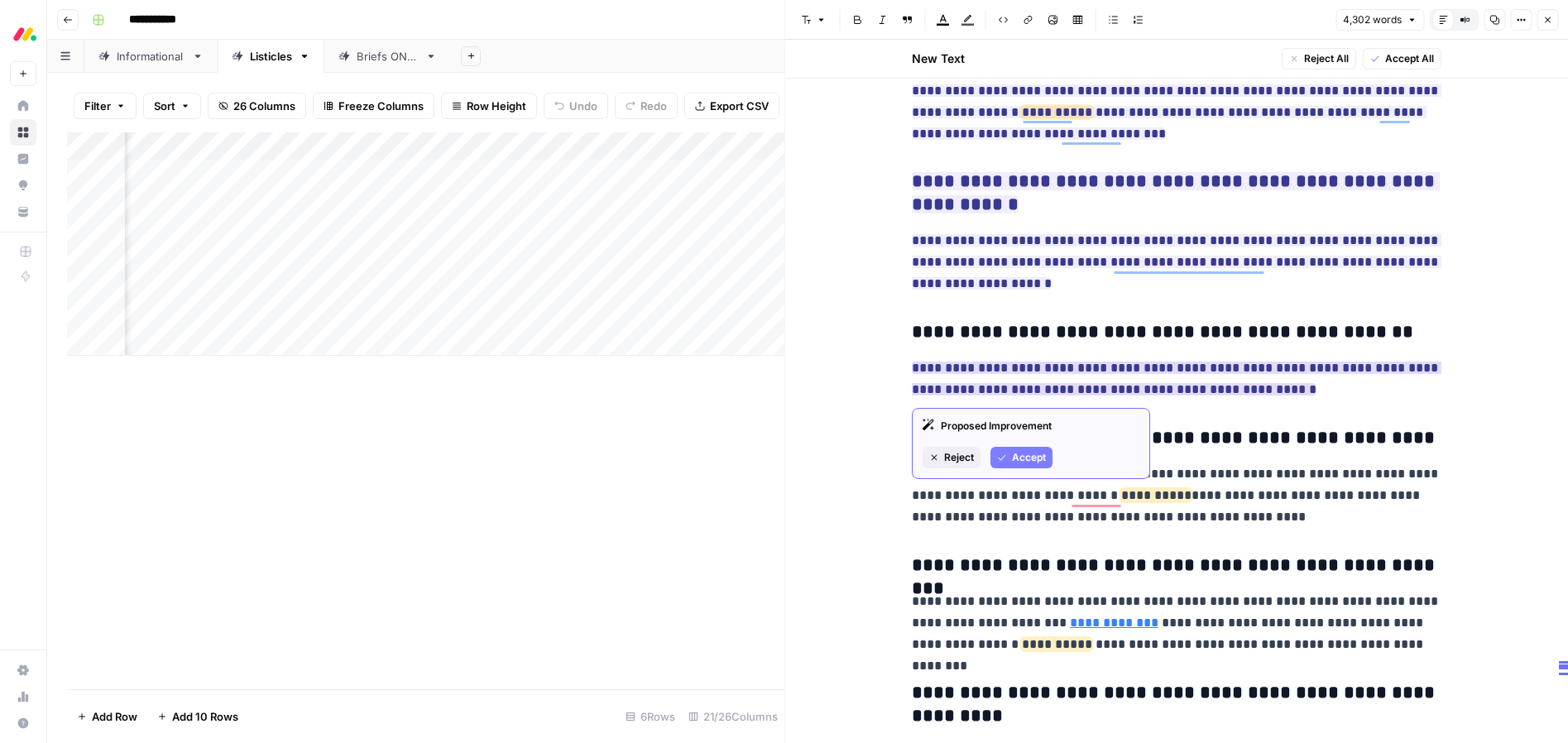
click at [1027, 460] on span "Accept" at bounding box center [1029, 457] width 34 height 15
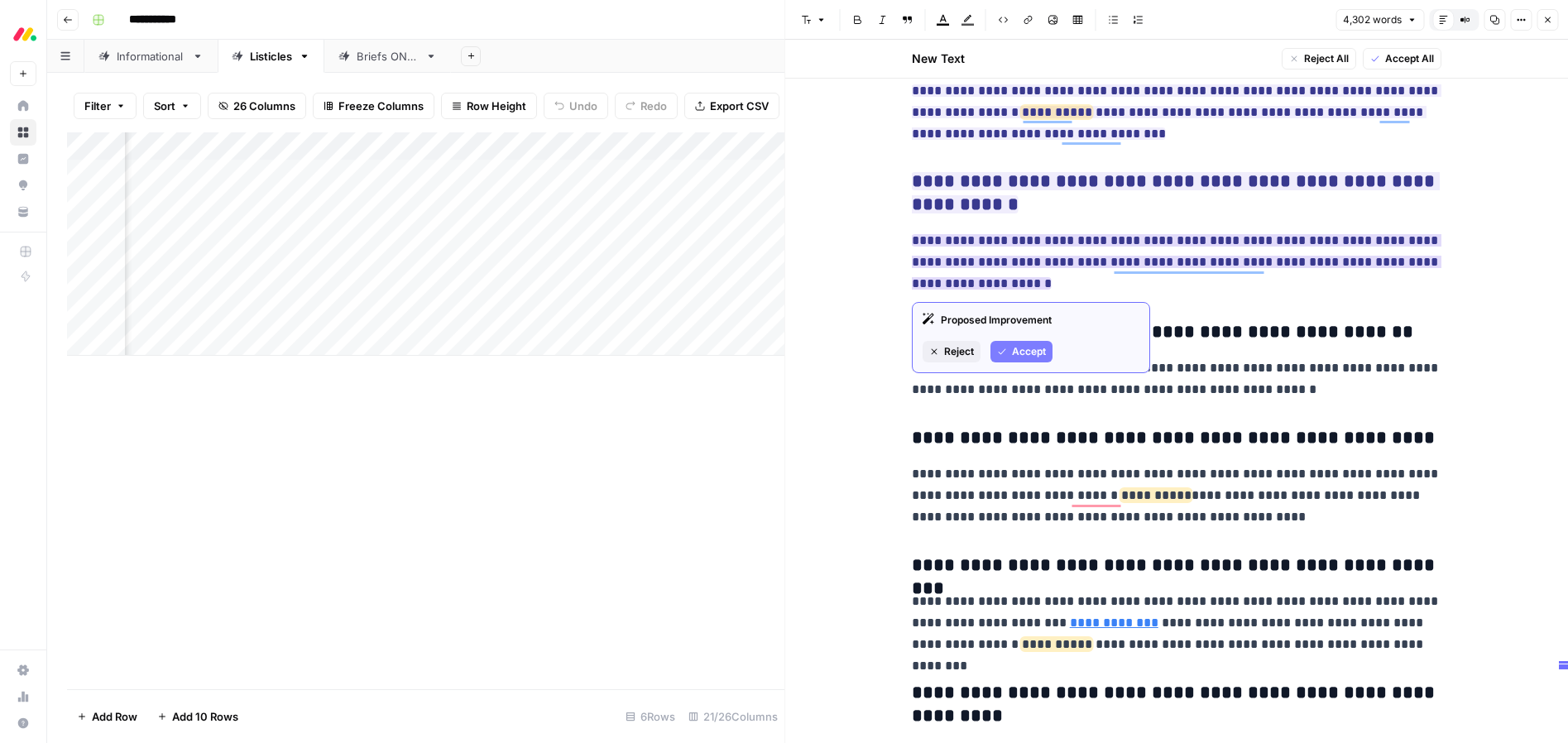
drag, startPoint x: 1034, startPoint y: 352, endPoint x: 1041, endPoint y: 300, distance: 52.5
click at [1034, 352] on span "Accept" at bounding box center [1029, 352] width 34 height 15
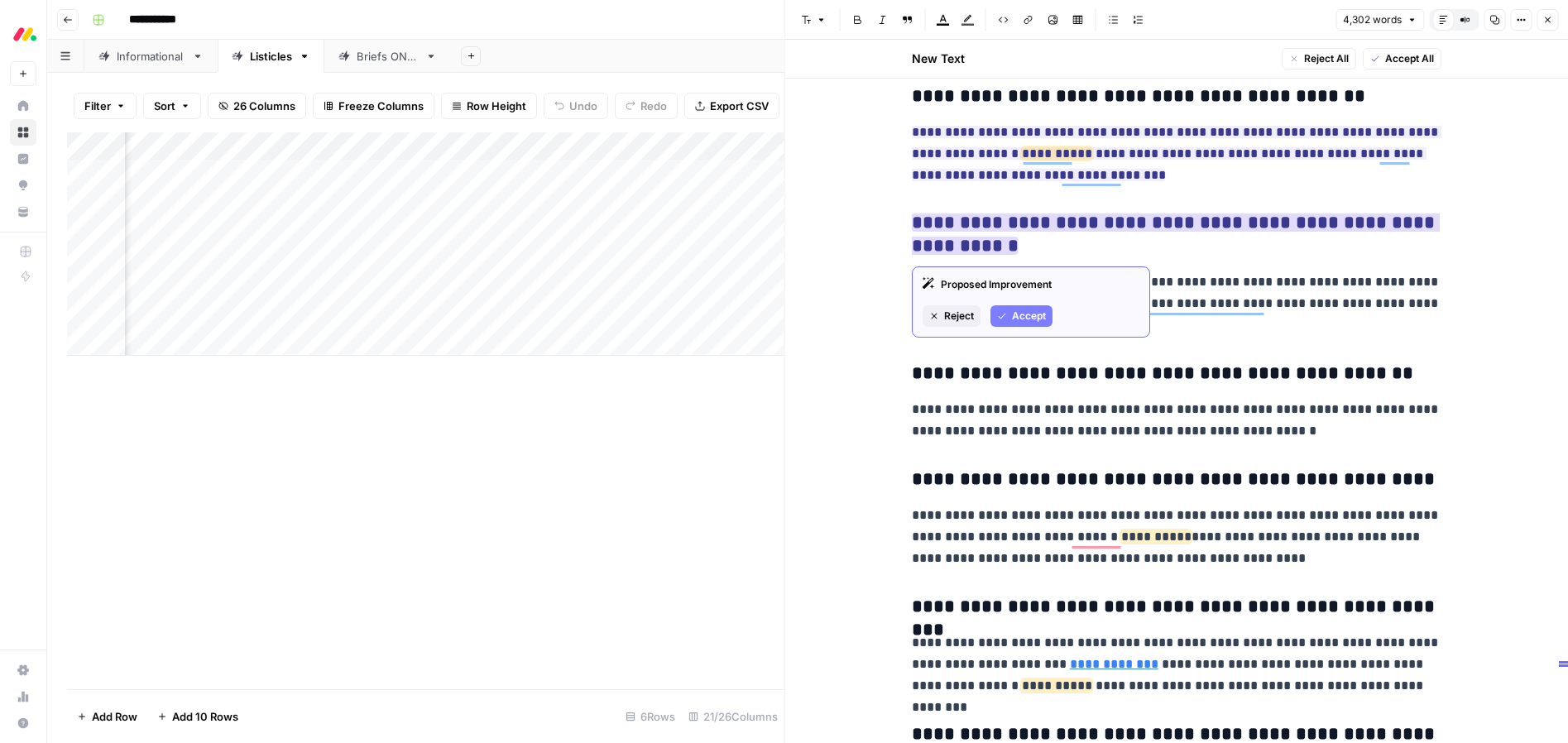
click at [1022, 315] on span "Accept" at bounding box center [1029, 317] width 34 height 15
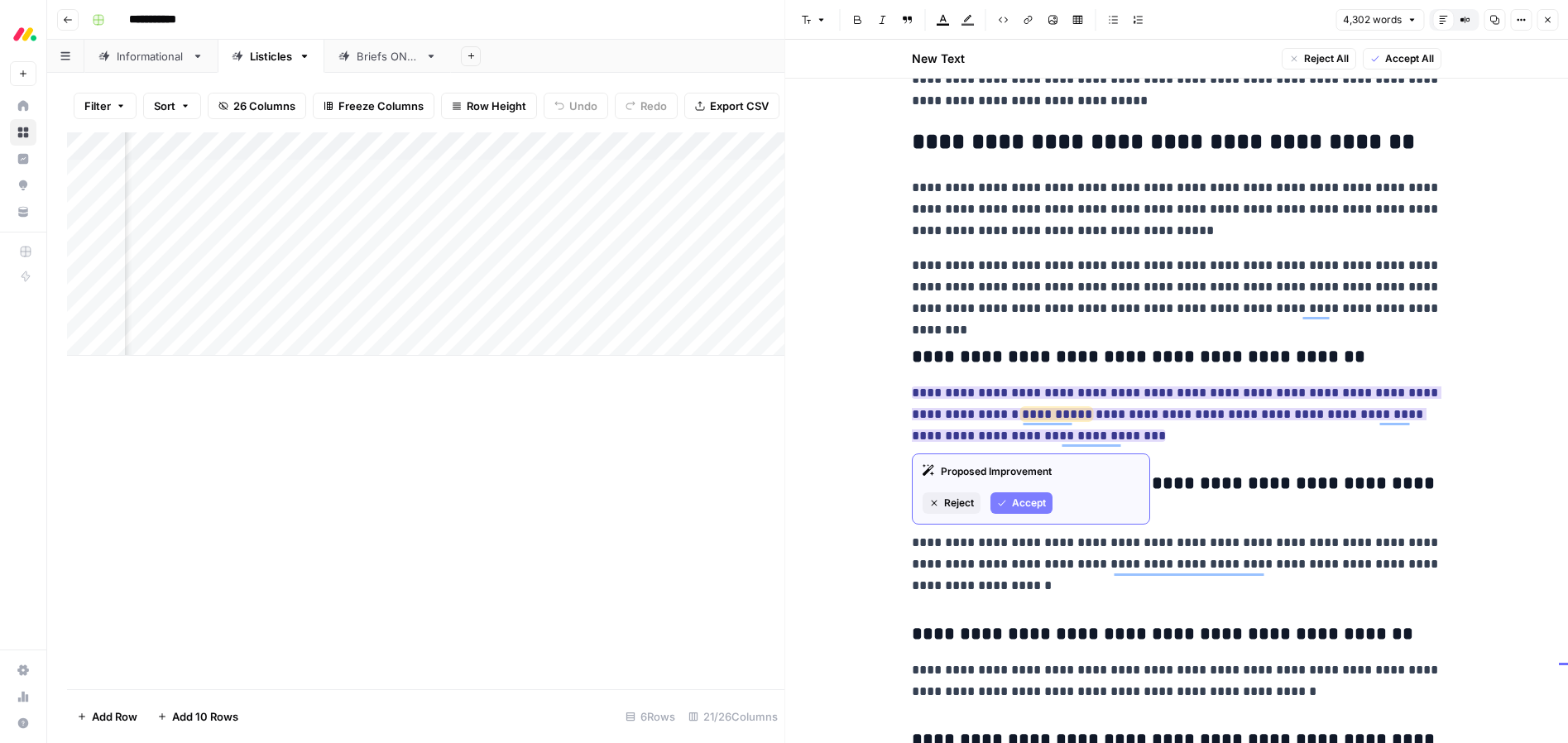
click at [1027, 504] on span "Accept" at bounding box center [1029, 503] width 34 height 15
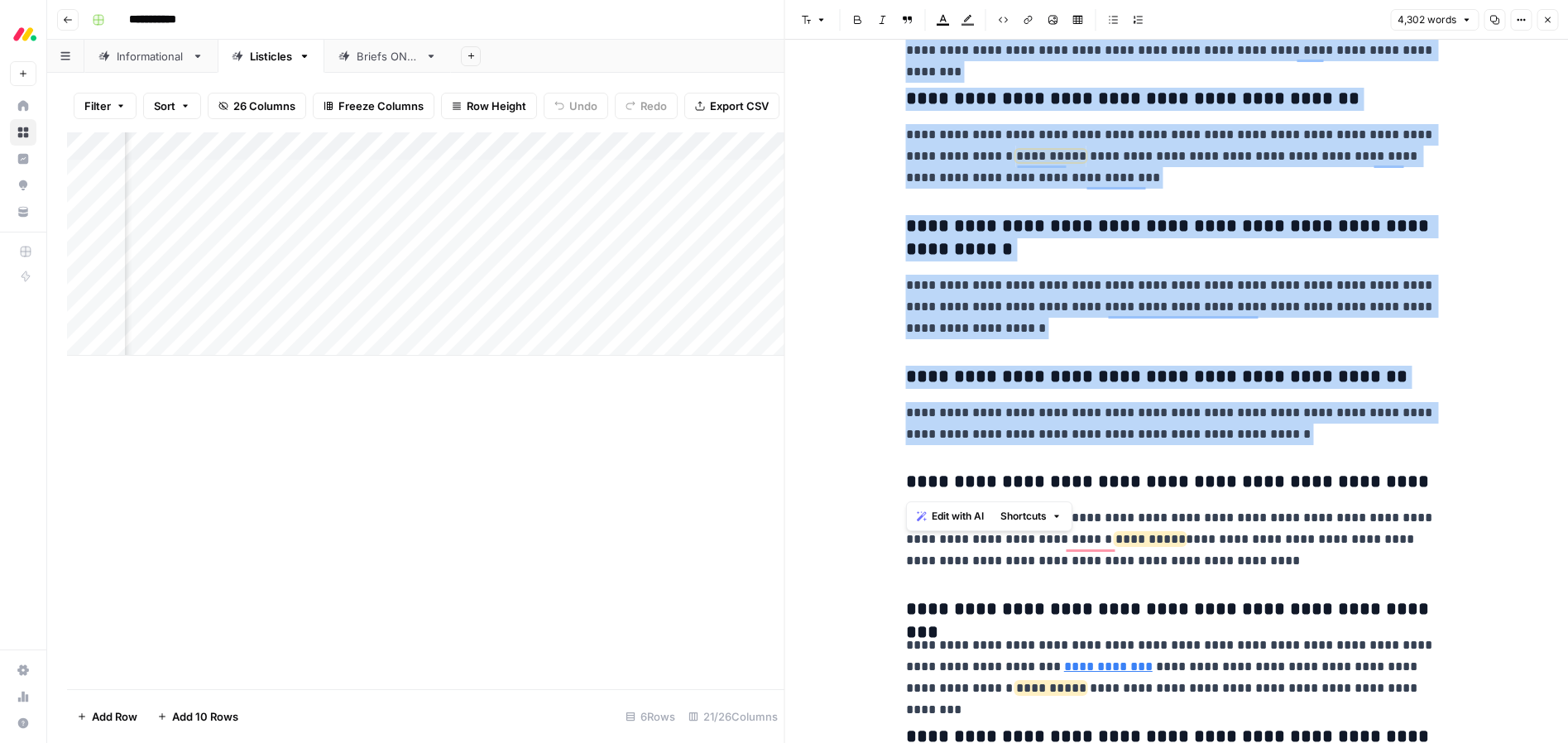
drag, startPoint x: 914, startPoint y: 232, endPoint x: 1196, endPoint y: 454, distance: 358.9
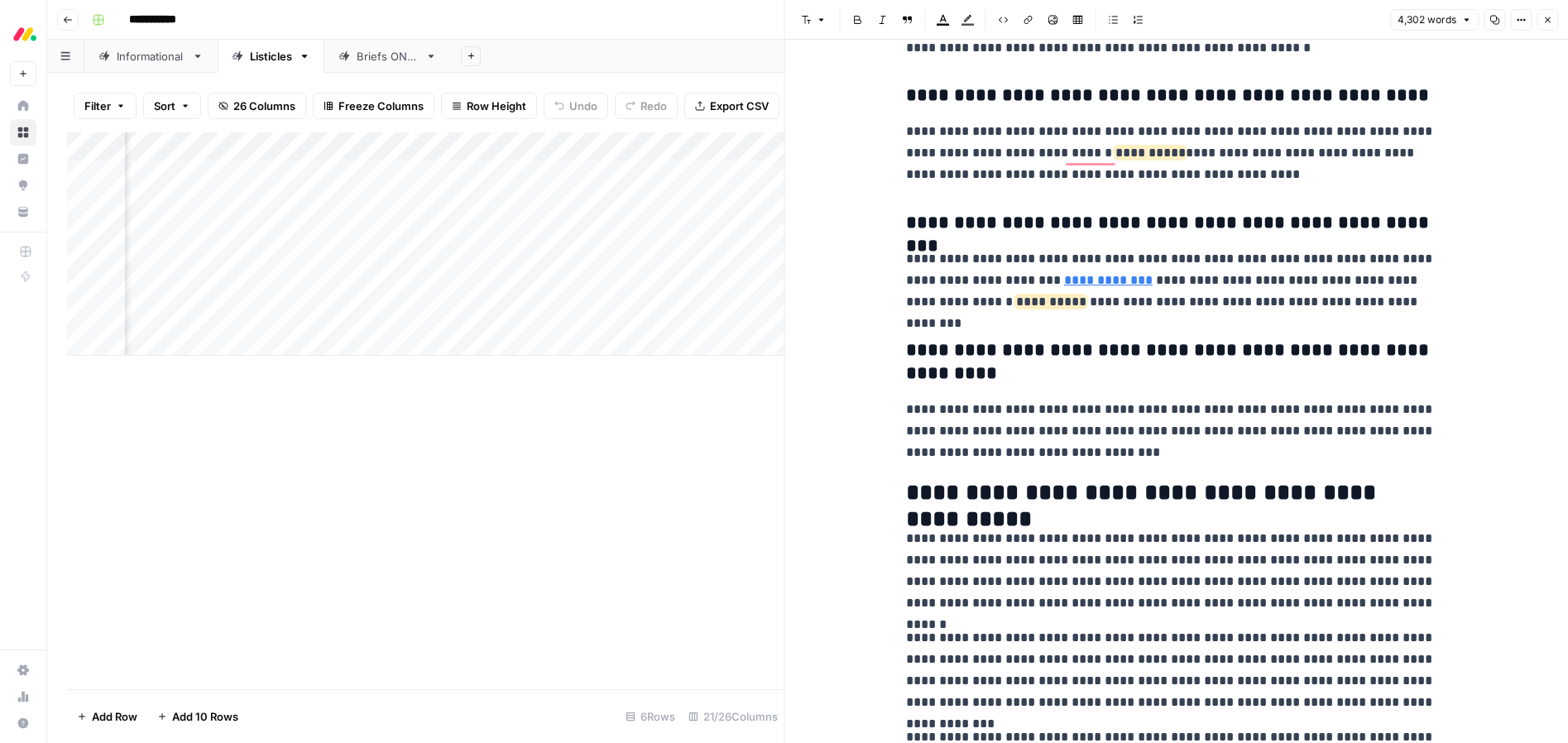
click at [1185, 422] on p "**********" at bounding box center [1171, 431] width 530 height 65
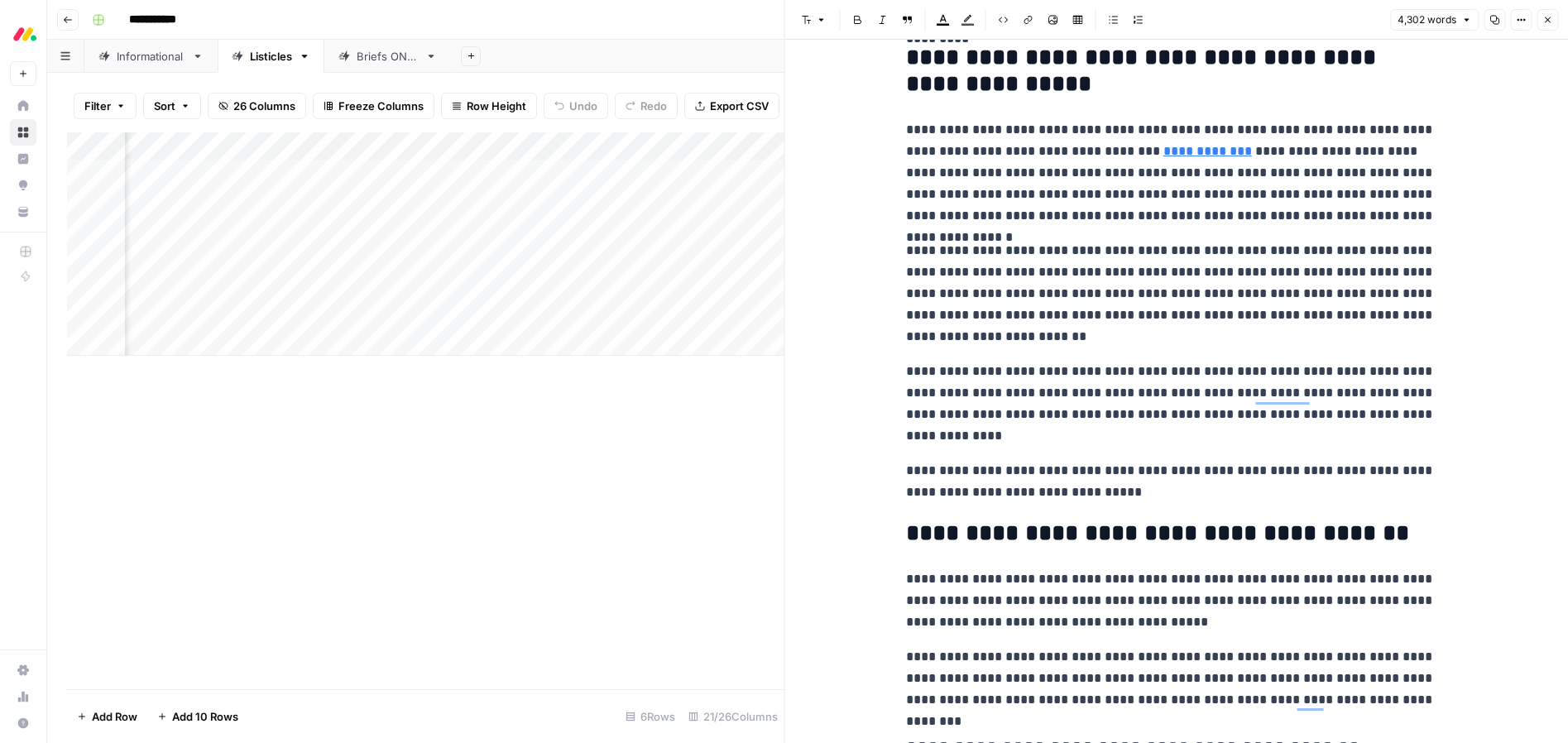
click at [1157, 373] on p "**********" at bounding box center [1171, 404] width 530 height 86
type input "[DATE] crm"
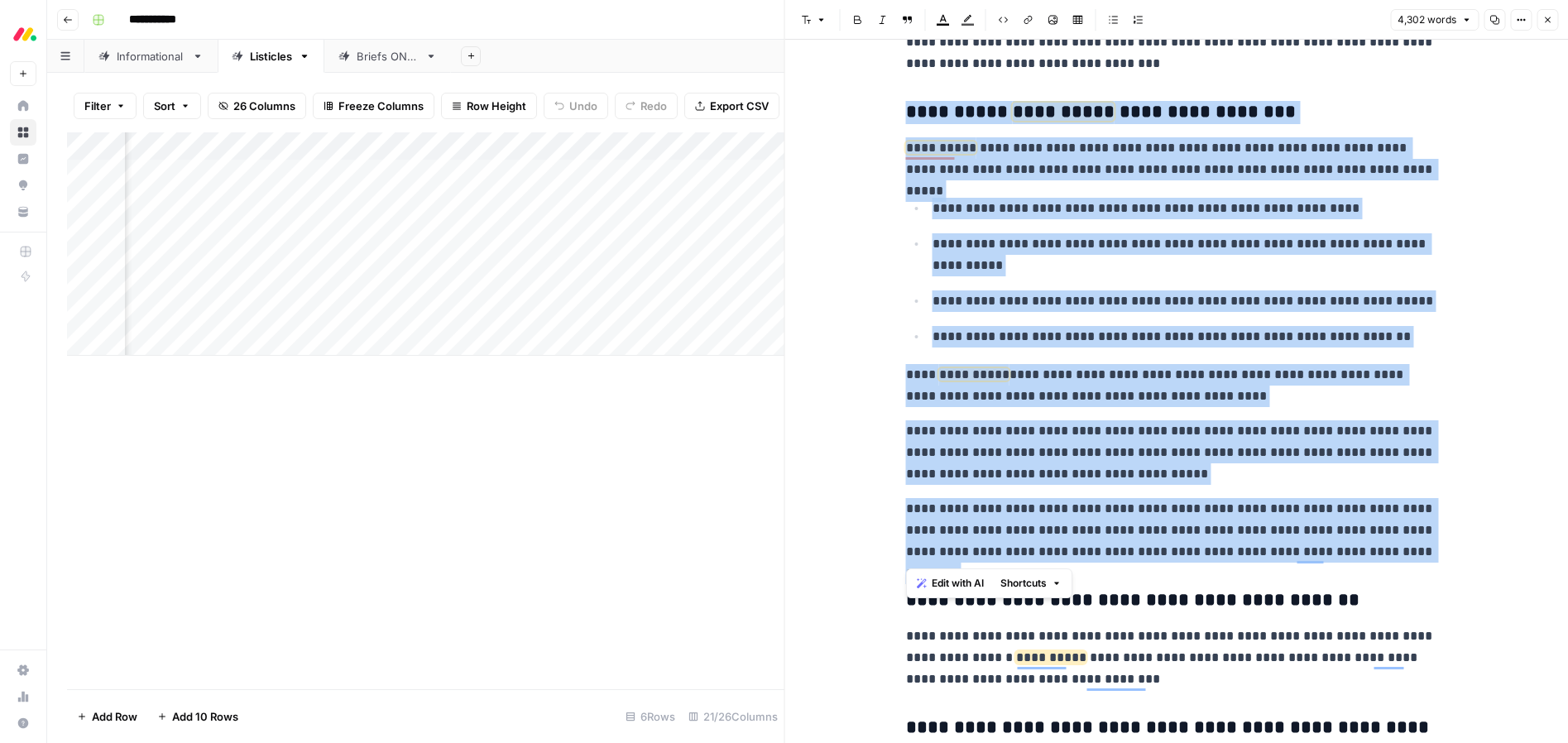
drag, startPoint x: 1413, startPoint y: 556, endPoint x: 910, endPoint y: 126, distance: 661.7
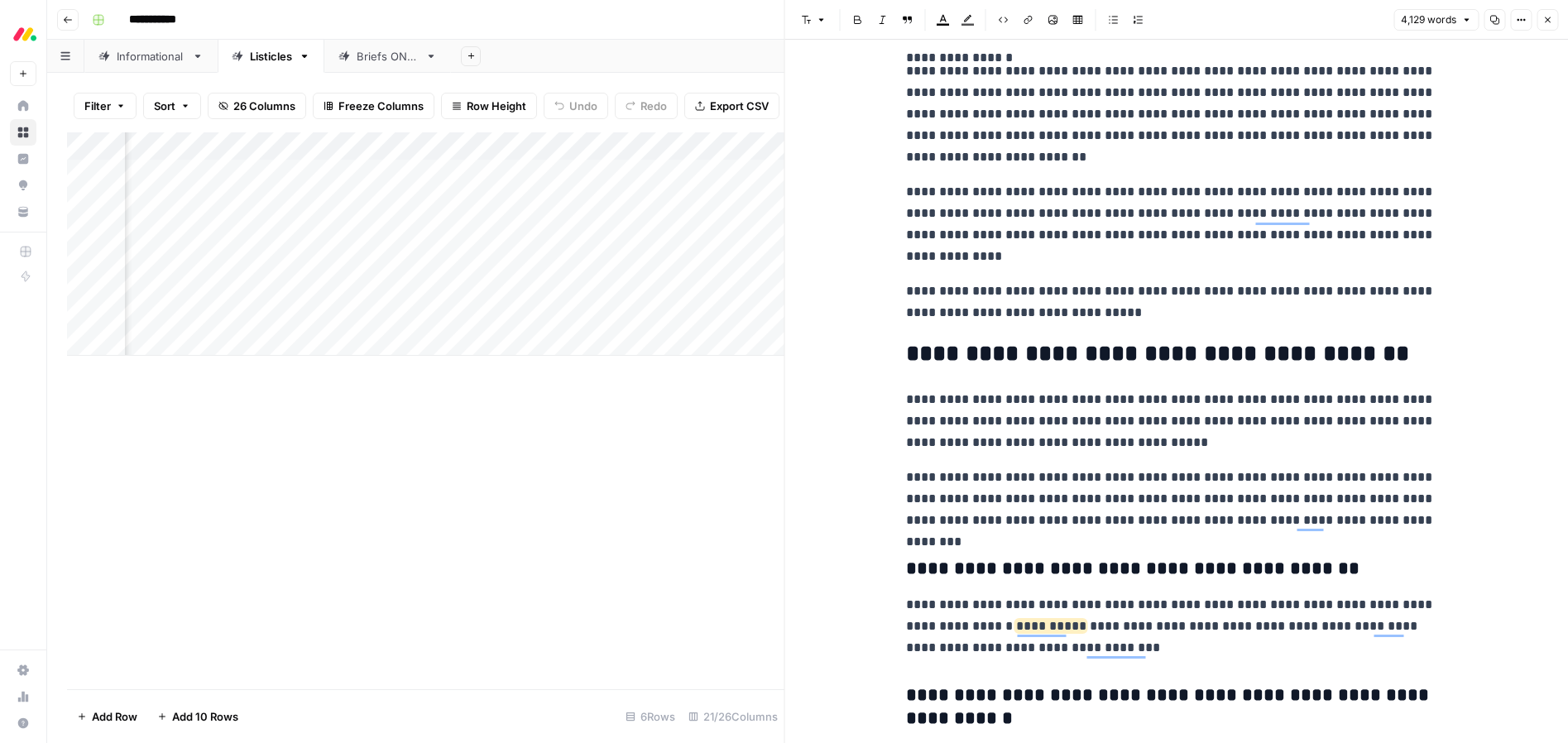
click at [1158, 322] on p "**********" at bounding box center [1171, 302] width 530 height 43
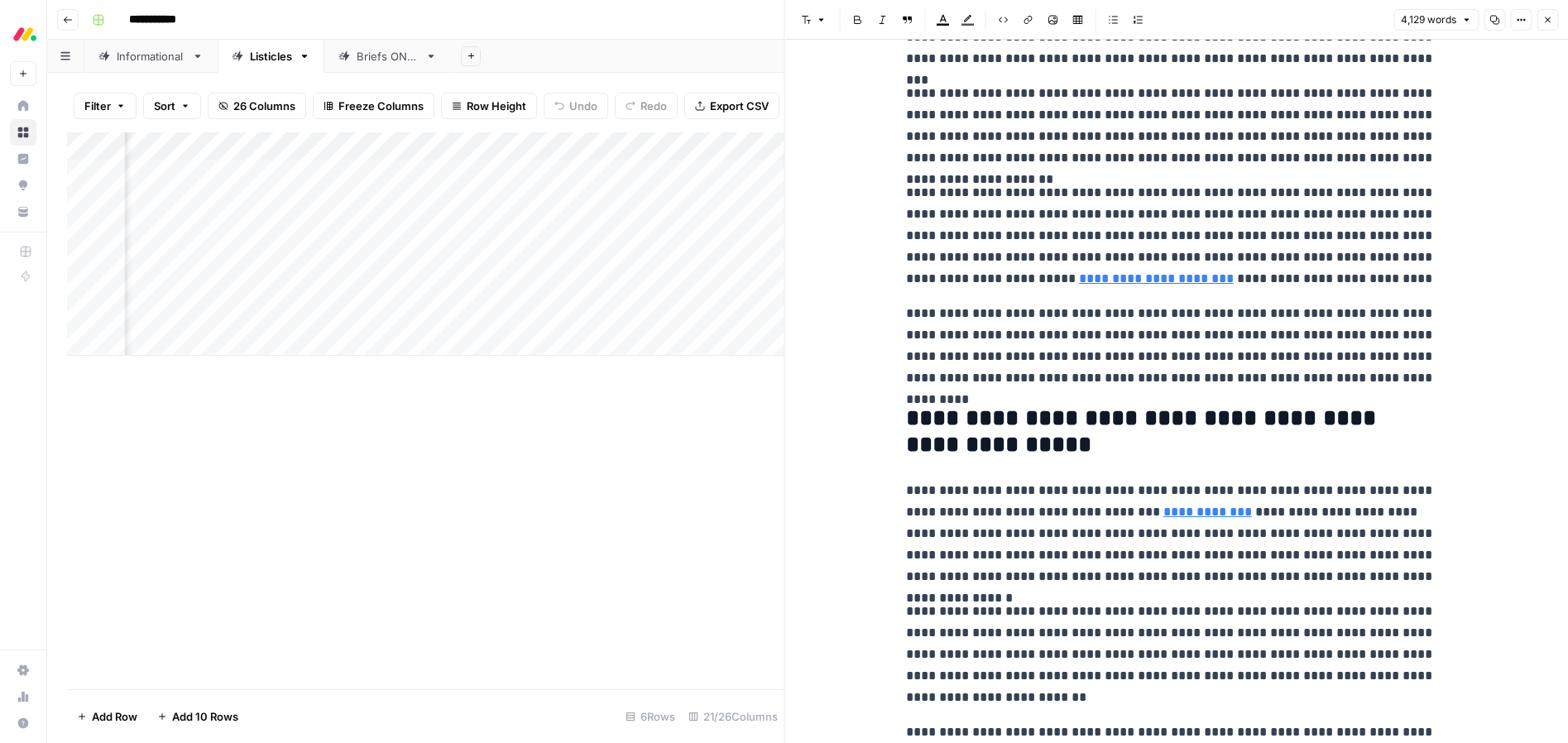
click at [1401, 380] on p "**********" at bounding box center [1171, 347] width 530 height 86
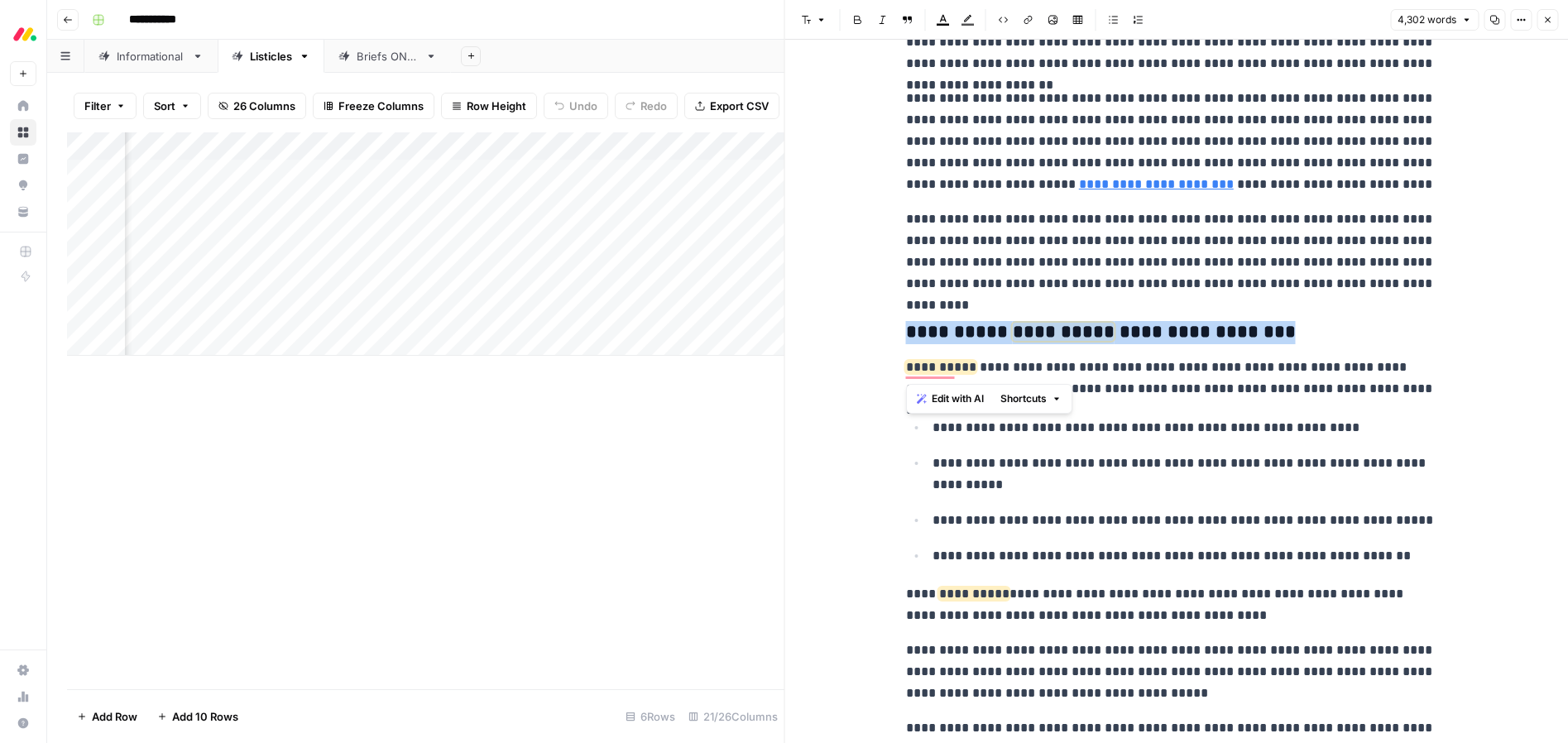
click at [817, 18] on icon "button" at bounding box center [822, 20] width 10 height 10
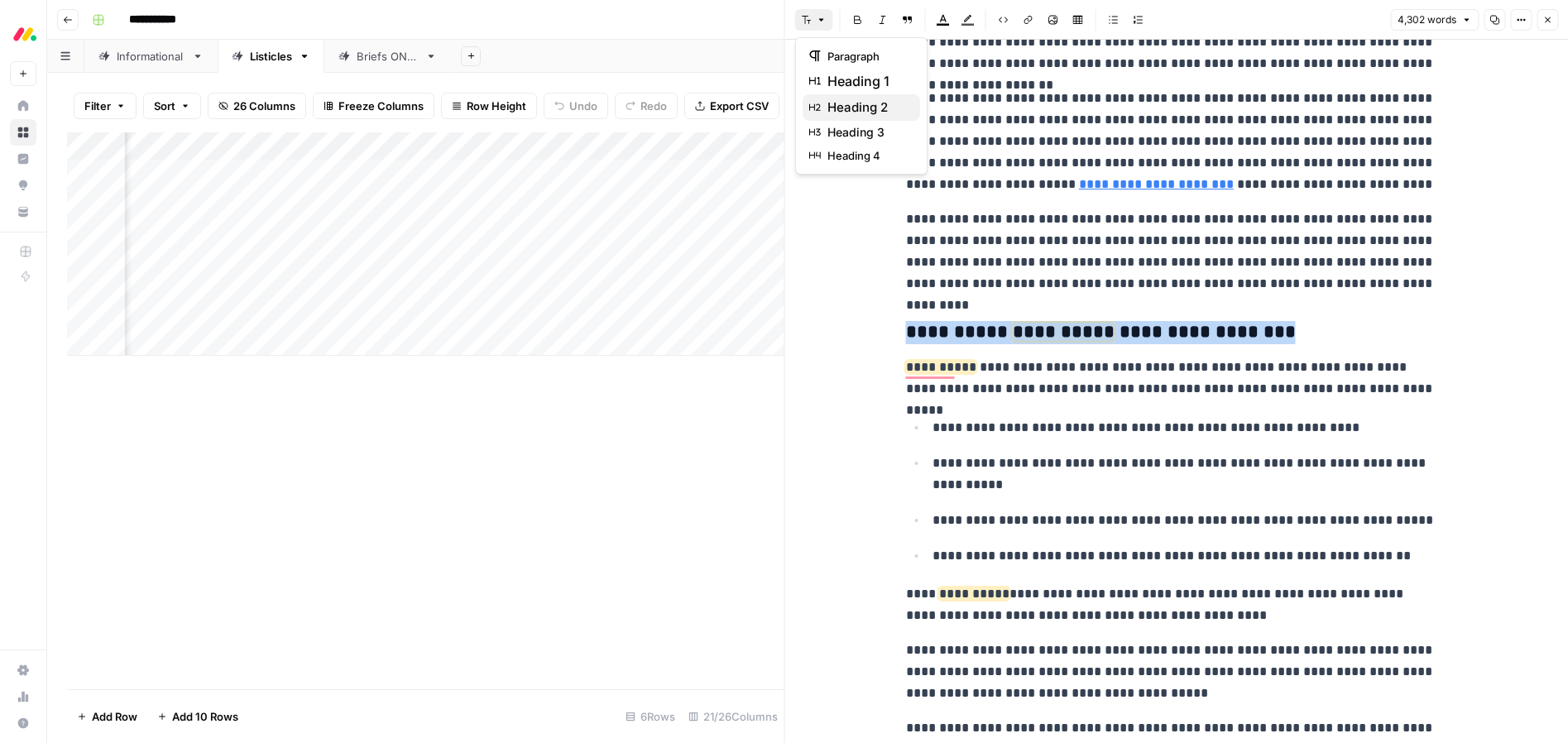
click at [836, 108] on span "heading 2" at bounding box center [867, 107] width 80 height 20
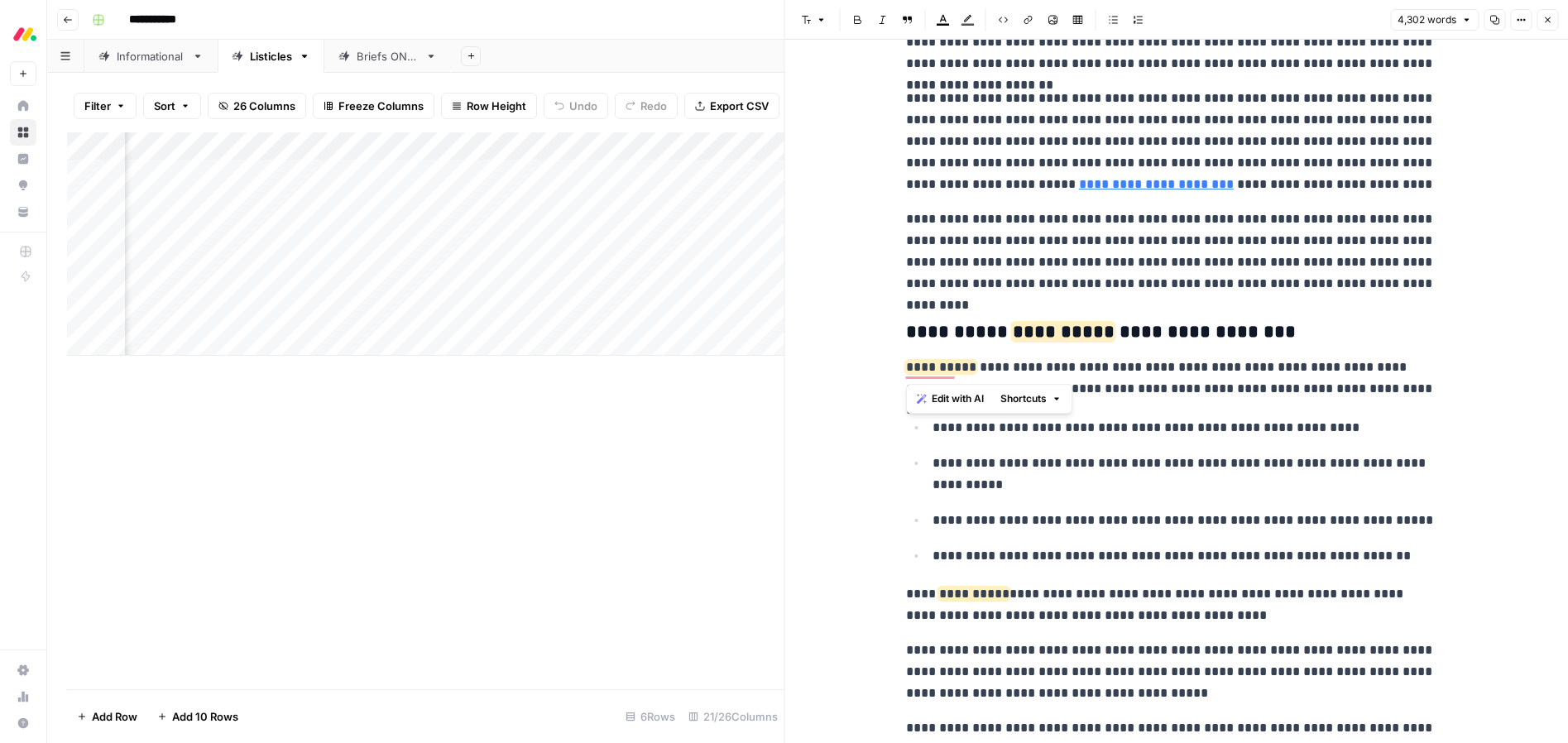
drag, startPoint x: 1130, startPoint y: 351, endPoint x: 1217, endPoint y: 347, distance: 87.1
drag, startPoint x: 1284, startPoint y: 335, endPoint x: 893, endPoint y: 343, distance: 391.1
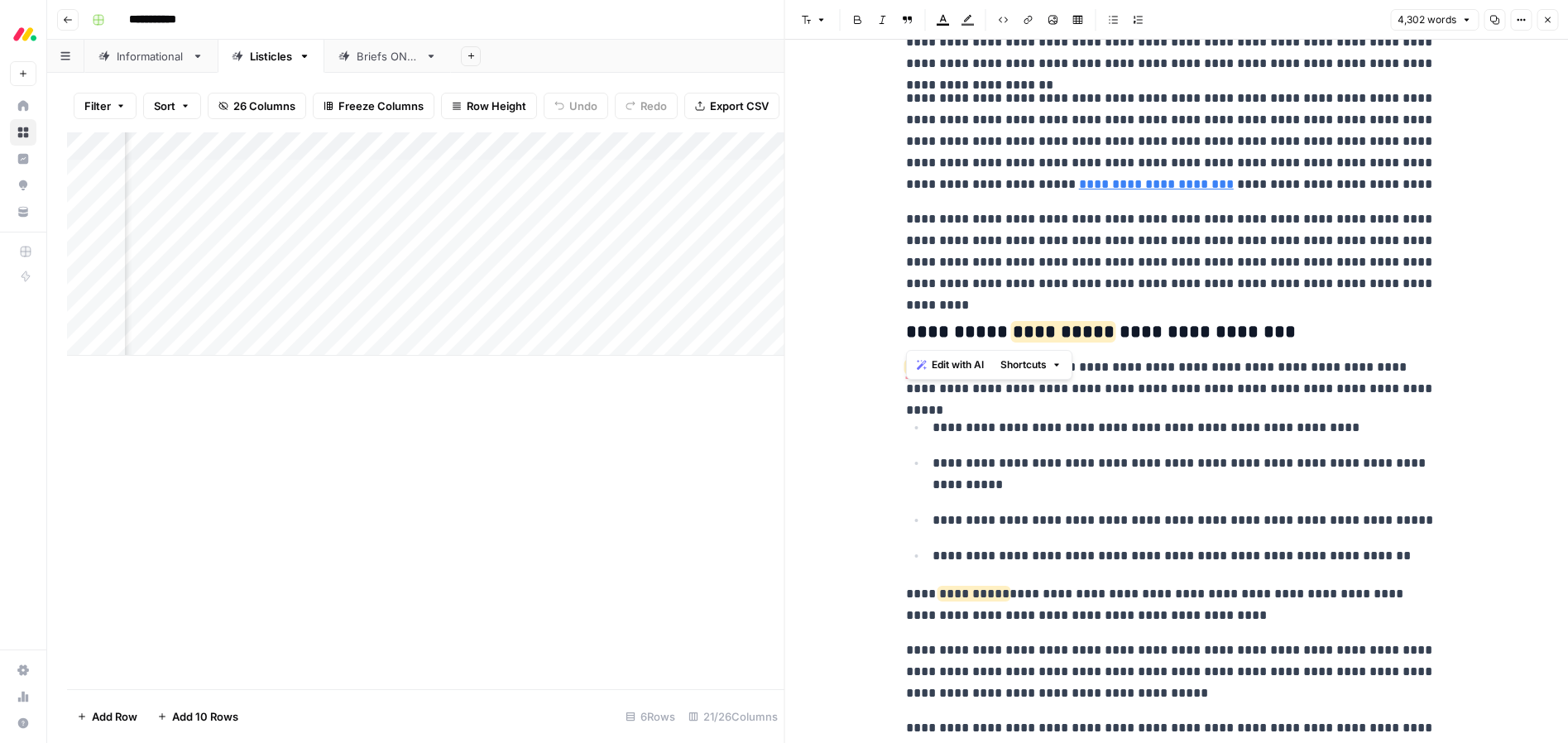
drag, startPoint x: 910, startPoint y: 335, endPoint x: 921, endPoint y: 60, distance: 275.2
click at [1282, 331] on h3 "**********" at bounding box center [1171, 333] width 530 height 23
click at [822, 17] on icon "button" at bounding box center [822, 20] width 10 height 10
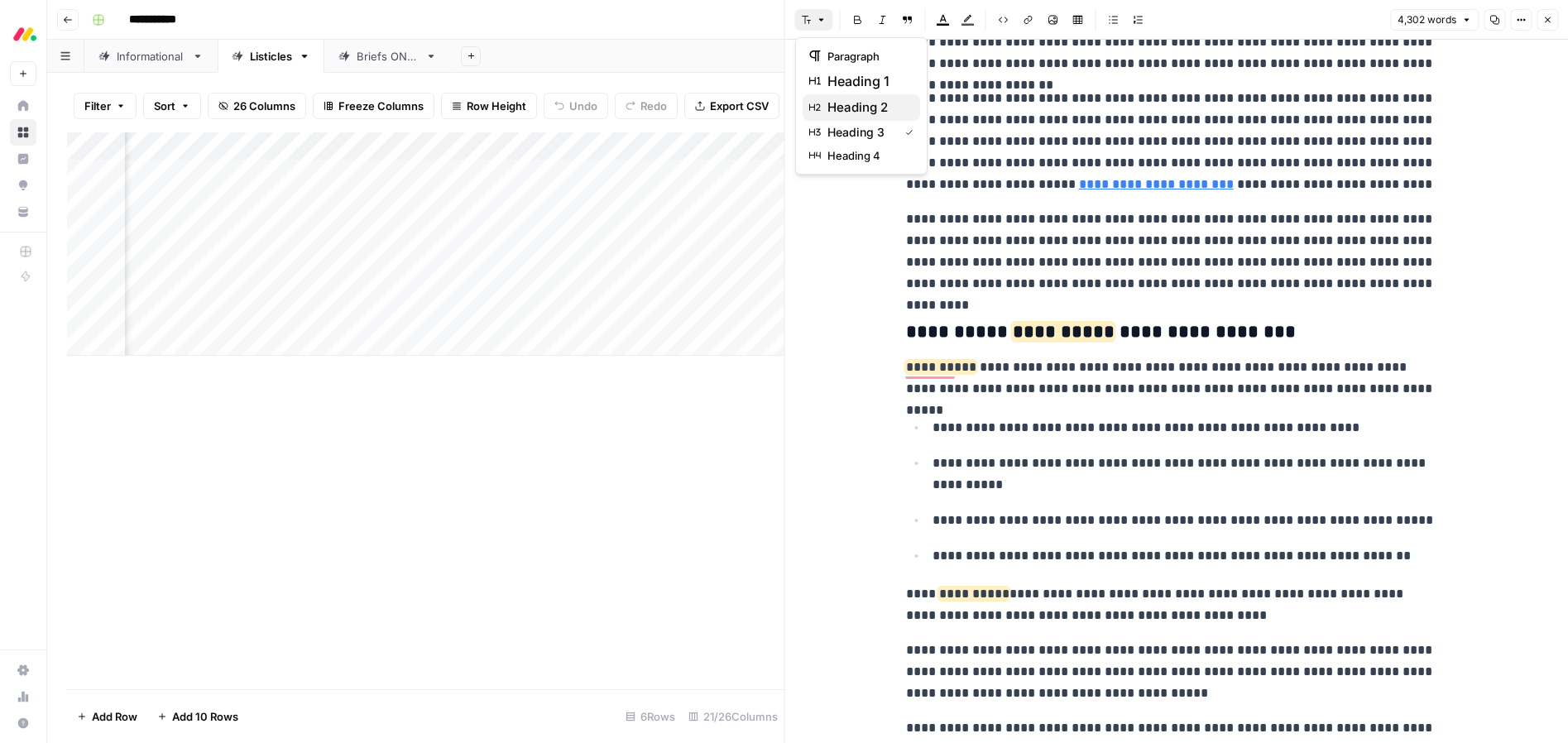
click at [833, 107] on span "heading 2" at bounding box center [867, 107] width 80 height 20
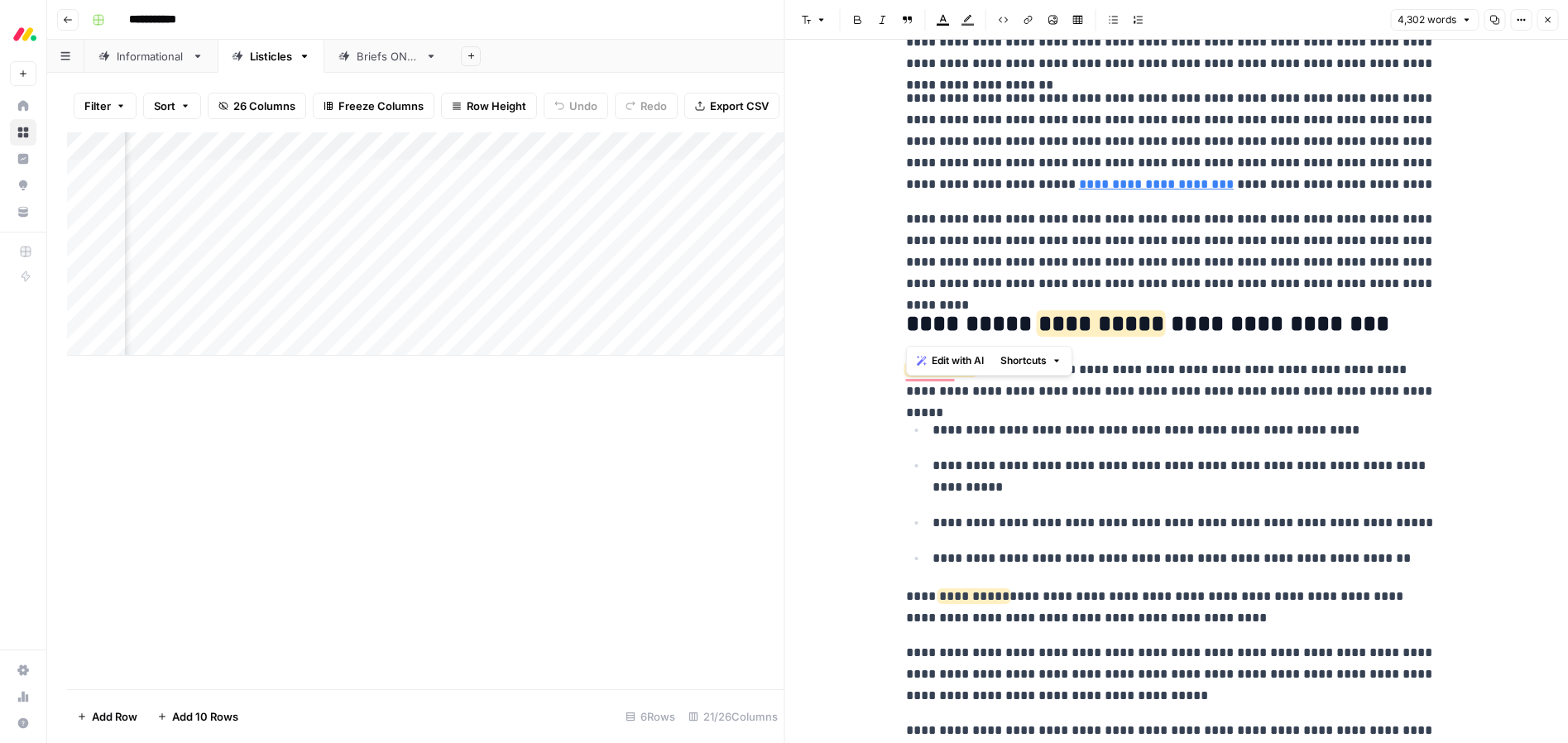
click at [1154, 380] on p "**********" at bounding box center [1171, 381] width 530 height 43
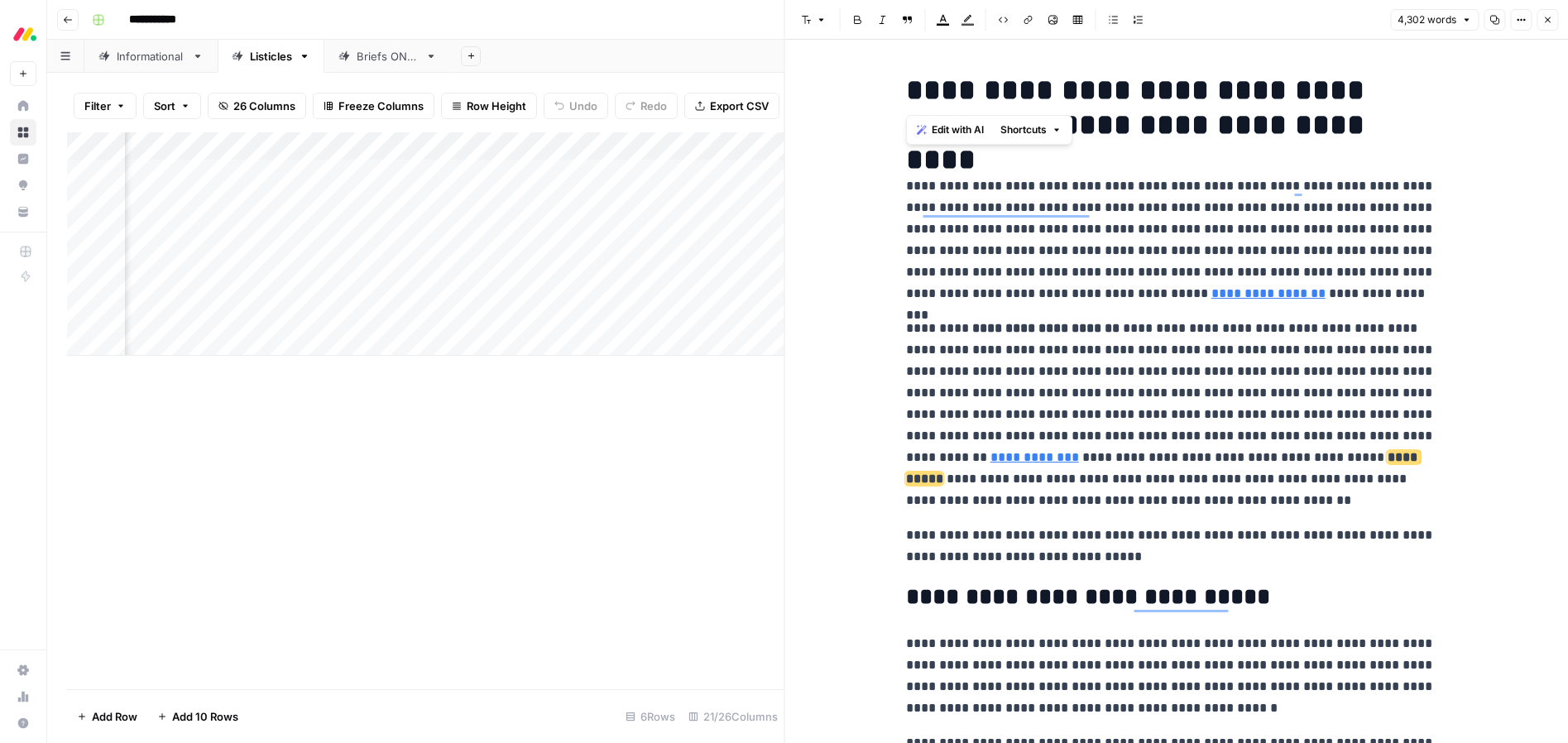
drag, startPoint x: 921, startPoint y: 94, endPoint x: 1230, endPoint y: 94, distance: 309.0
click at [1229, 94] on h1 "**********" at bounding box center [1171, 108] width 530 height 70
copy h1 "**********"
click at [1120, 208] on p "**********" at bounding box center [1171, 240] width 530 height 129
click at [1548, 19] on icon "button" at bounding box center [1547, 20] width 10 height 10
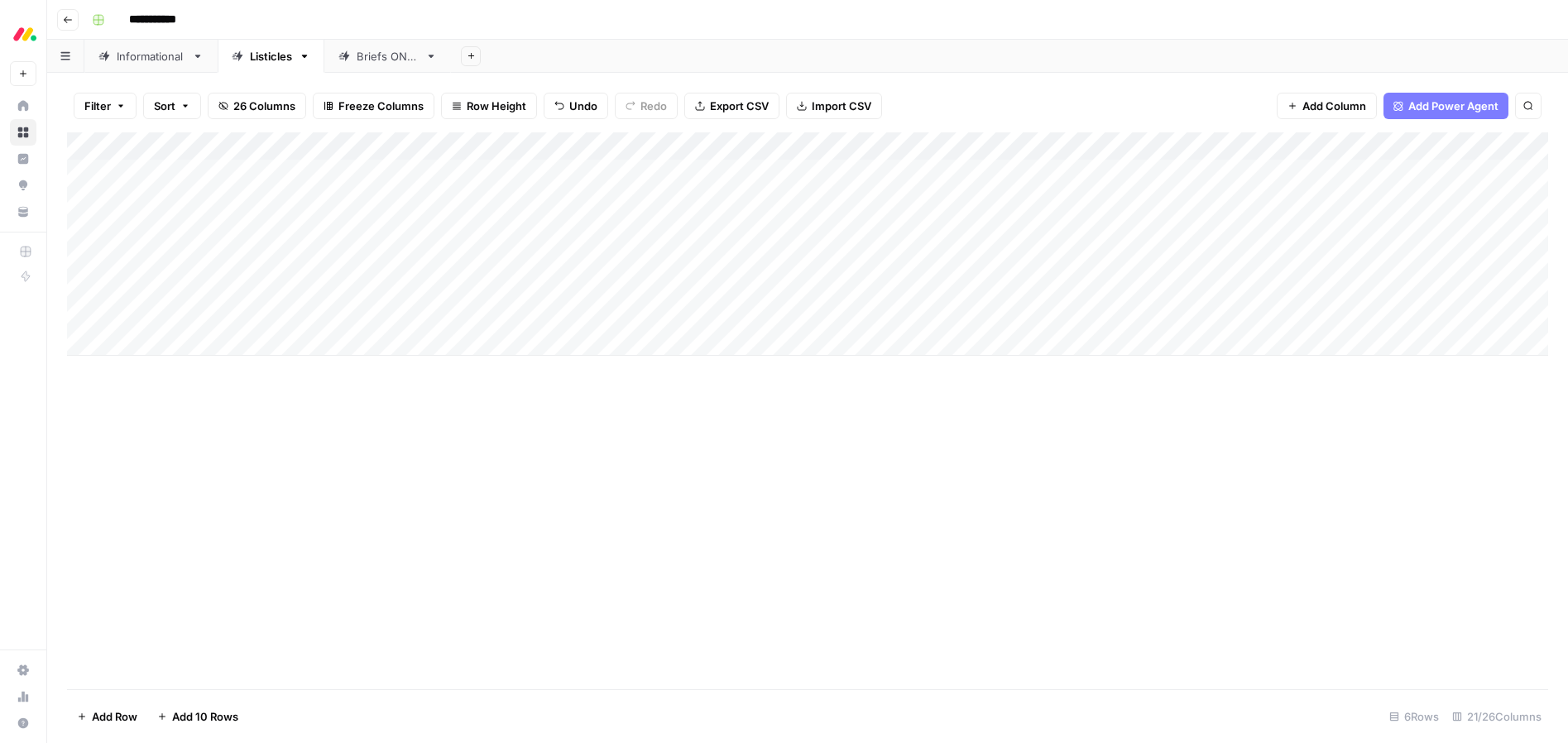
click at [356, 317] on div "Add Column" at bounding box center [807, 244] width 1482 height 224
click at [357, 313] on div "Add Column" at bounding box center [807, 244] width 1482 height 224
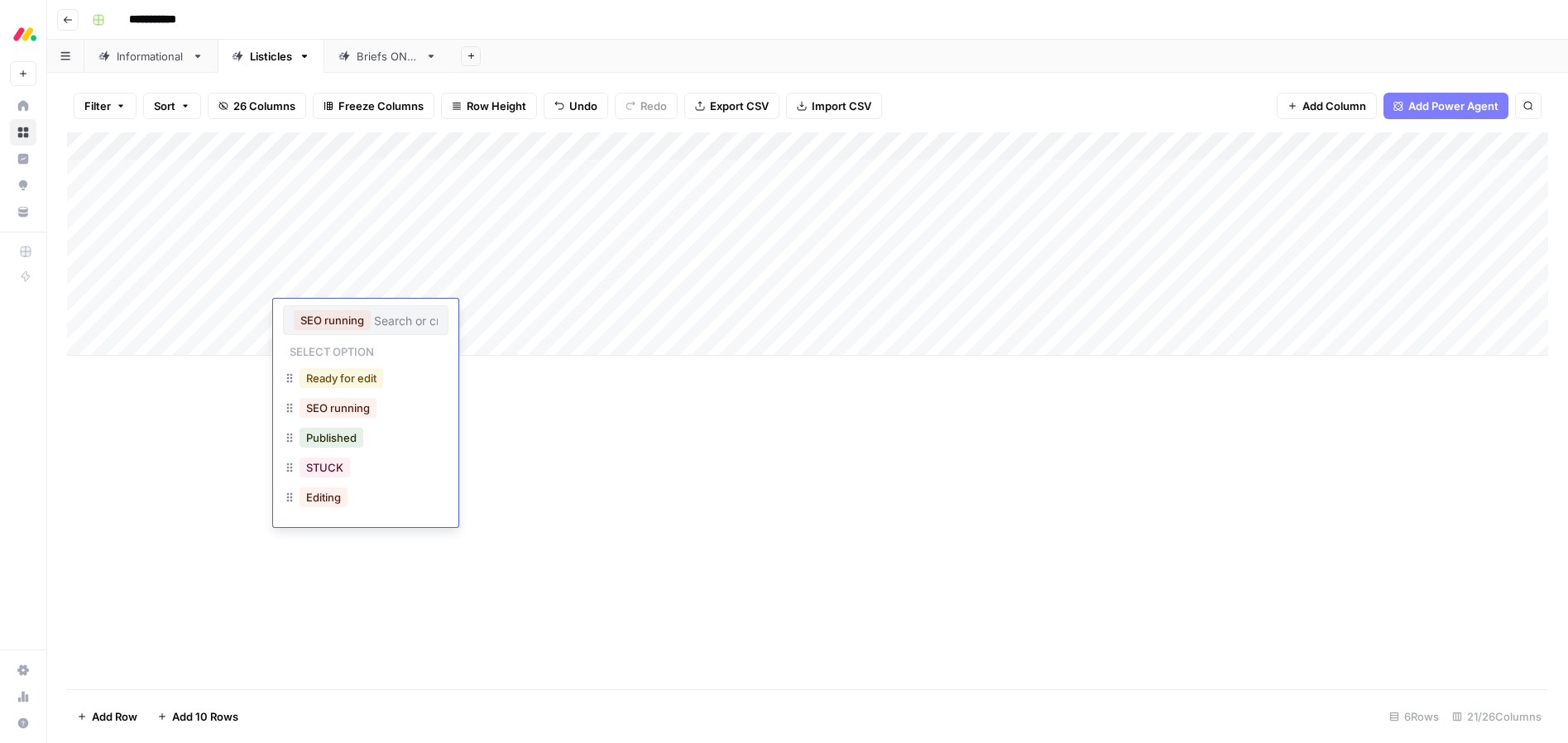
click at [337, 379] on button "Ready for edit" at bounding box center [341, 378] width 84 height 20
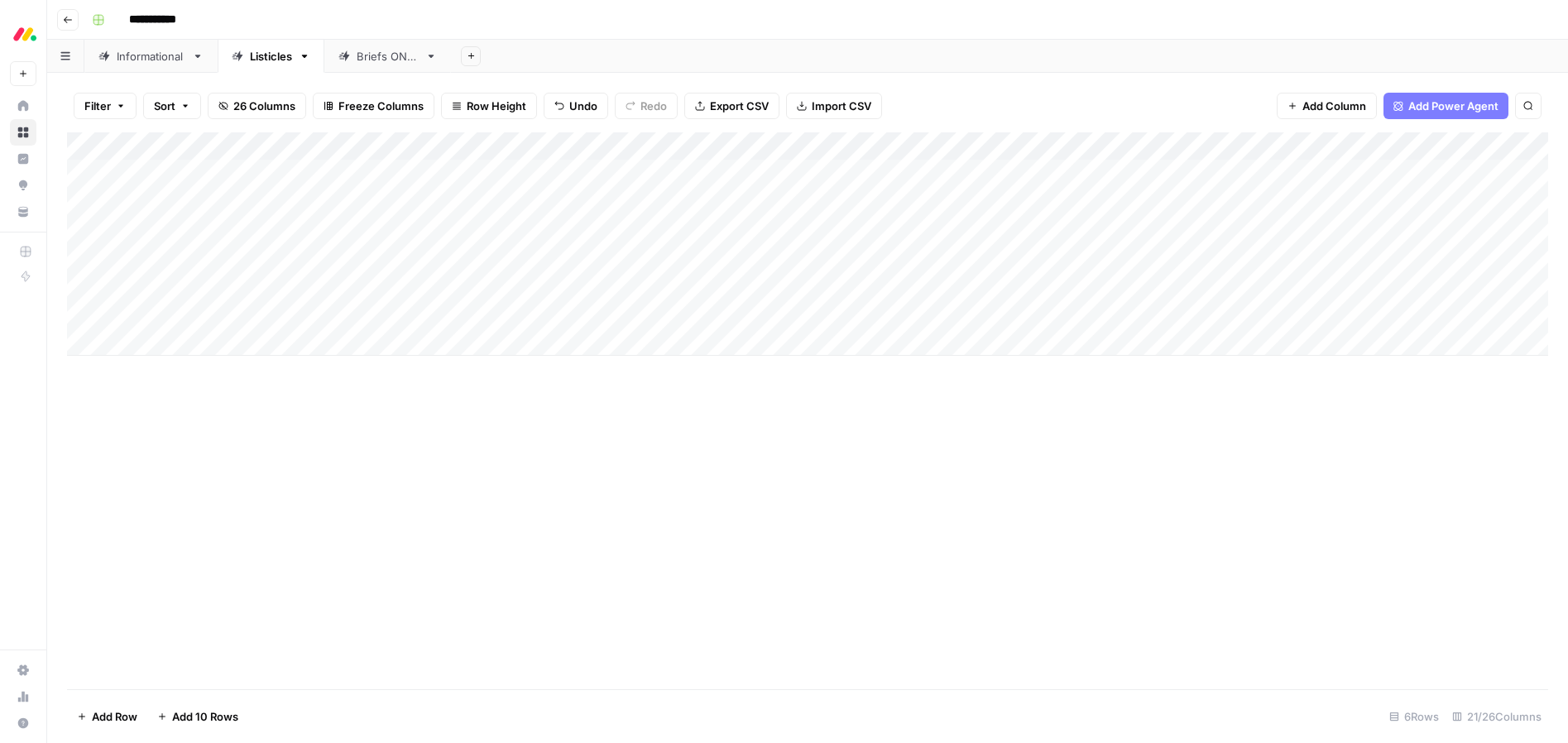
click at [793, 432] on div "Add Column" at bounding box center [807, 410] width 1482 height 557
click at [149, 54] on div "Informational" at bounding box center [150, 56] width 69 height 17
click at [254, 59] on div "Listicles" at bounding box center [270, 56] width 42 height 17
click at [167, 336] on div "Add Column" at bounding box center [807, 244] width 1482 height 224
click at [168, 339] on textarea at bounding box center [256, 343] width 265 height 23
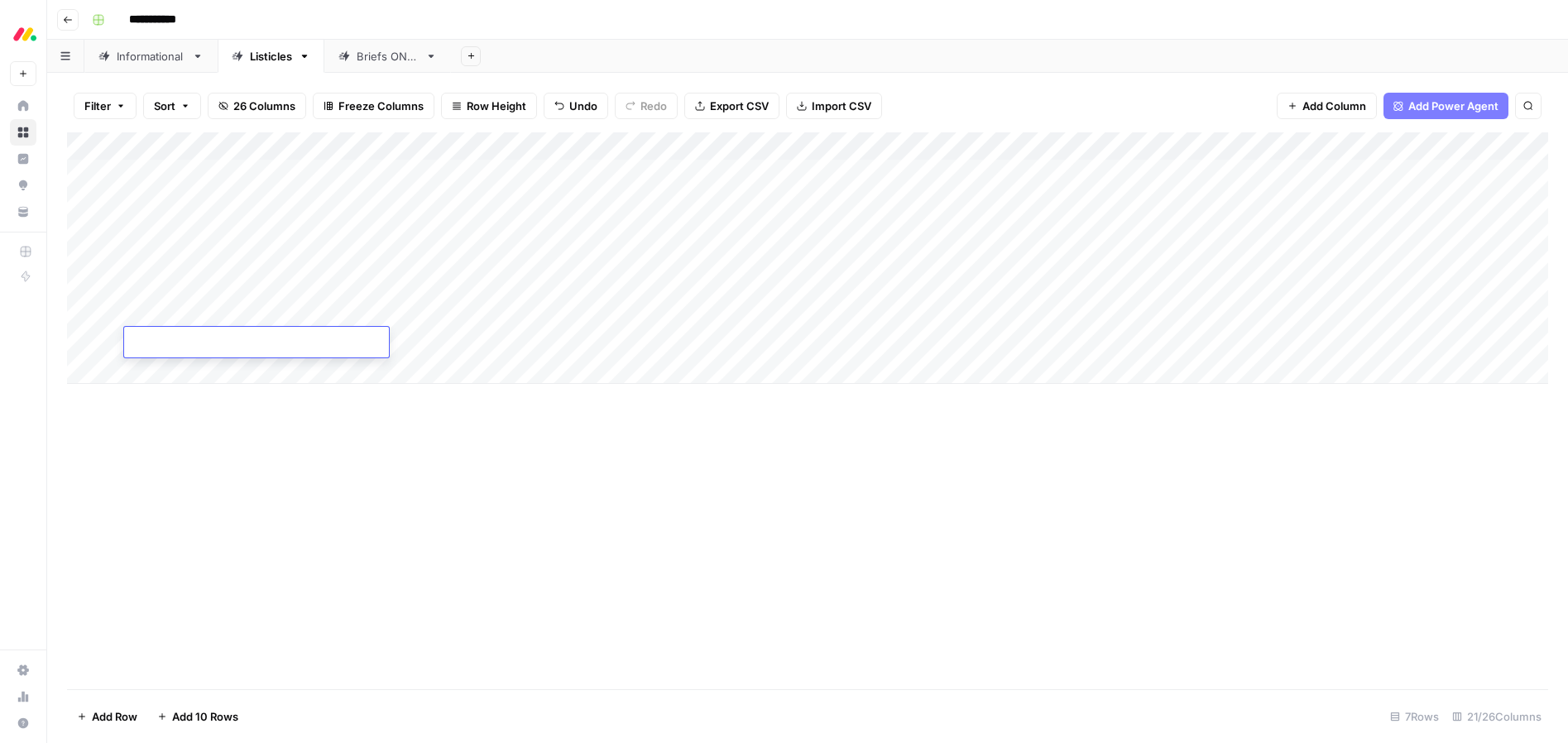
type textarea "**********"
click at [266, 417] on div "Add Column" at bounding box center [807, 410] width 1482 height 557
click at [202, 429] on div "Add Column" at bounding box center [807, 410] width 1482 height 557
click at [171, 368] on div "Add Column" at bounding box center [807, 258] width 1482 height 252
click at [163, 371] on div "Add Column" at bounding box center [807, 272] width 1482 height 280
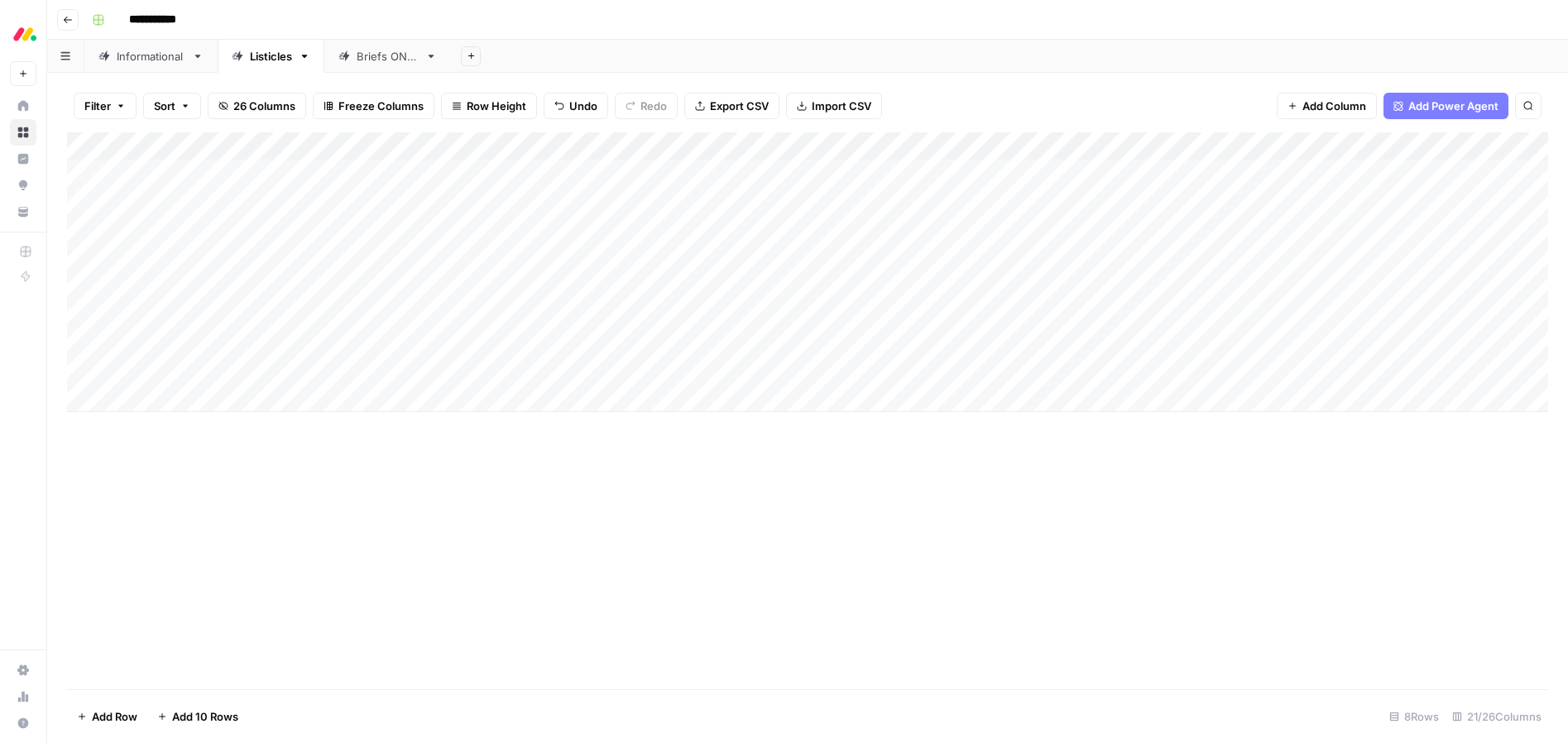
click at [165, 371] on div "Add Column" at bounding box center [807, 272] width 1482 height 280
click at [165, 371] on textarea at bounding box center [256, 371] width 265 height 23
type textarea "**********"
click at [290, 488] on div "Add Column" at bounding box center [807, 410] width 1482 height 557
click at [165, 395] on div "Add Column" at bounding box center [807, 272] width 1482 height 280
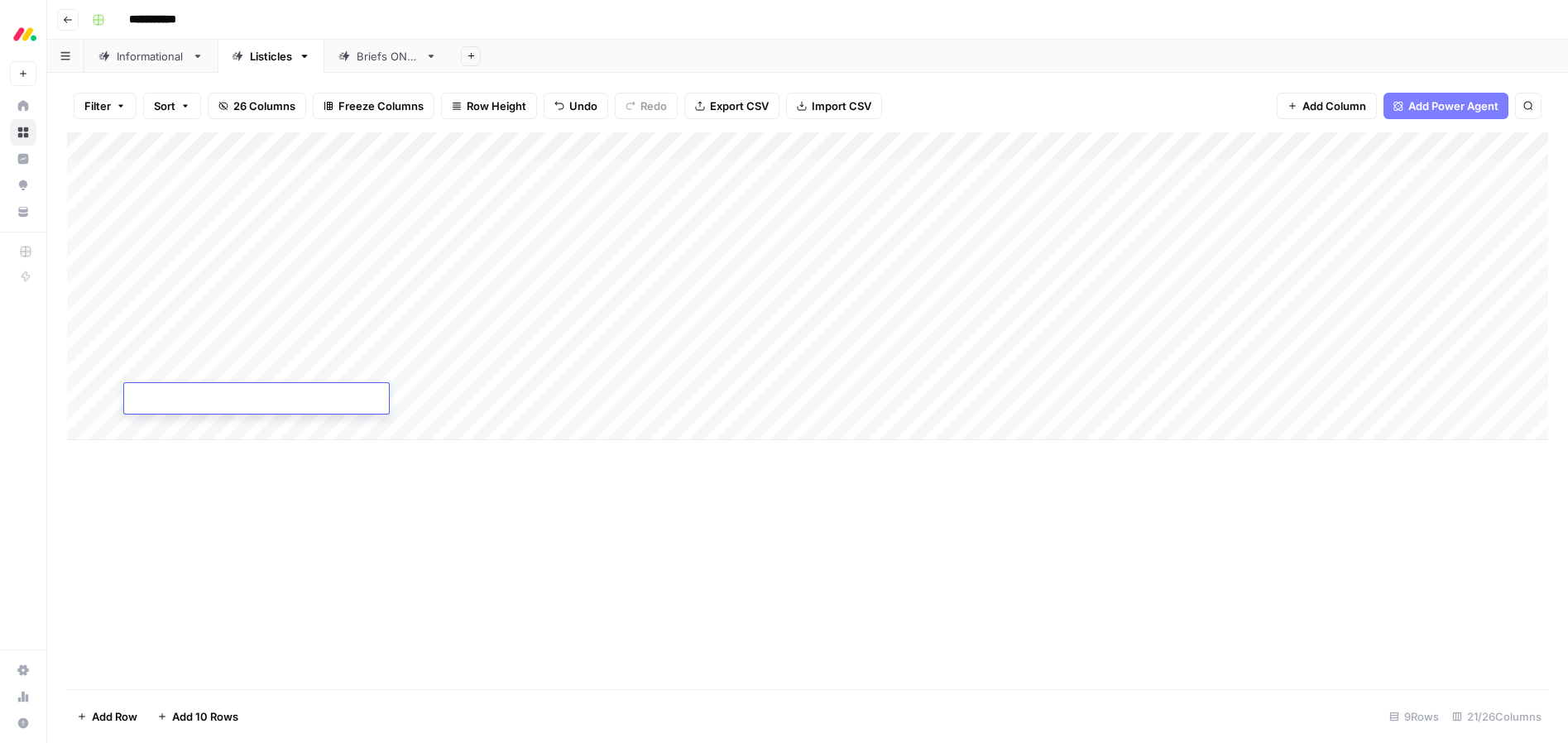
click at [171, 397] on body "**********" at bounding box center [784, 371] width 1568 height 743
click at [171, 397] on textarea at bounding box center [256, 399] width 265 height 23
type textarea "**********"
click at [315, 516] on div "Add Column" at bounding box center [807, 410] width 1482 height 557
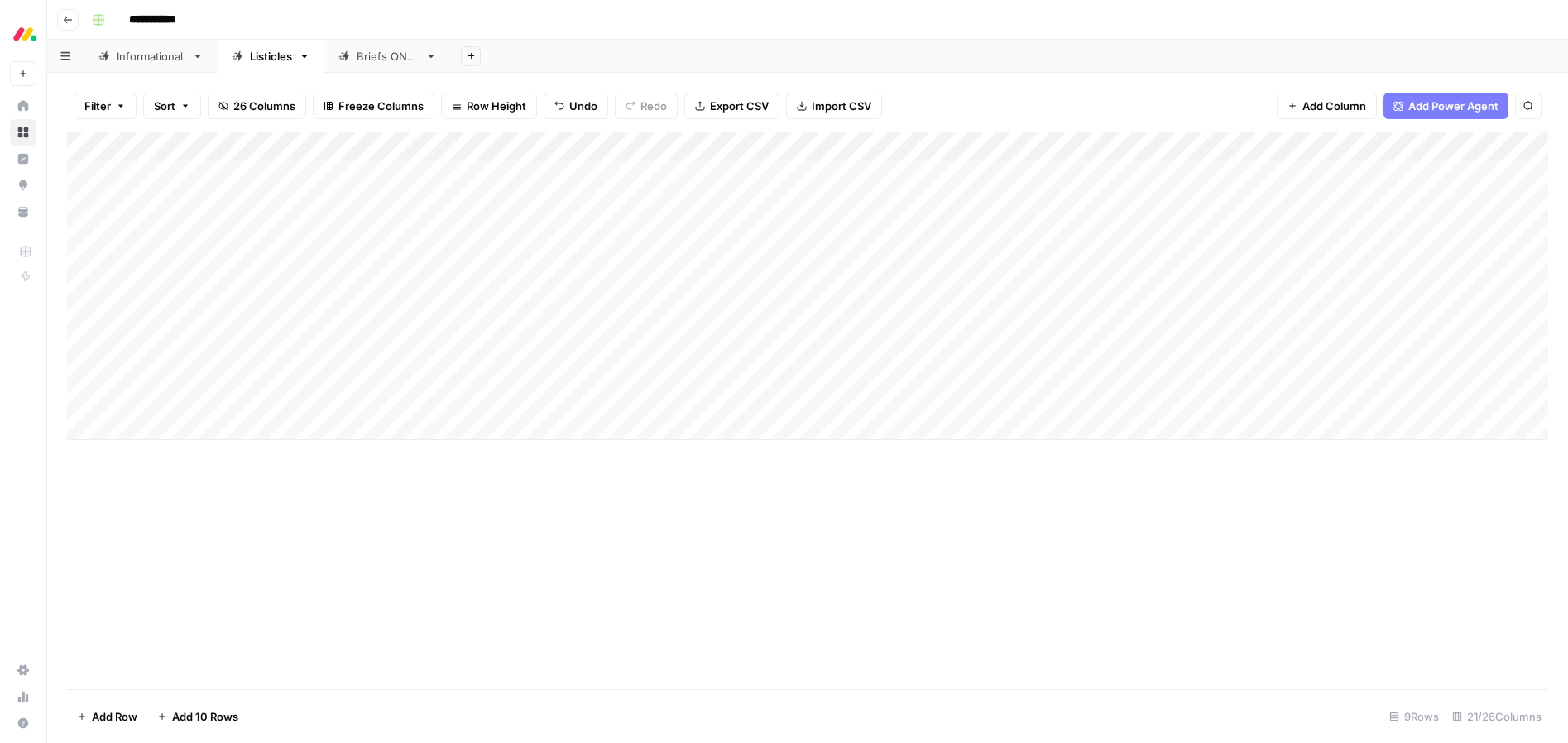
click at [173, 432] on div "Add Column" at bounding box center [807, 286] width 1482 height 308
type textarea "**********"
click at [283, 525] on div "Add Column" at bounding box center [807, 410] width 1482 height 557
click at [174, 454] on div "Add Column" at bounding box center [807, 301] width 1482 height 336
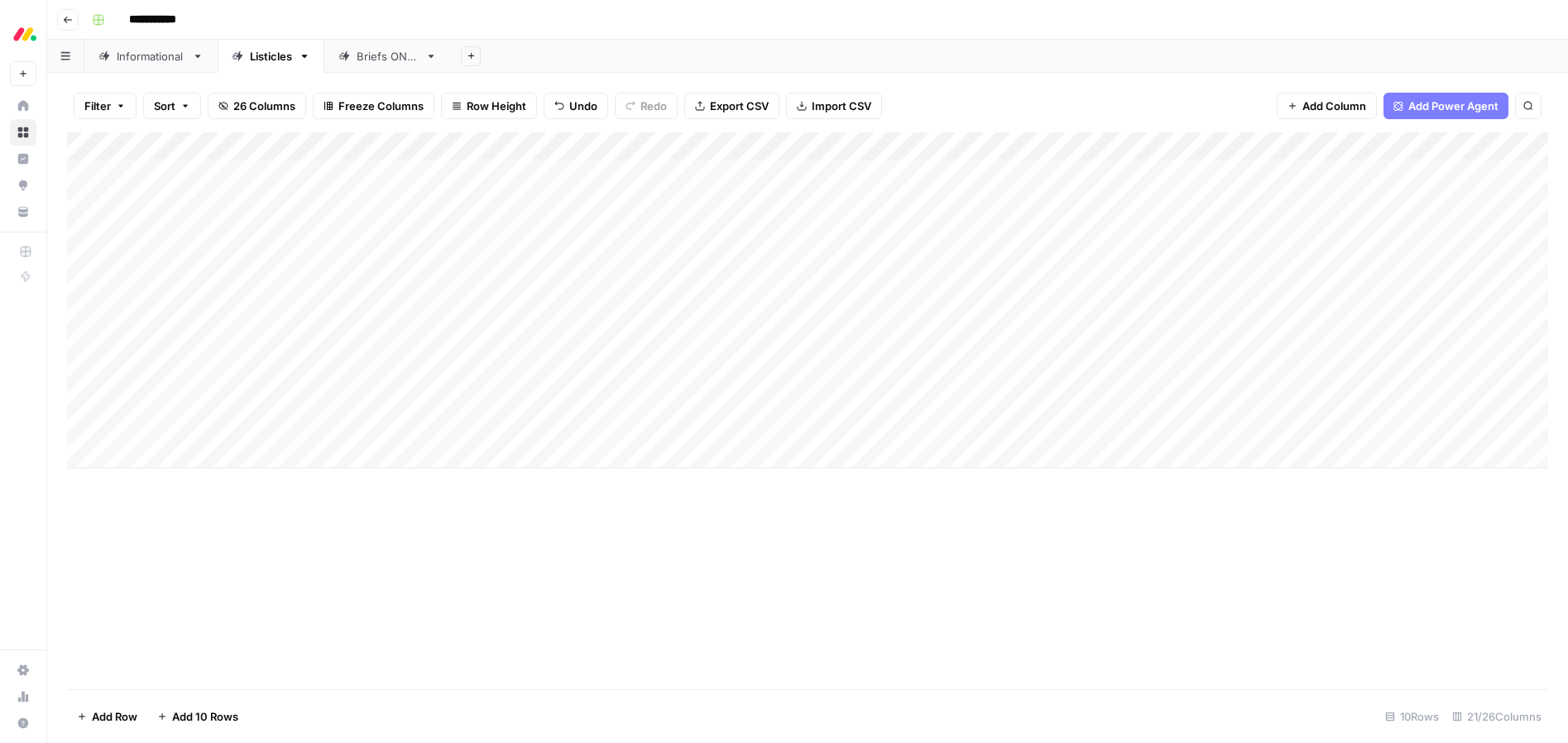
click at [174, 454] on div "Add Column" at bounding box center [807, 301] width 1482 height 336
type textarea "**********"
click at [307, 575] on div "Add Column" at bounding box center [807, 410] width 1482 height 557
click at [174, 475] on div "Add Column" at bounding box center [807, 315] width 1482 height 364
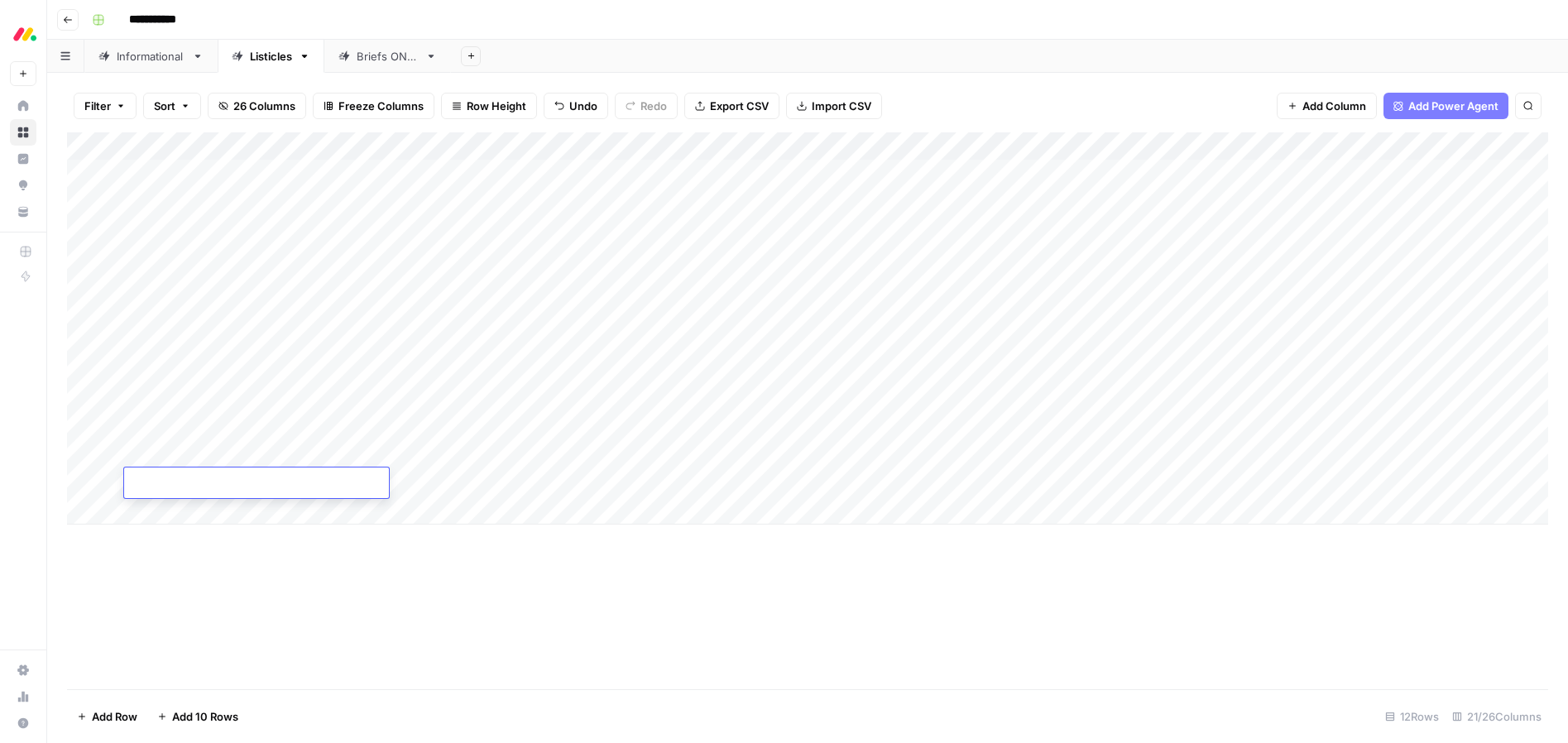
type textarea "**********"
click at [320, 569] on div "Add Column" at bounding box center [807, 410] width 1482 height 557
click at [176, 510] on div "Add Column" at bounding box center [807, 329] width 1482 height 393
type textarea "**********"
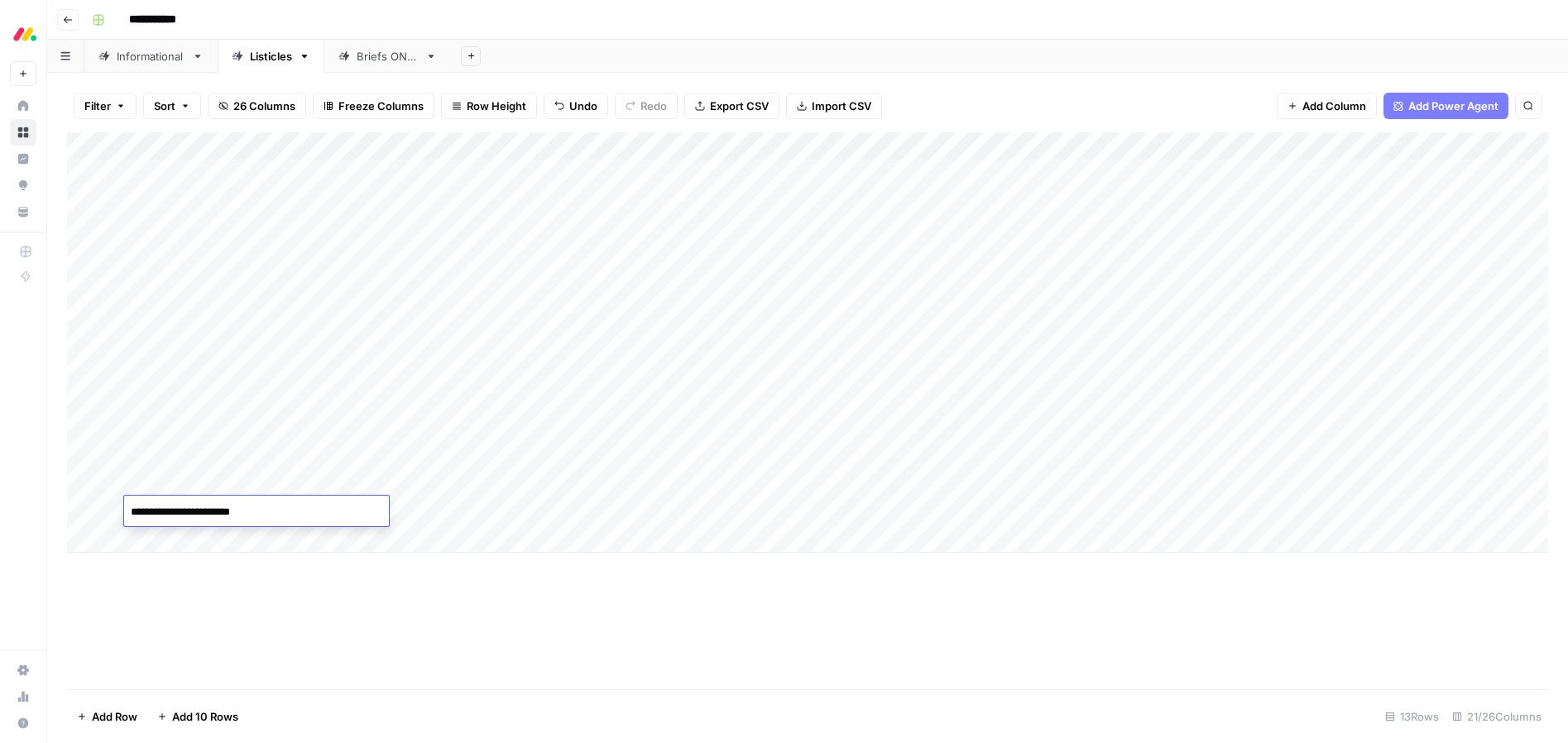
click at [270, 604] on div "Add Column" at bounding box center [807, 410] width 1482 height 557
click at [186, 541] on div "Add Column" at bounding box center [807, 343] width 1482 height 421
type textarea "**********"
click at [317, 645] on div "Add Column" at bounding box center [807, 410] width 1482 height 557
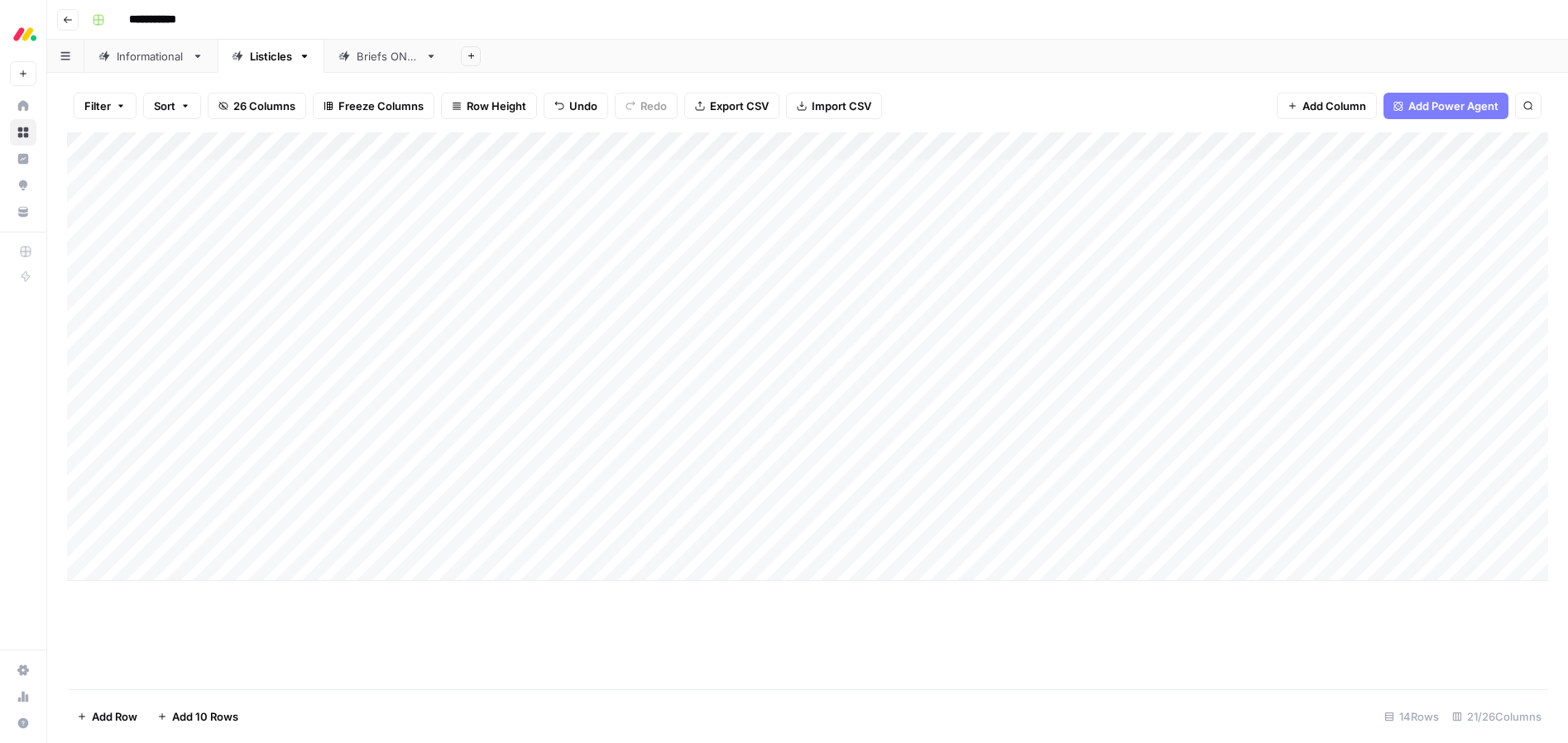
click at [185, 566] on div "Add Column" at bounding box center [807, 357] width 1482 height 449
type textarea "**********"
click at [260, 653] on div "Add Column" at bounding box center [807, 410] width 1482 height 557
click at [171, 596] on div "Add Column" at bounding box center [807, 371] width 1482 height 477
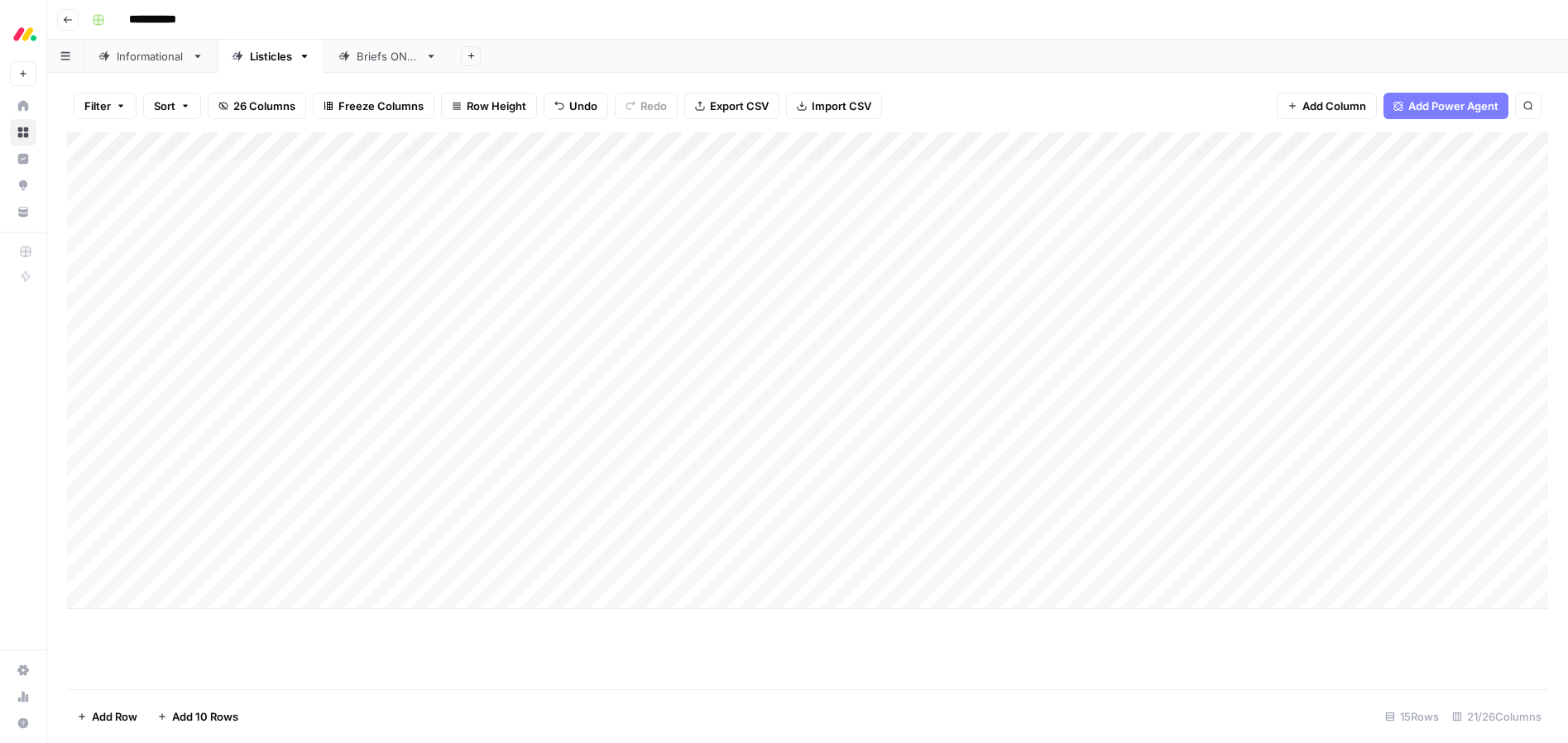
click at [171, 596] on div "Add Column" at bounding box center [807, 371] width 1482 height 477
type textarea "**********"
click at [323, 663] on div "Add Column" at bounding box center [807, 410] width 1482 height 557
click at [162, 622] on div "Add Column" at bounding box center [807, 385] width 1482 height 505
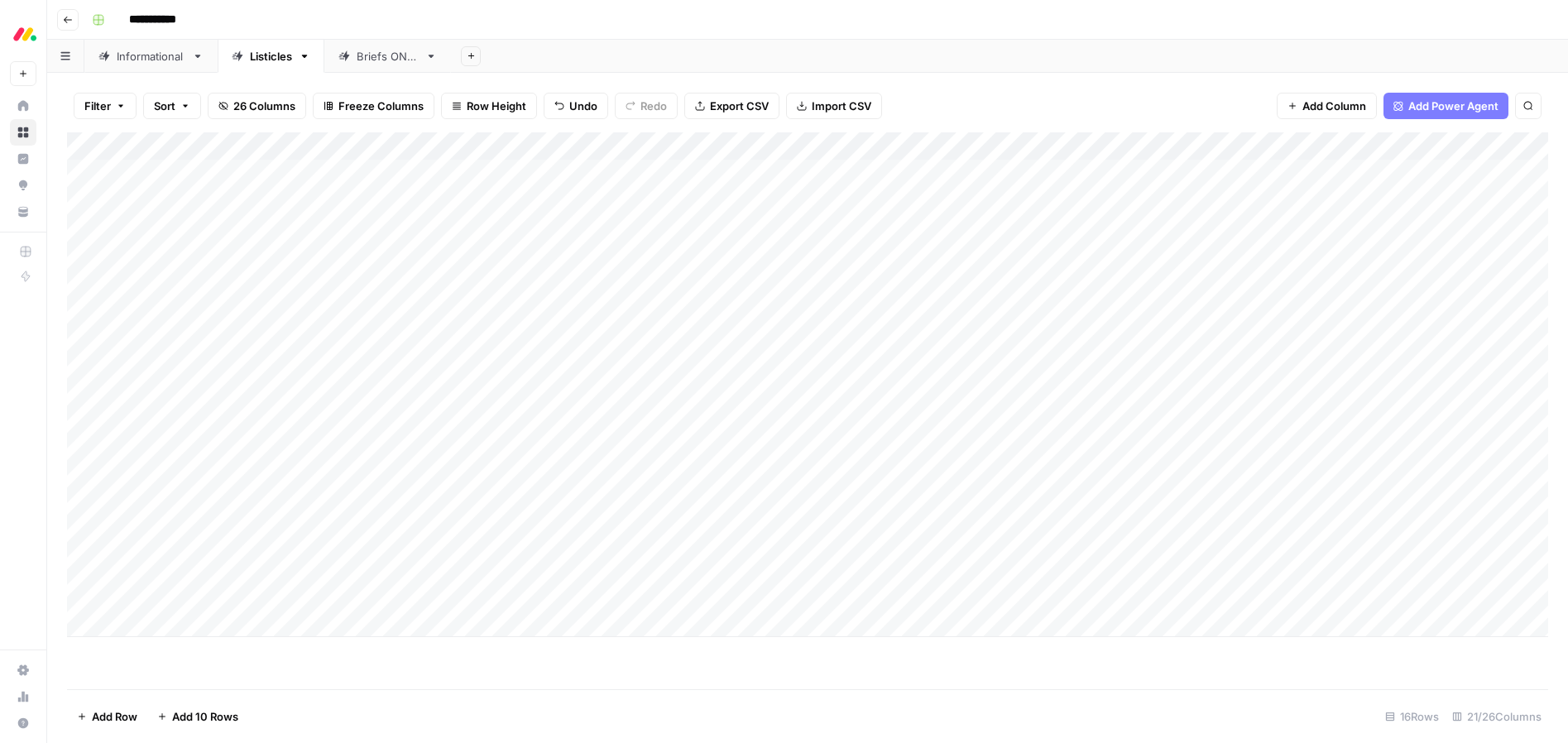
click at [162, 622] on div "Add Column" at bounding box center [807, 385] width 1482 height 505
type textarea "**********"
click at [332, 691] on footer "Add Row Add 10 Rows 17 Rows 21/26 Columns" at bounding box center [807, 716] width 1482 height 54
click at [177, 650] on div "Add Column" at bounding box center [807, 399] width 1482 height 534
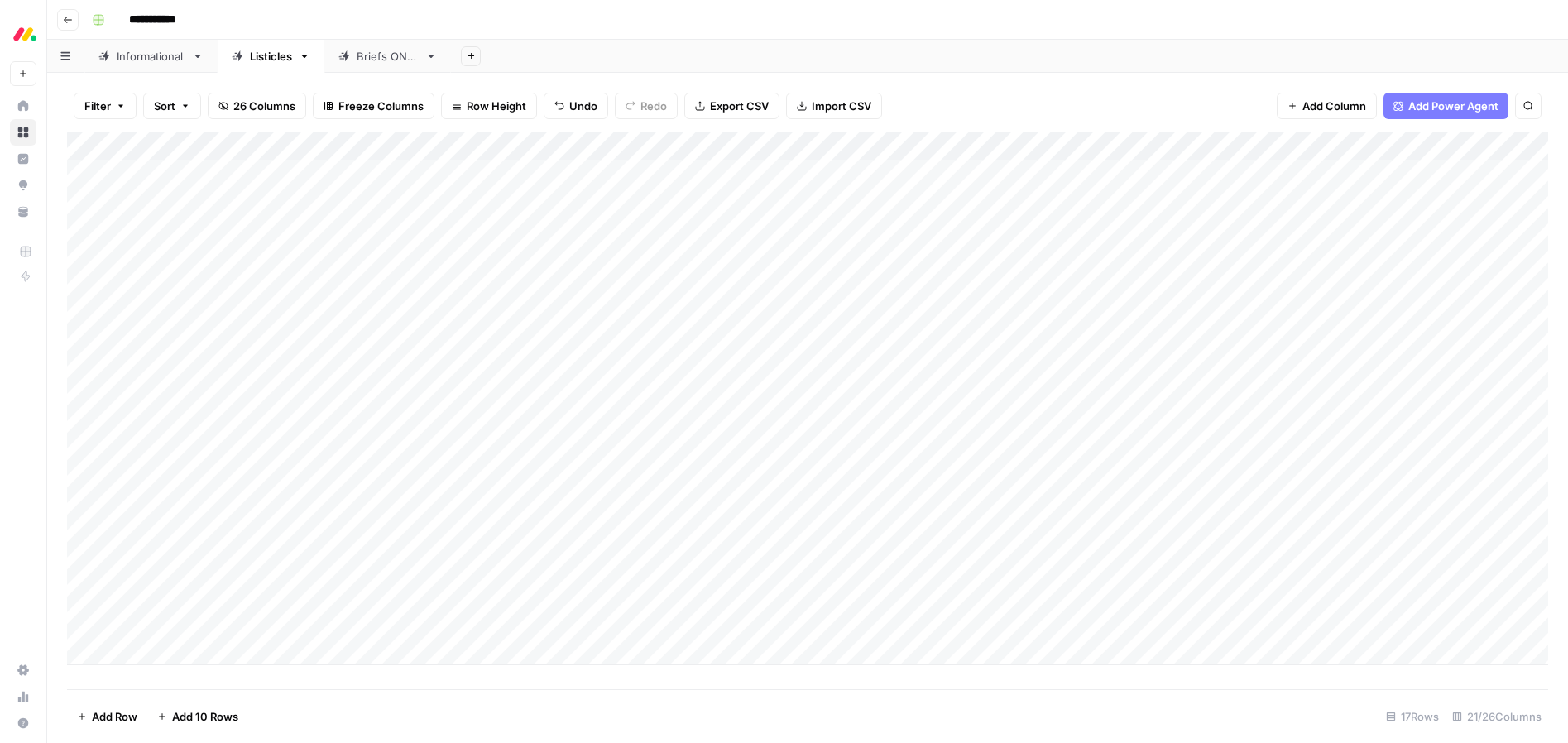
click at [177, 650] on div "Add Column" at bounding box center [807, 399] width 1482 height 534
type textarea "**********"
click at [326, 709] on footer "Add Row Add 10 Rows 18 Rows 21/26 Columns" at bounding box center [807, 716] width 1482 height 54
click at [180, 673] on div "Add Column" at bounding box center [807, 410] width 1482 height 557
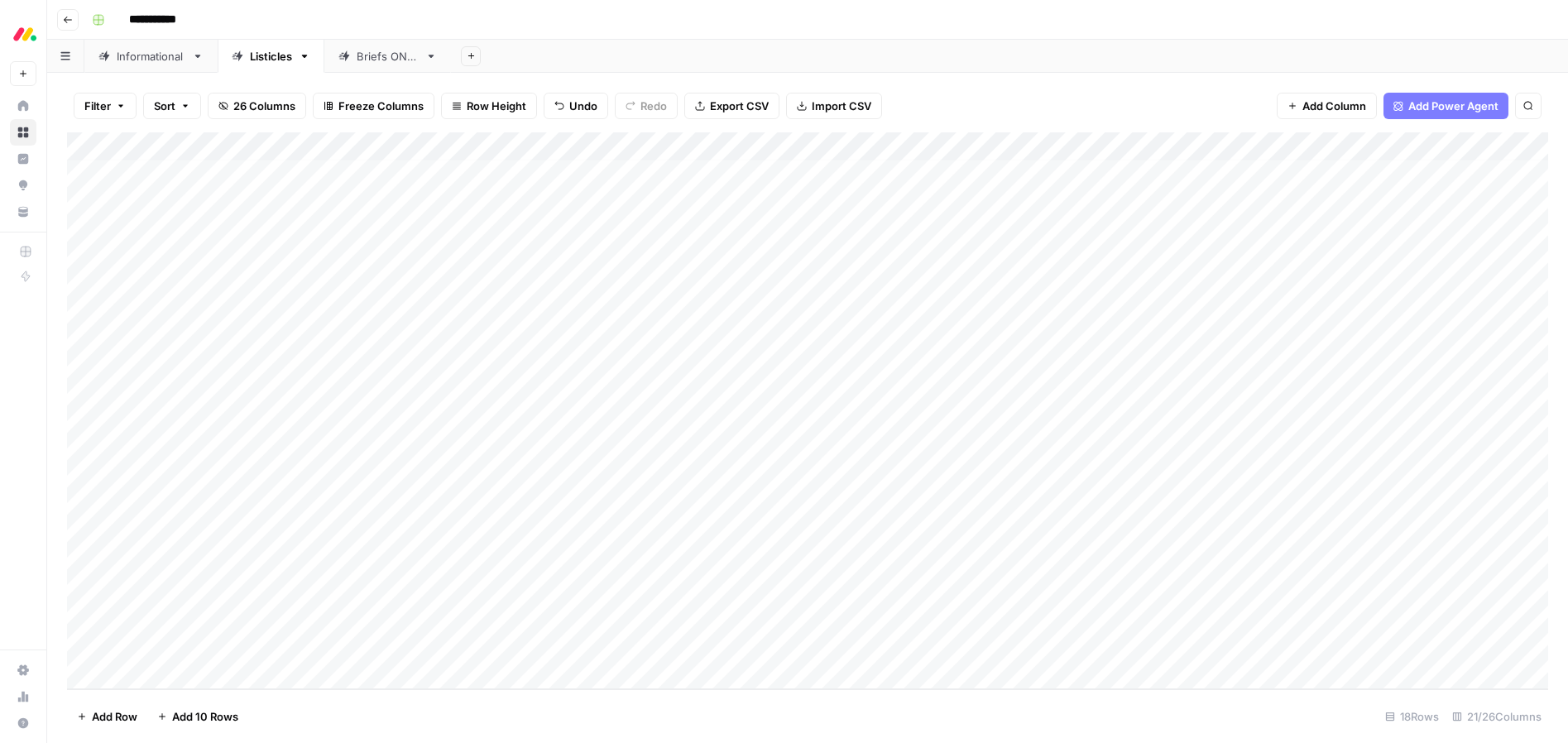
click at [180, 673] on div "Add Column" at bounding box center [807, 410] width 1482 height 557
click at [177, 676] on div "Add Column" at bounding box center [807, 410] width 1482 height 557
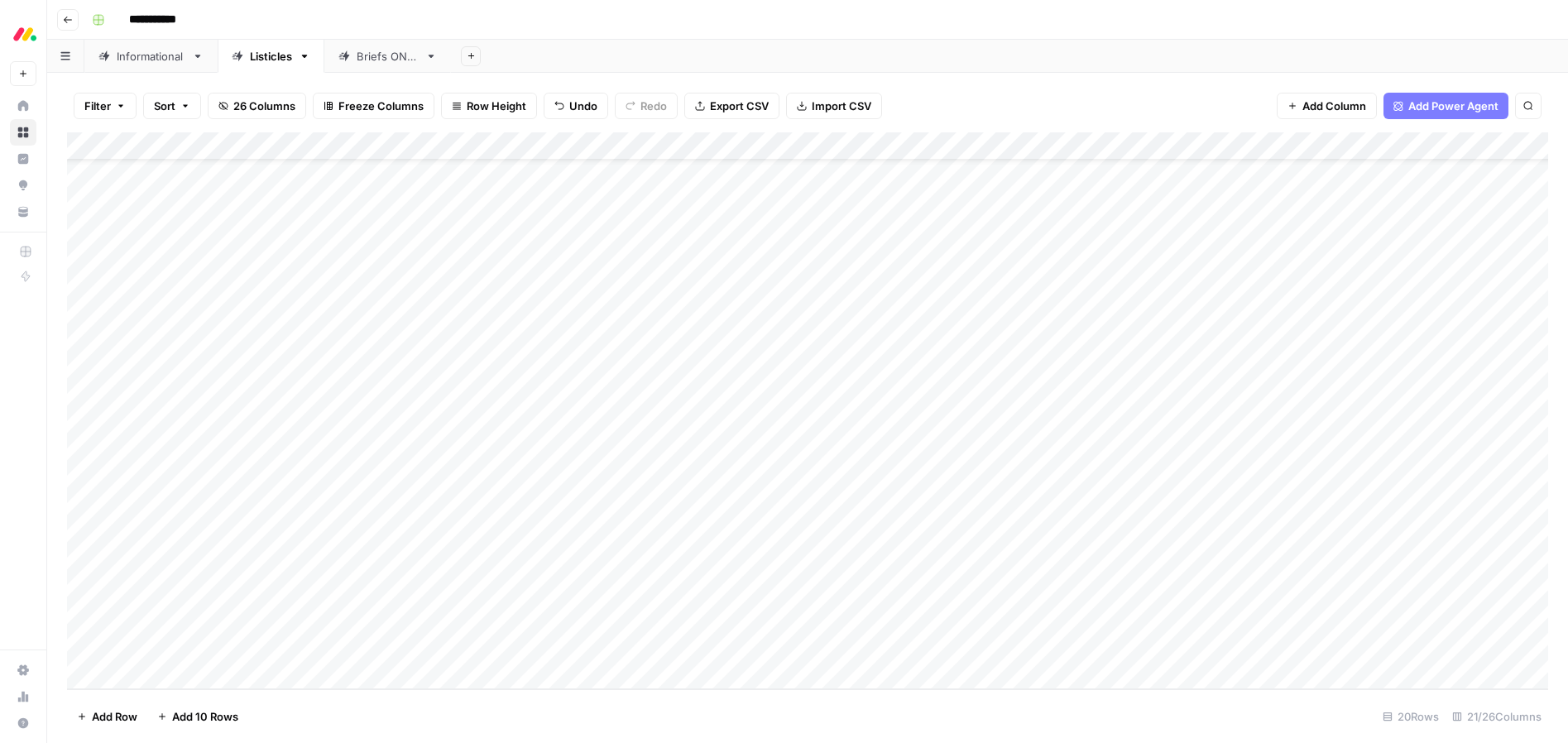
click at [177, 624] on div "Add Column" at bounding box center [807, 410] width 1482 height 557
type textarea "**********"
click at [660, 3] on header "**********" at bounding box center [807, 20] width 1521 height 39
click at [162, 651] on div "Add Column" at bounding box center [807, 410] width 1482 height 557
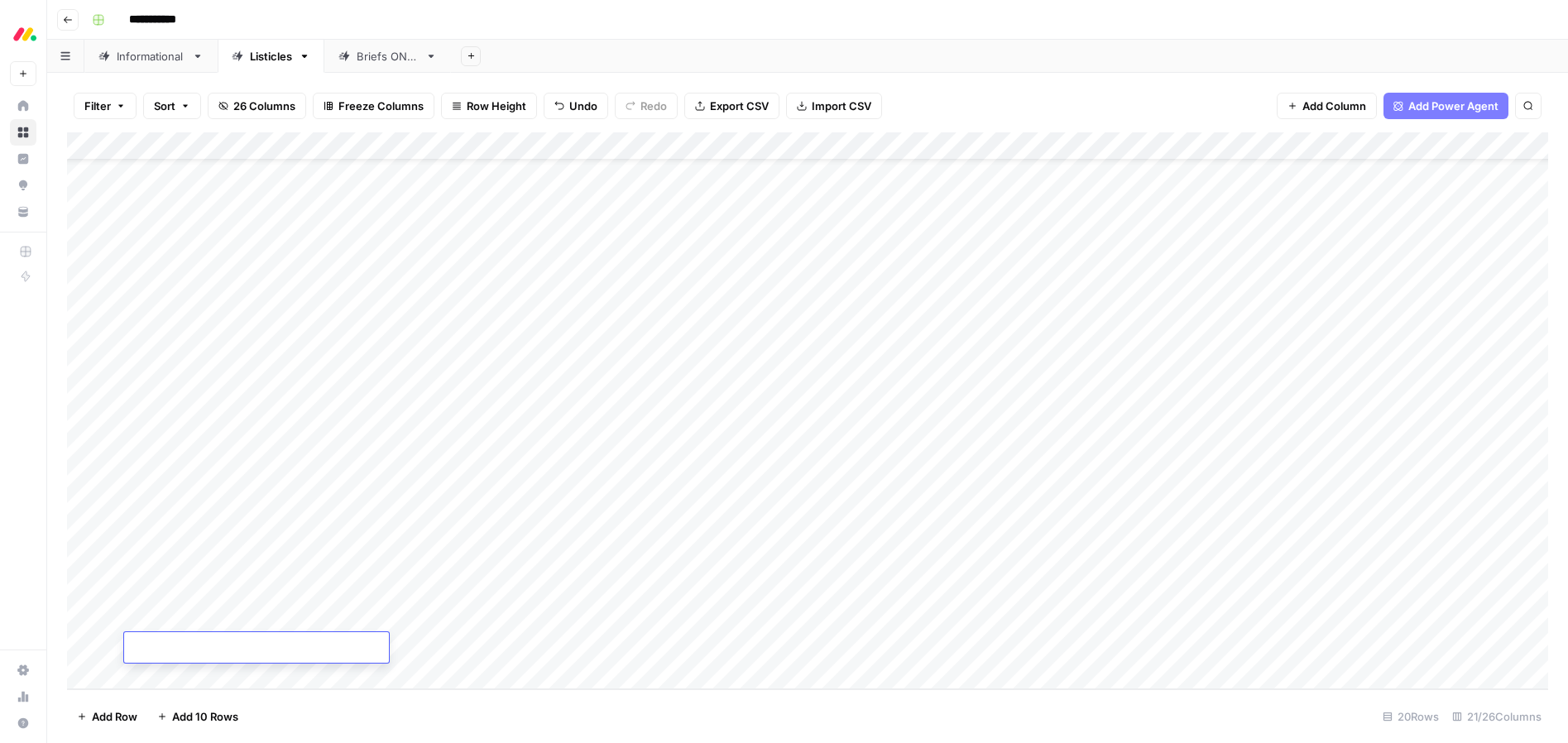
click at [162, 651] on textarea at bounding box center [256, 649] width 265 height 23
type textarea "**********"
click at [632, 58] on div "Add Sheet" at bounding box center [1009, 55] width 1117 height 33
click at [309, 283] on div "Add Column" at bounding box center [807, 410] width 1482 height 557
click at [317, 283] on div "Add Column" at bounding box center [807, 410] width 1482 height 557
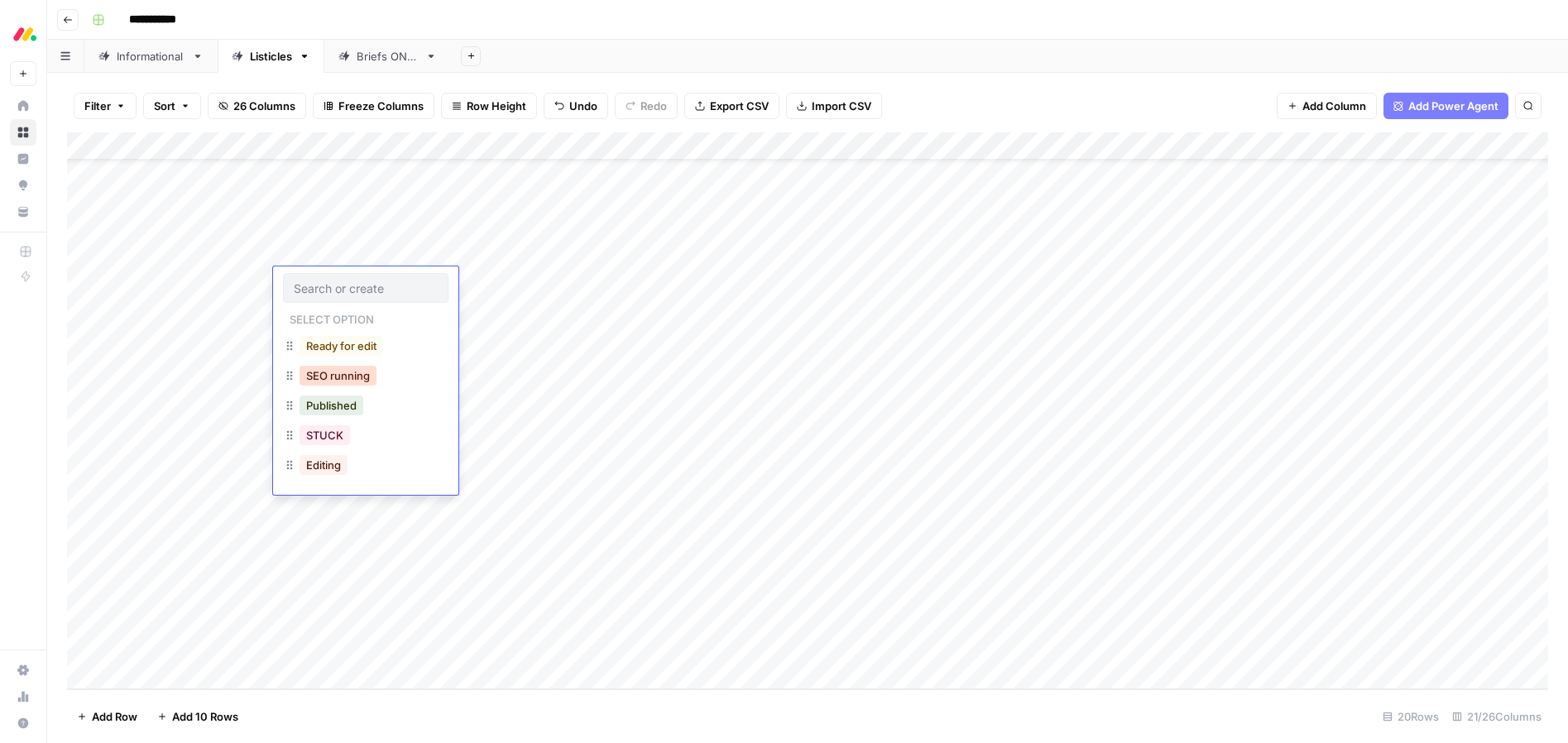
click at [328, 378] on button "SEO running" at bounding box center [338, 376] width 77 height 20
drag, startPoint x: 380, startPoint y: 294, endPoint x: 368, endPoint y: 649, distance: 355.2
click at [366, 653] on div "Add Column" at bounding box center [807, 410] width 1482 height 557
drag, startPoint x: 551, startPoint y: 255, endPoint x: 597, endPoint y: 257, distance: 46.0
click at [551, 256] on div "Add Column" at bounding box center [807, 410] width 1482 height 557
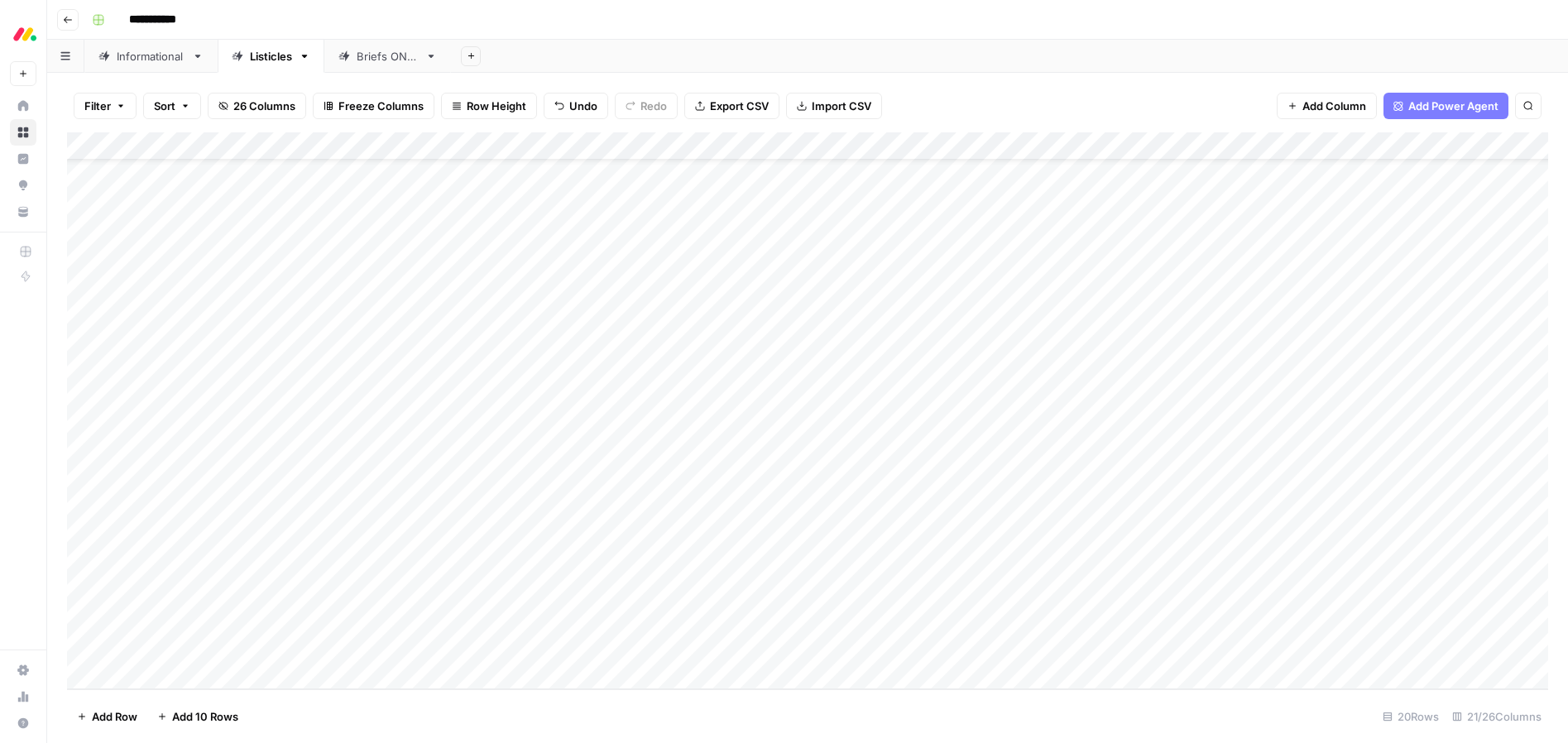
drag, startPoint x: 631, startPoint y: 268, endPoint x: 617, endPoint y: 650, distance: 382.3
click at [616, 650] on div "Add Column" at bounding box center [807, 410] width 1482 height 557
click at [693, 279] on div "Add Column" at bounding box center [807, 410] width 1482 height 557
click at [697, 308] on div "Add Column" at bounding box center [807, 410] width 1482 height 557
click at [694, 338] on div "Add Column" at bounding box center [807, 410] width 1482 height 557
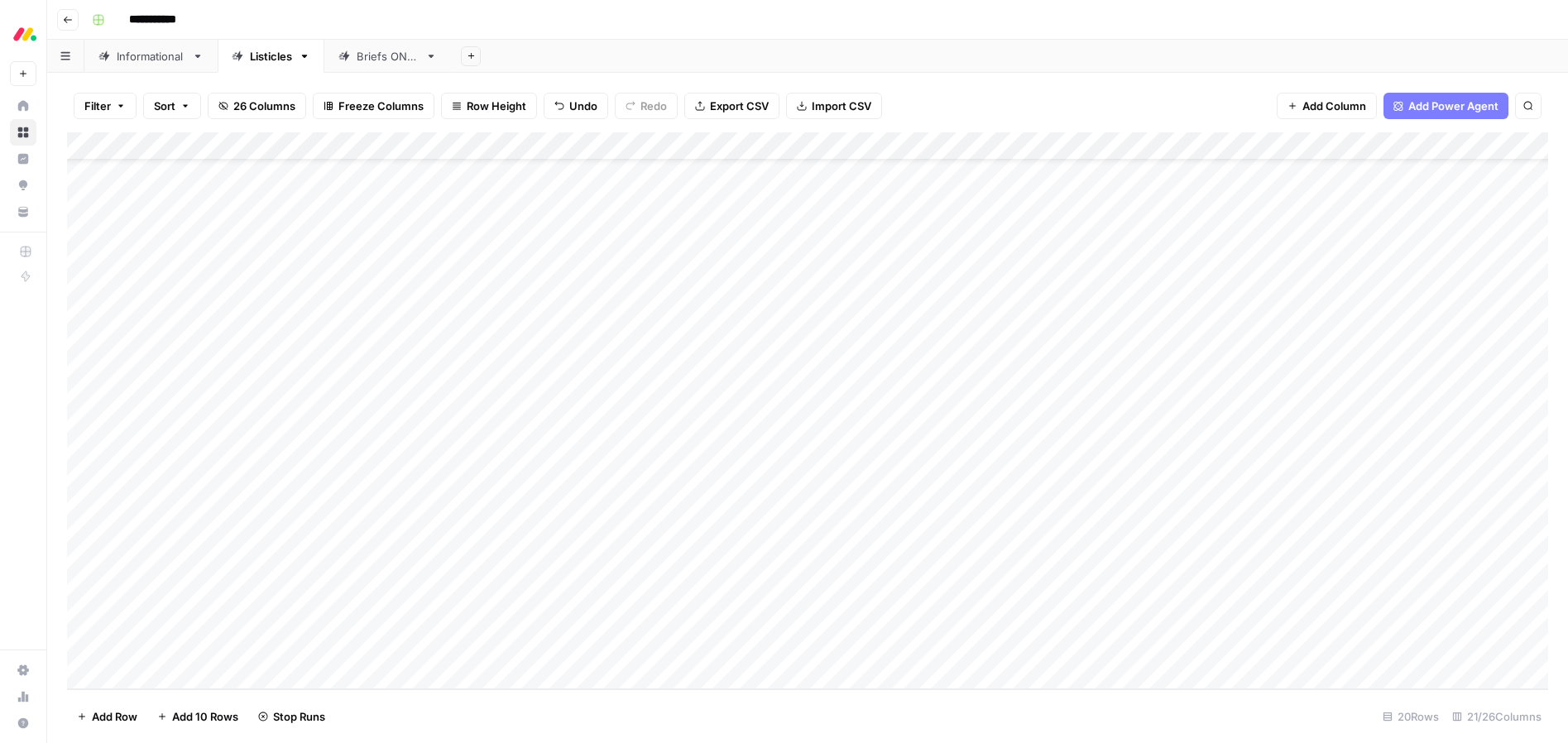
click at [694, 366] on div "Add Column" at bounding box center [807, 410] width 1482 height 557
click at [692, 395] on div "Add Column" at bounding box center [807, 410] width 1482 height 557
click at [684, 415] on div "Add Column" at bounding box center [807, 410] width 1482 height 557
click at [691, 456] on div "Add Column" at bounding box center [807, 410] width 1482 height 557
click at [695, 478] on div "Add Column" at bounding box center [807, 410] width 1482 height 557
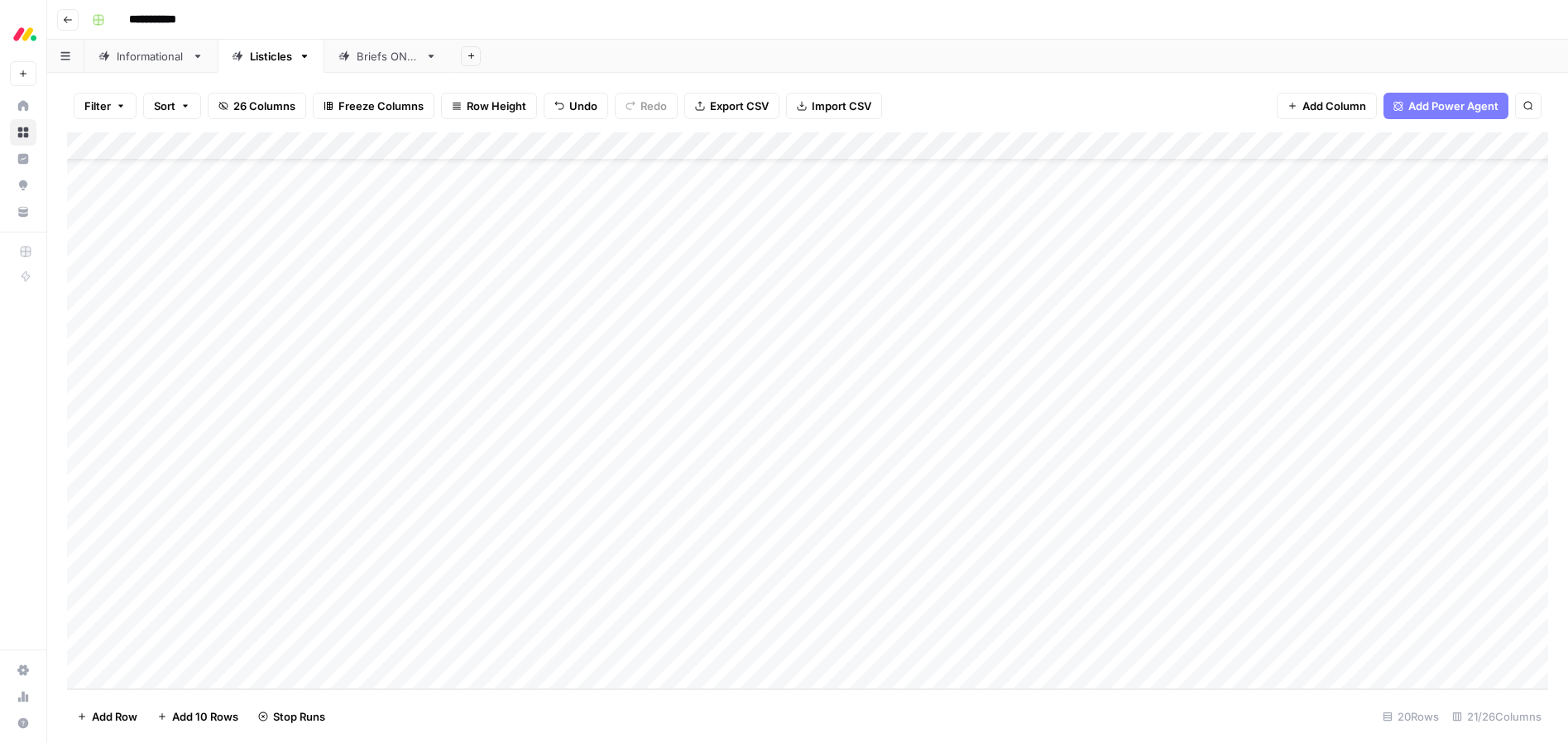
click at [691, 510] on div "Add Column" at bounding box center [807, 410] width 1482 height 557
click at [686, 533] on div "Add Column" at bounding box center [807, 410] width 1482 height 557
click at [689, 561] on div "Add Column" at bounding box center [807, 410] width 1482 height 557
drag, startPoint x: 689, startPoint y: 591, endPoint x: 687, endPoint y: 604, distance: 13.2
click at [689, 591] on div "Add Column" at bounding box center [807, 410] width 1482 height 557
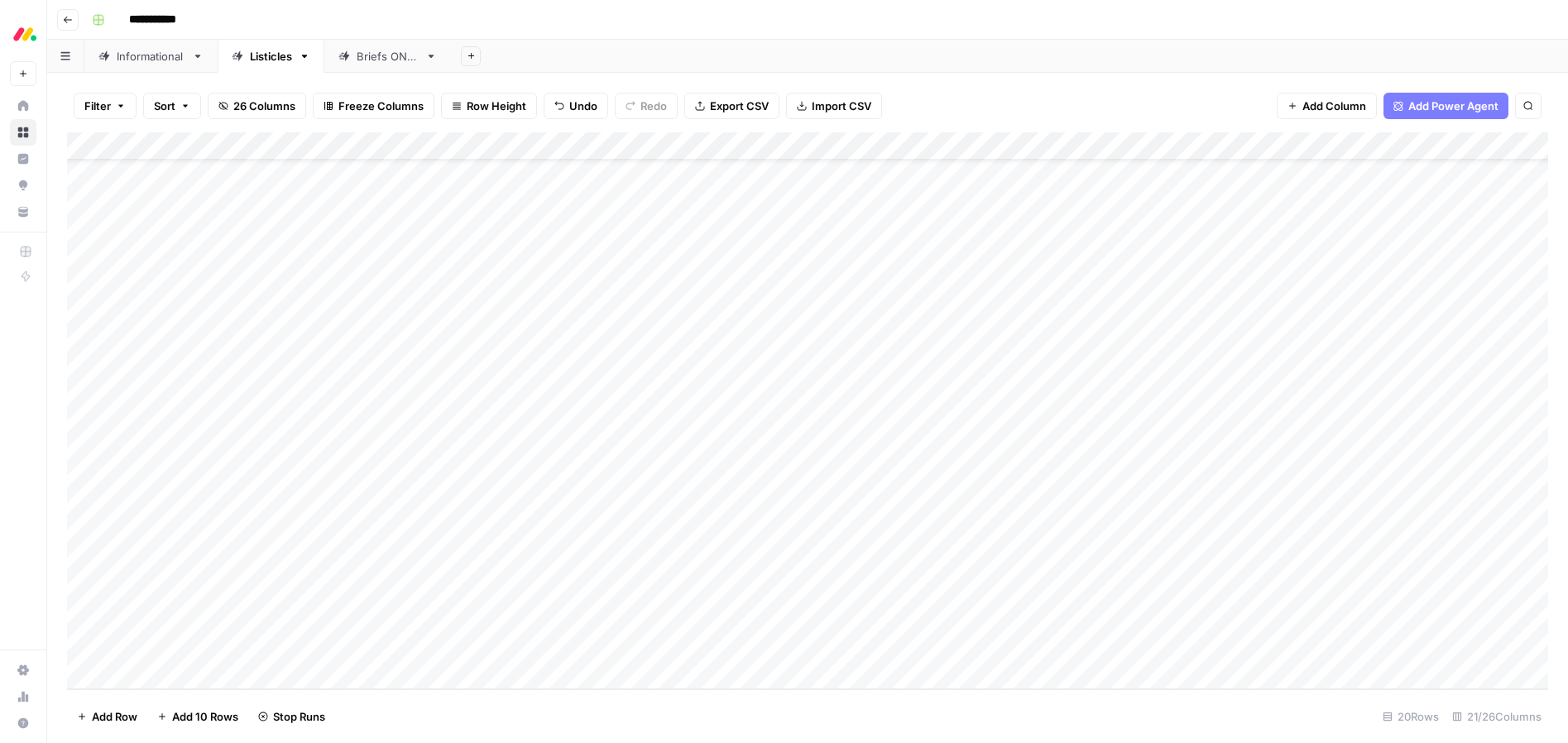
click at [681, 623] on div "Add Column" at bounding box center [807, 410] width 1482 height 557
click at [681, 640] on div "Add Column" at bounding box center [807, 410] width 1482 height 557
